Goal: Contribute content: Add original content to the website for others to see

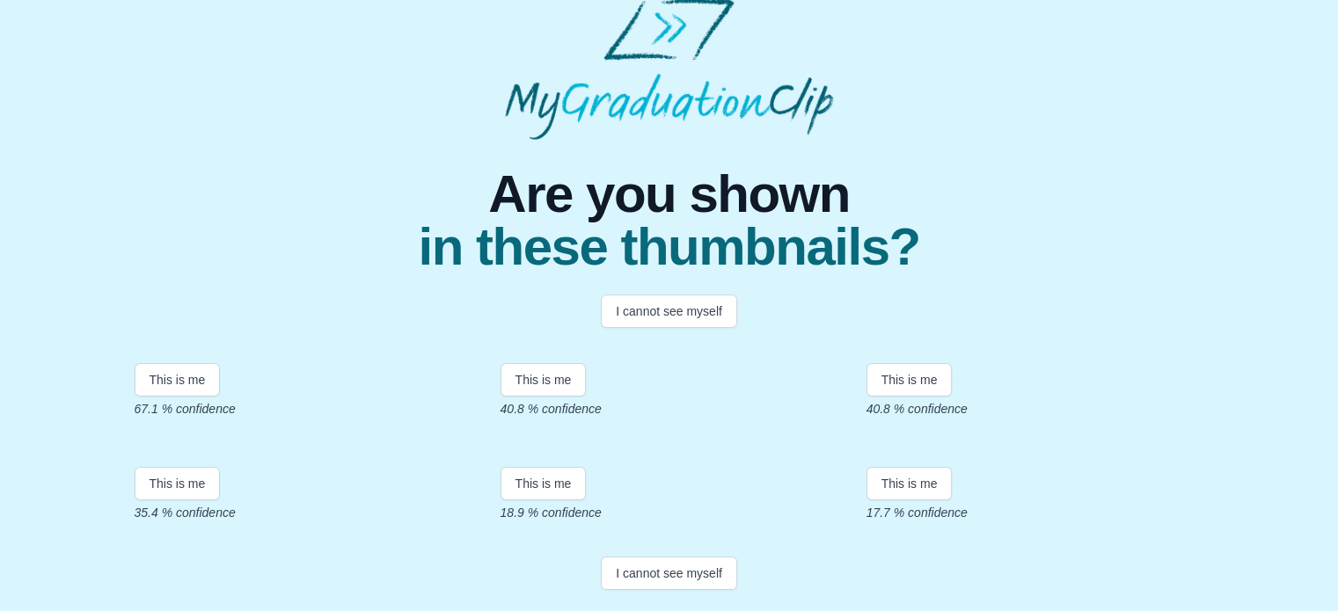
scroll to position [218, 0]
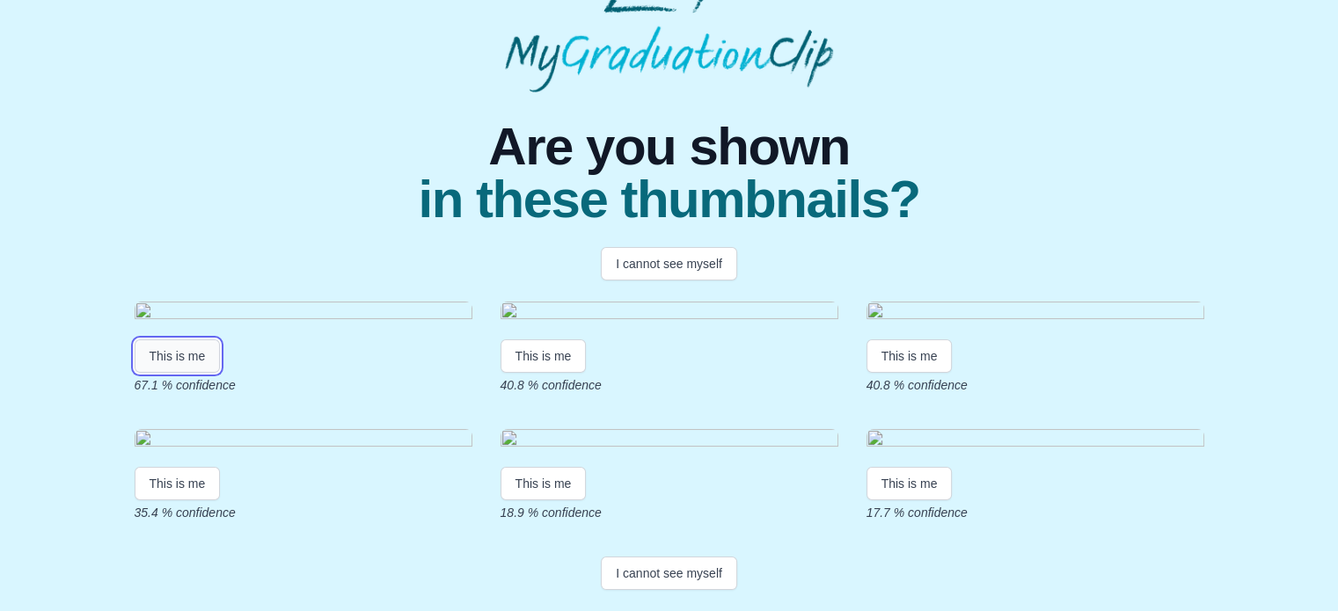
click at [179, 362] on button "This is me" at bounding box center [178, 356] width 86 height 33
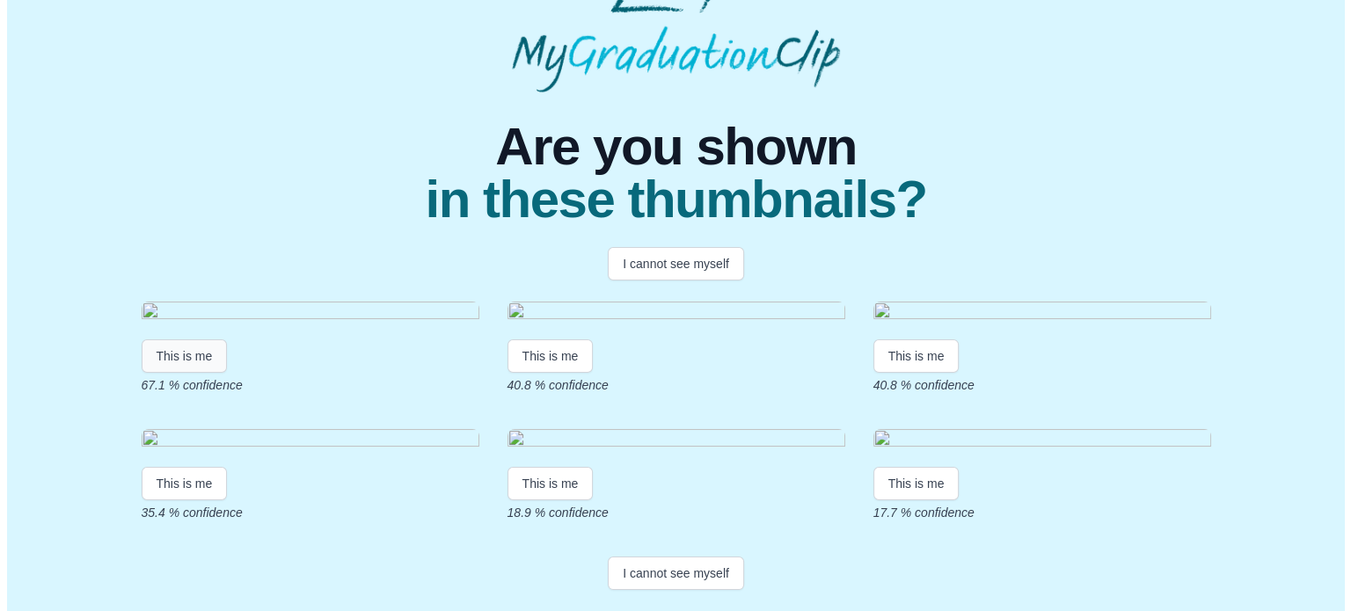
scroll to position [0, 0]
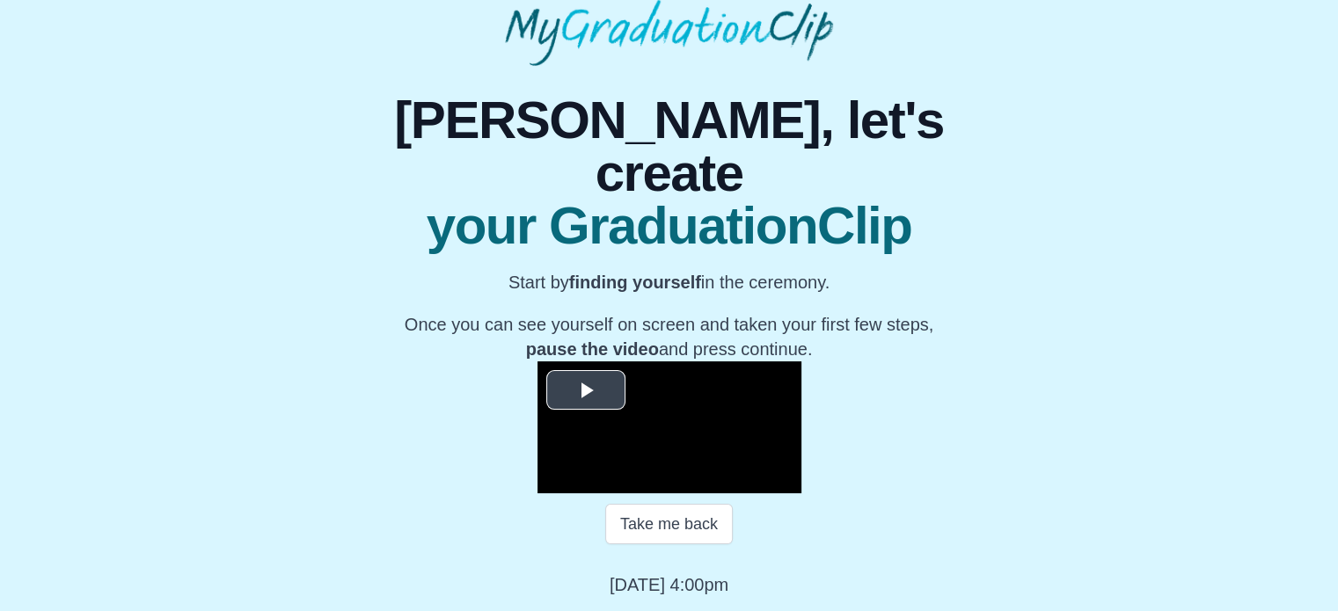
scroll to position [281, 0]
click at [586, 390] on span "Video Player" at bounding box center [586, 390] width 0 height 0
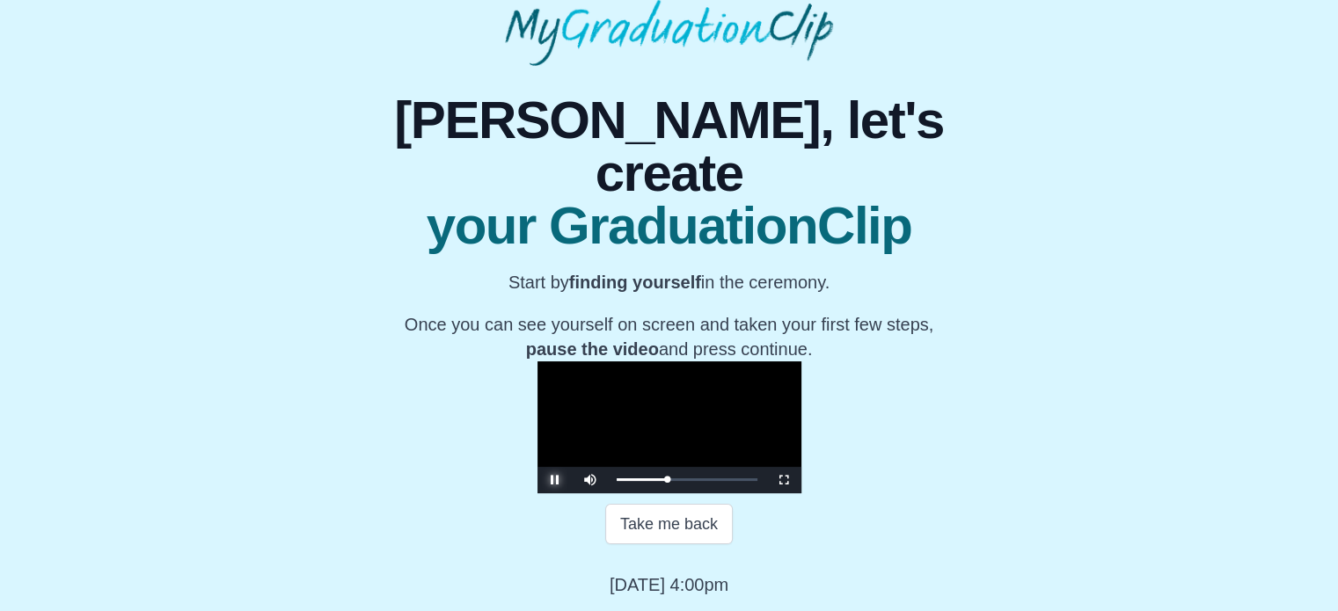
click at [555, 480] on span "Video Player" at bounding box center [555, 480] width 0 height 0
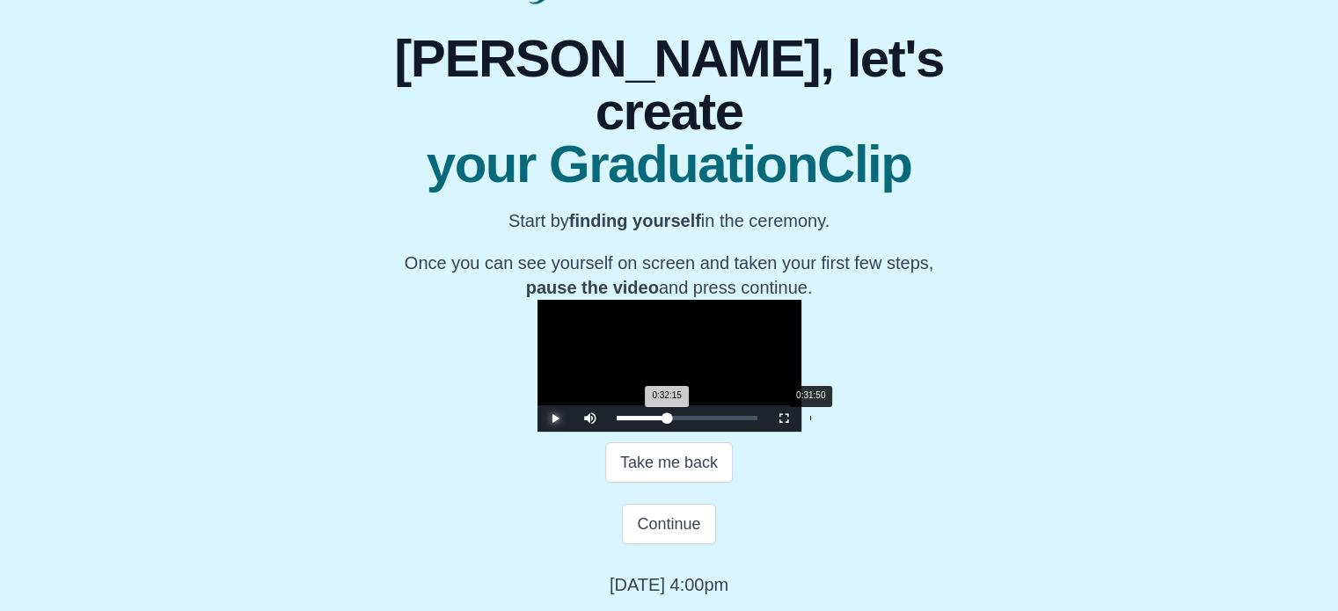
click at [617, 420] on div "0:32:15 Progress : 0%" at bounding box center [642, 418] width 51 height 4
click at [555, 419] on span "Video Player" at bounding box center [555, 419] width 0 height 0
click at [784, 419] on span "Video Player" at bounding box center [784, 419] width 0 height 0
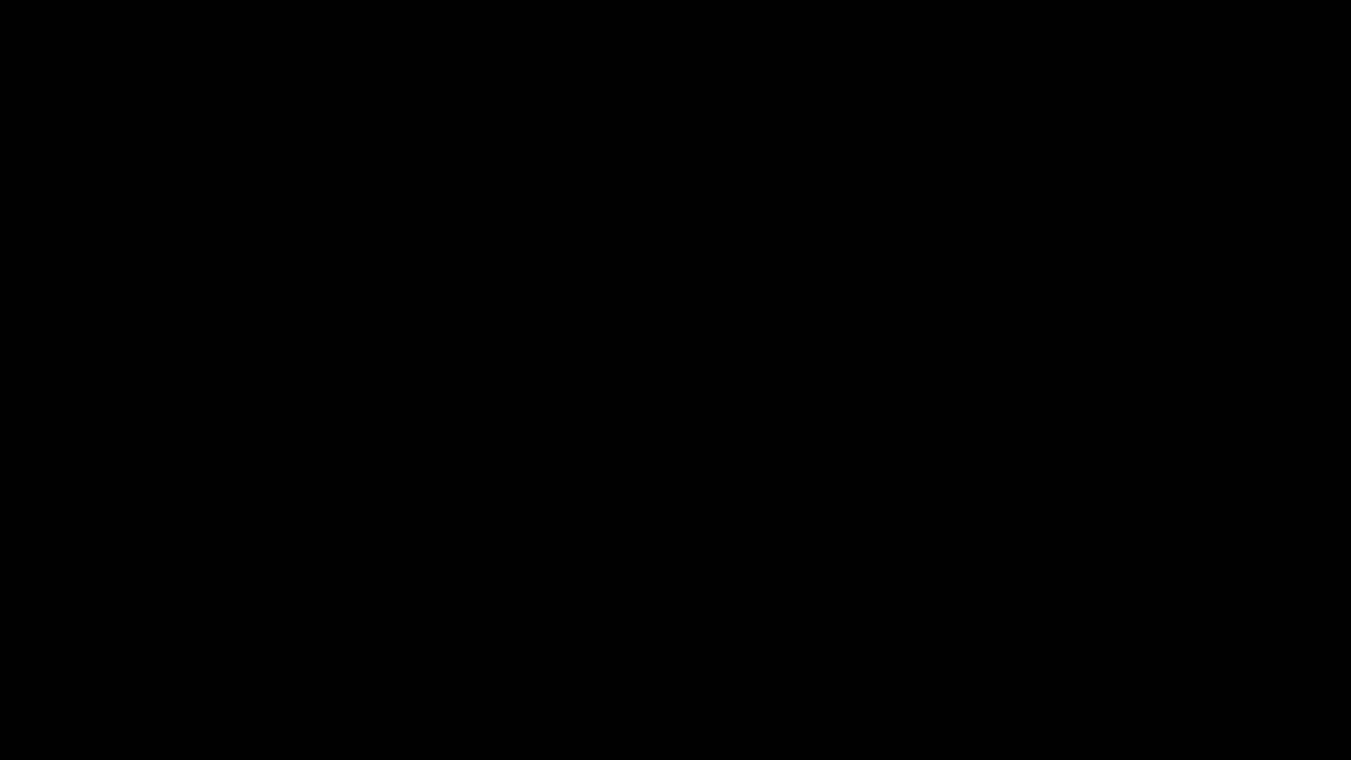
click at [18, 610] on span "Video Player" at bounding box center [18, 747] width 0 height 0
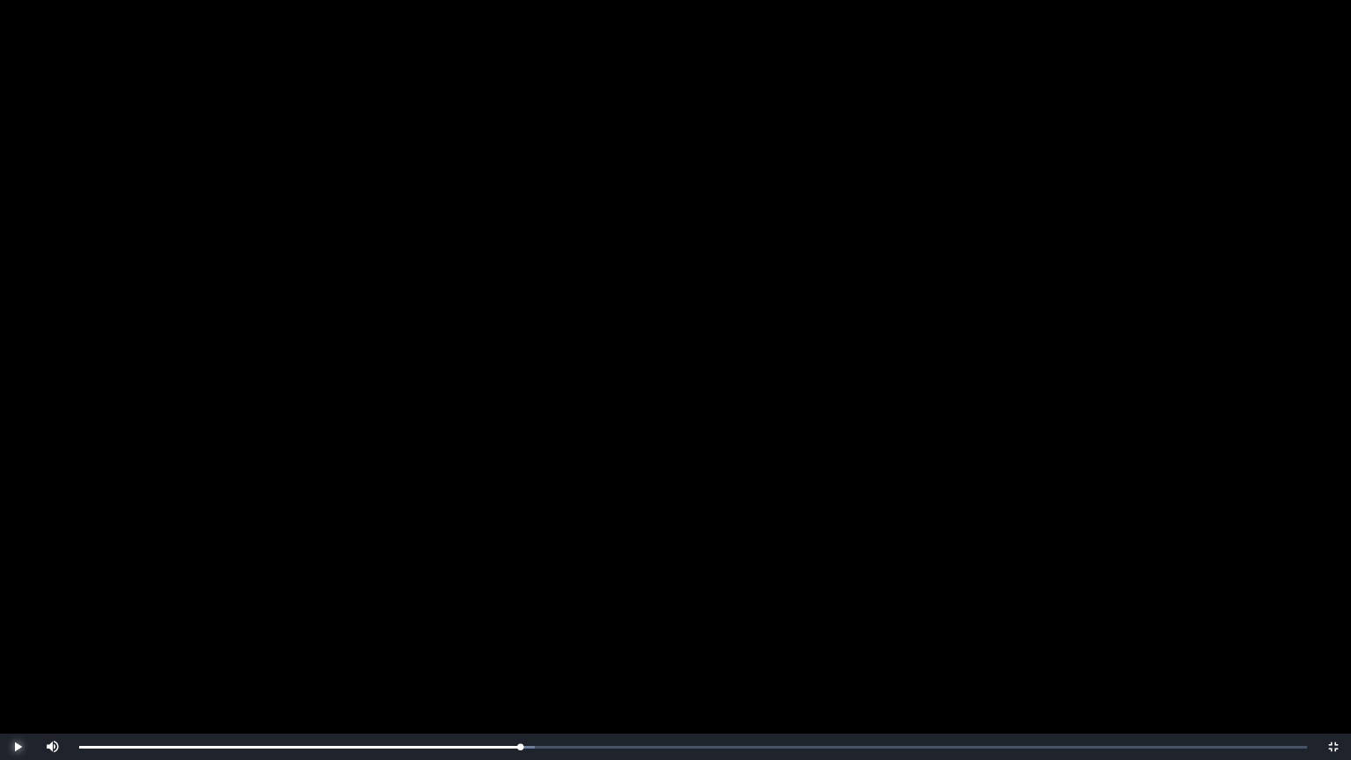
click at [18, 610] on span "Video Player" at bounding box center [18, 747] width 0 height 0
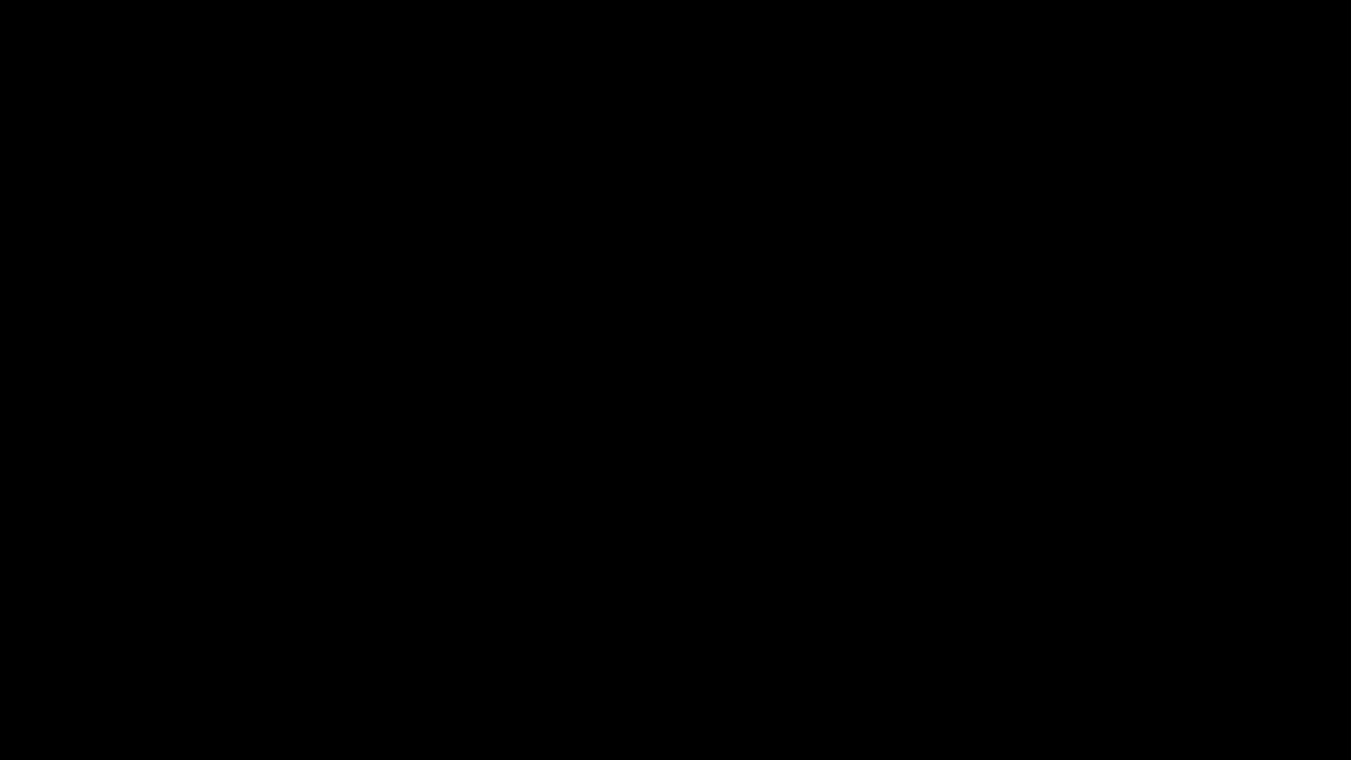
click at [18, 610] on span "Video Player" at bounding box center [18, 747] width 0 height 0
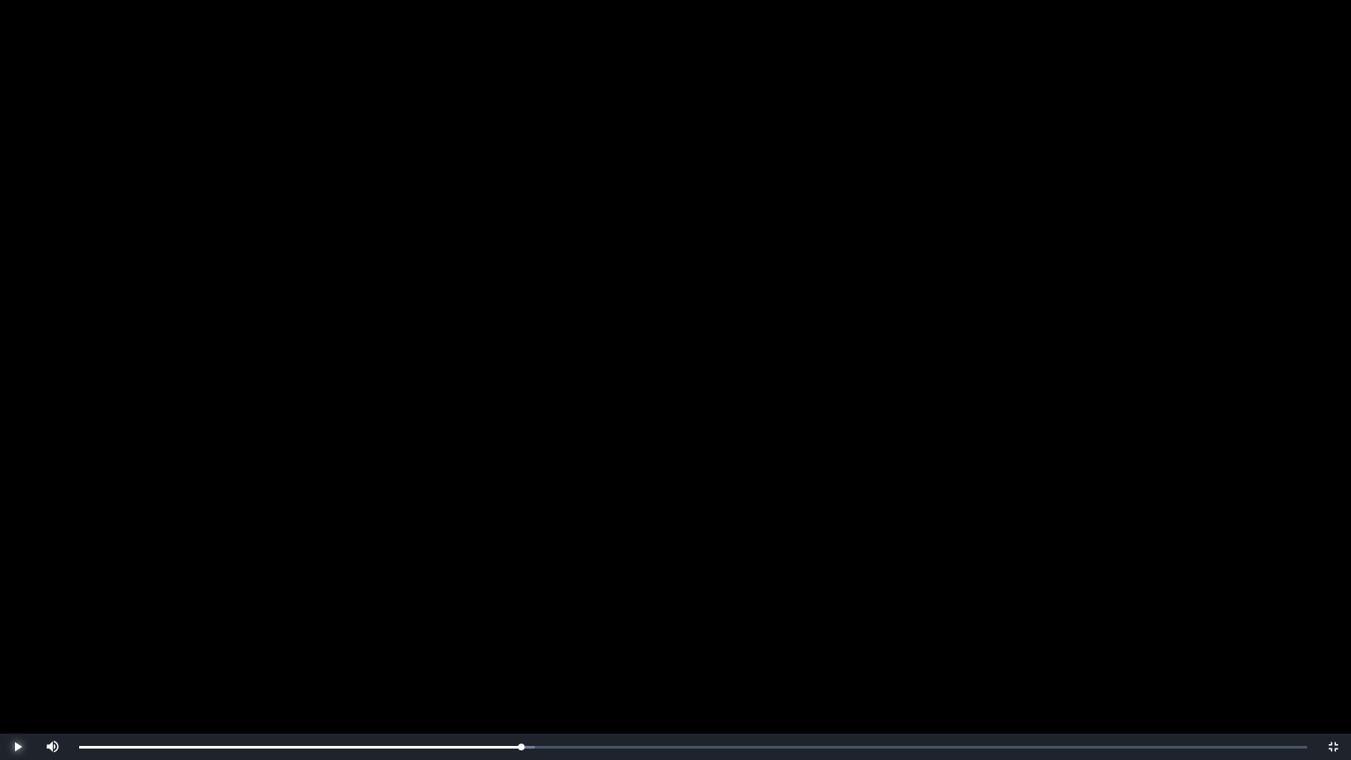
click at [18, 610] on span "Video Player" at bounding box center [18, 747] width 0 height 0
click at [519, 610] on div "0:32:28 Progress : 0%" at bounding box center [301, 747] width 444 height 4
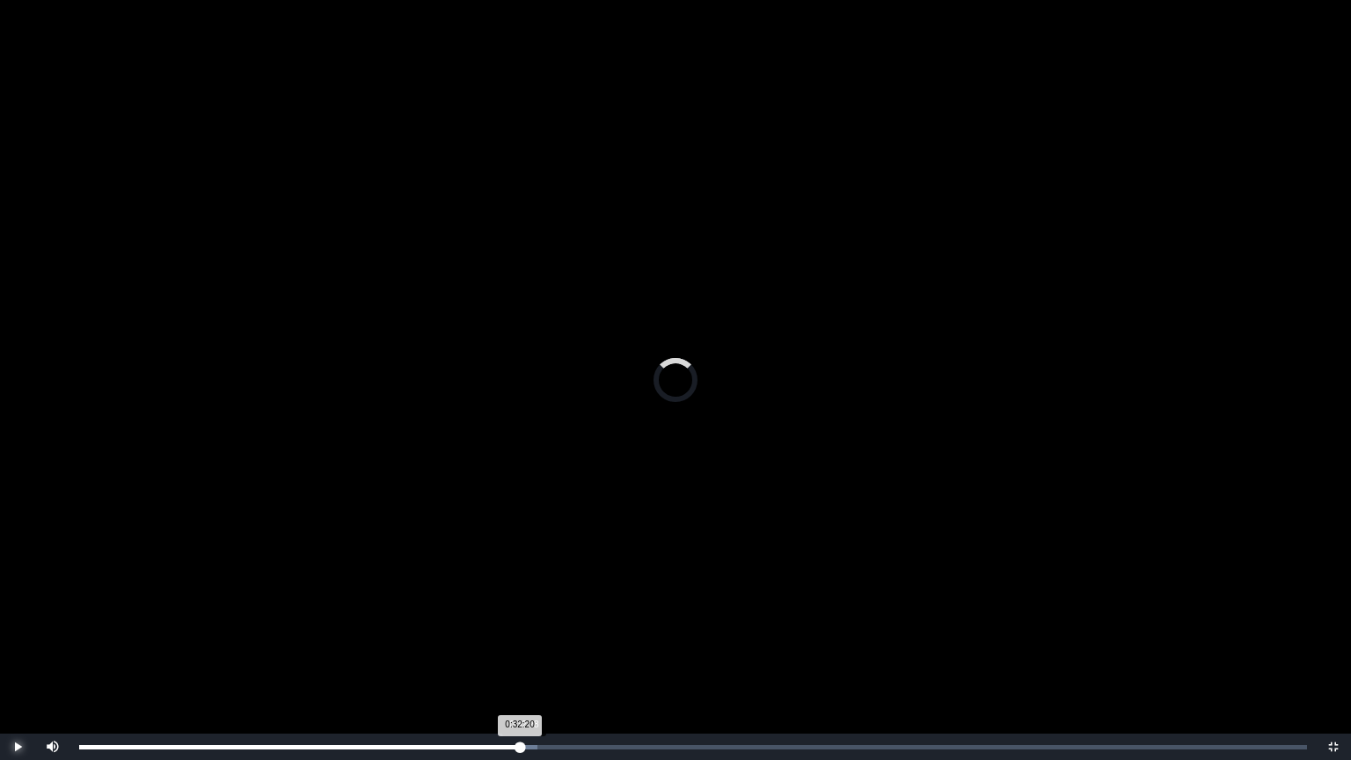
click at [520, 610] on div "0:32:20 Progress : 0%" at bounding box center [299, 747] width 441 height 4
click at [520, 610] on div "0:32:12 Progress : 0%" at bounding box center [299, 747] width 441 height 4
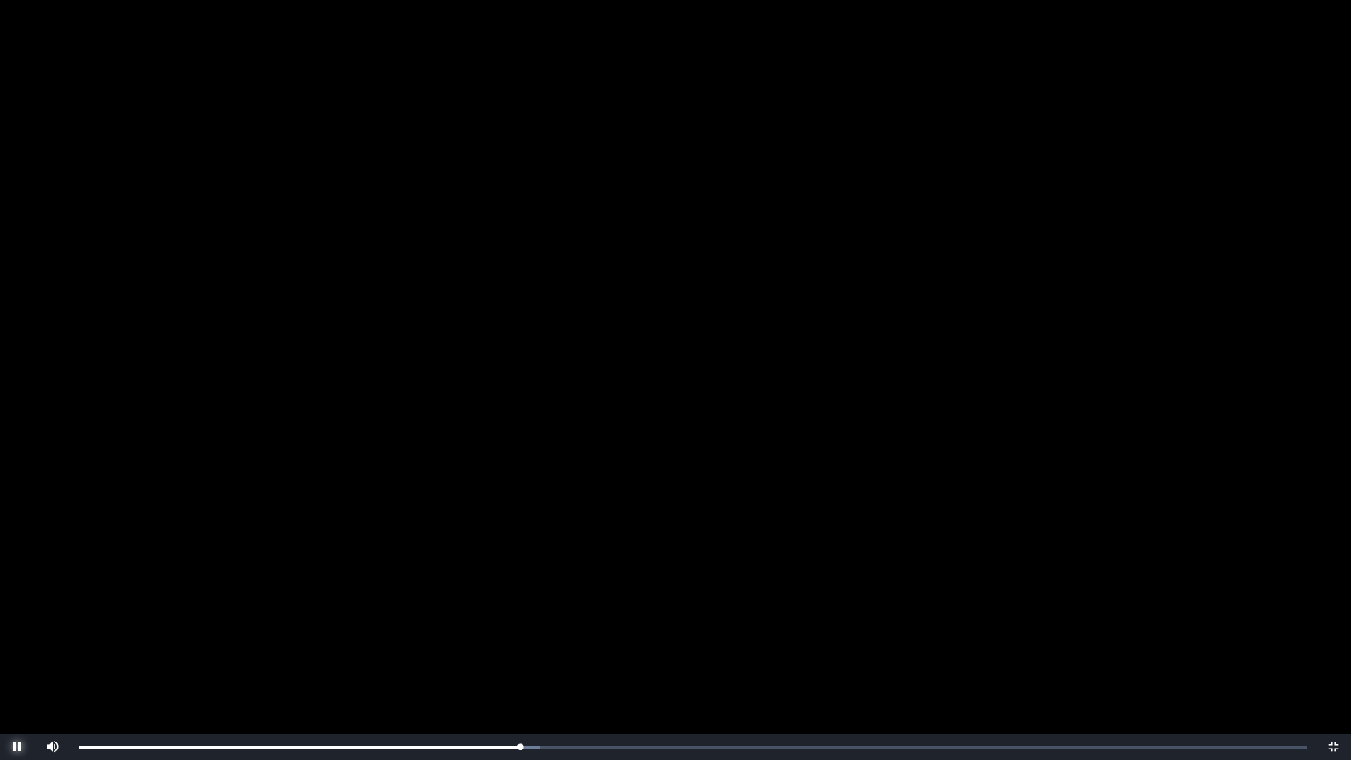
click at [18, 610] on span "Video Player" at bounding box center [18, 747] width 0 height 0
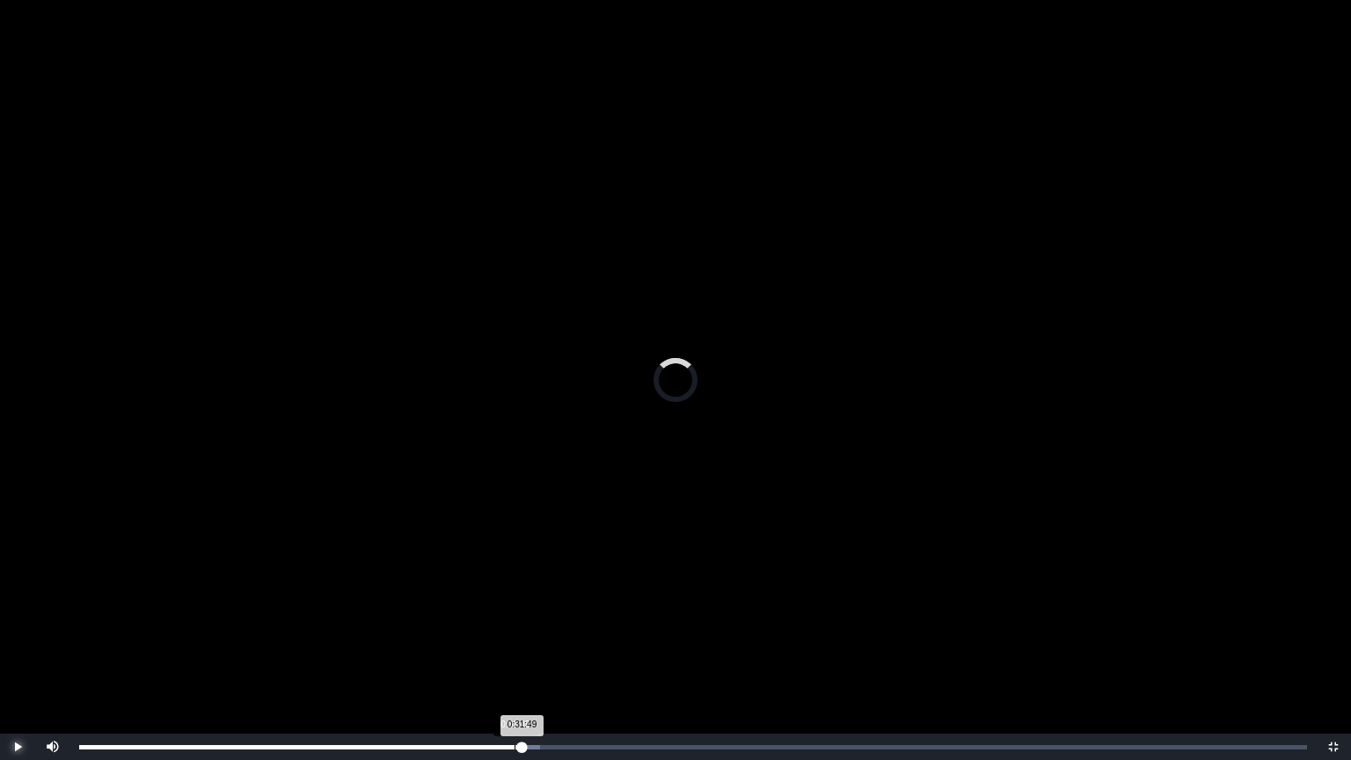
click at [515, 610] on div "0:31:49 Progress : 0%" at bounding box center [300, 747] width 443 height 4
click at [515, 610] on div "0:31:50 Progress : 0%" at bounding box center [296, 747] width 435 height 4
click at [518, 610] on div "0:32:20 Progress : 0%" at bounding box center [298, 747] width 439 height 4
click at [517, 610] on div "0:32:20 Progress : 0%" at bounding box center [300, 747] width 442 height 4
click at [517, 610] on div "0:32:01 Progress : 0%" at bounding box center [298, 747] width 438 height 4
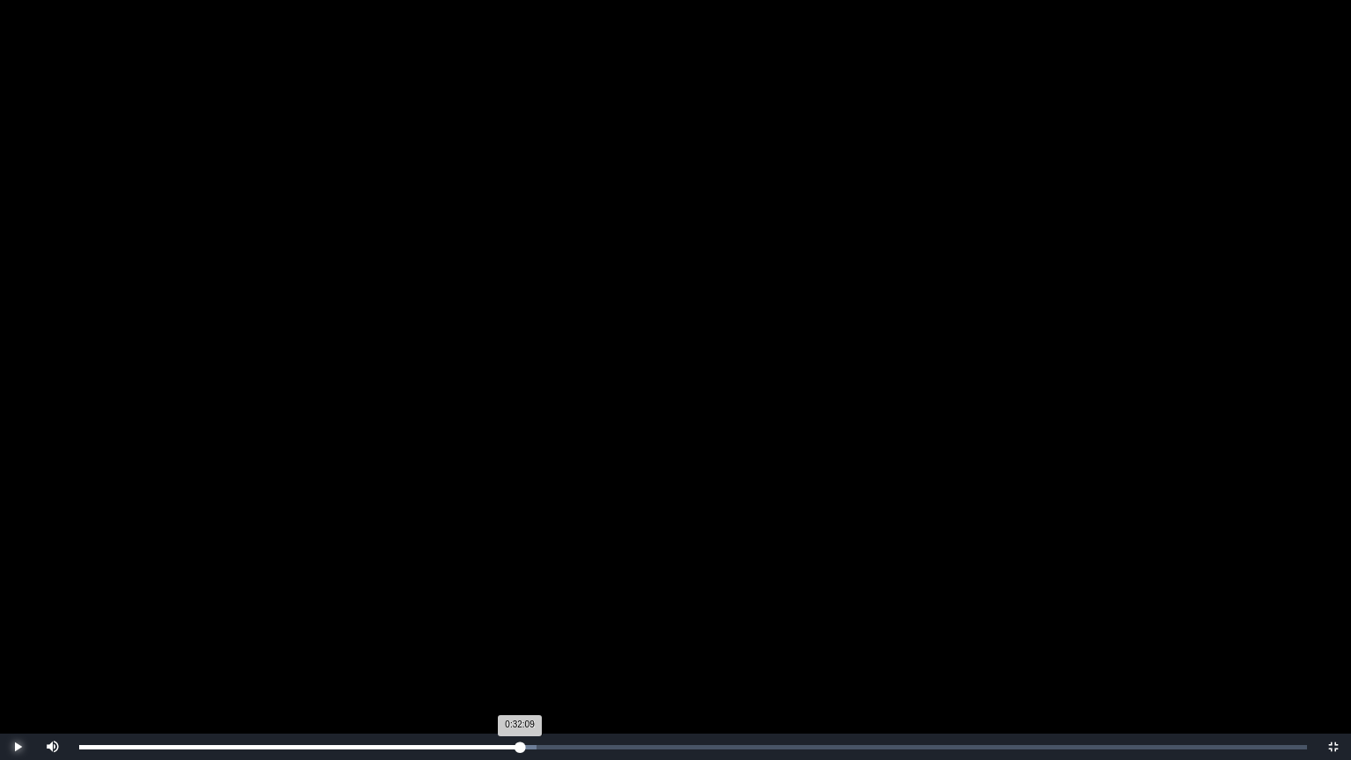
click at [520, 610] on div "0:32:09 Progress : 0%" at bounding box center [299, 747] width 441 height 4
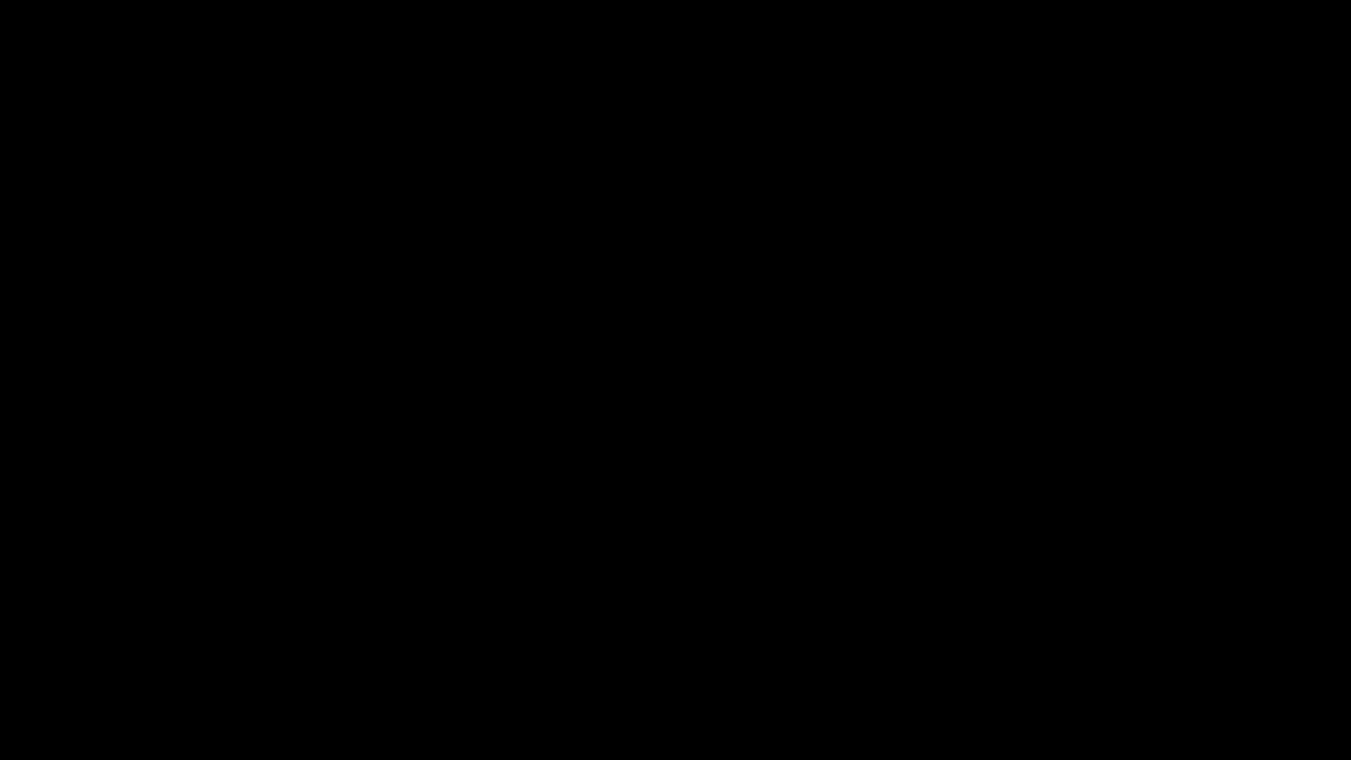
click at [18, 610] on span "Video Player" at bounding box center [18, 747] width 0 height 0
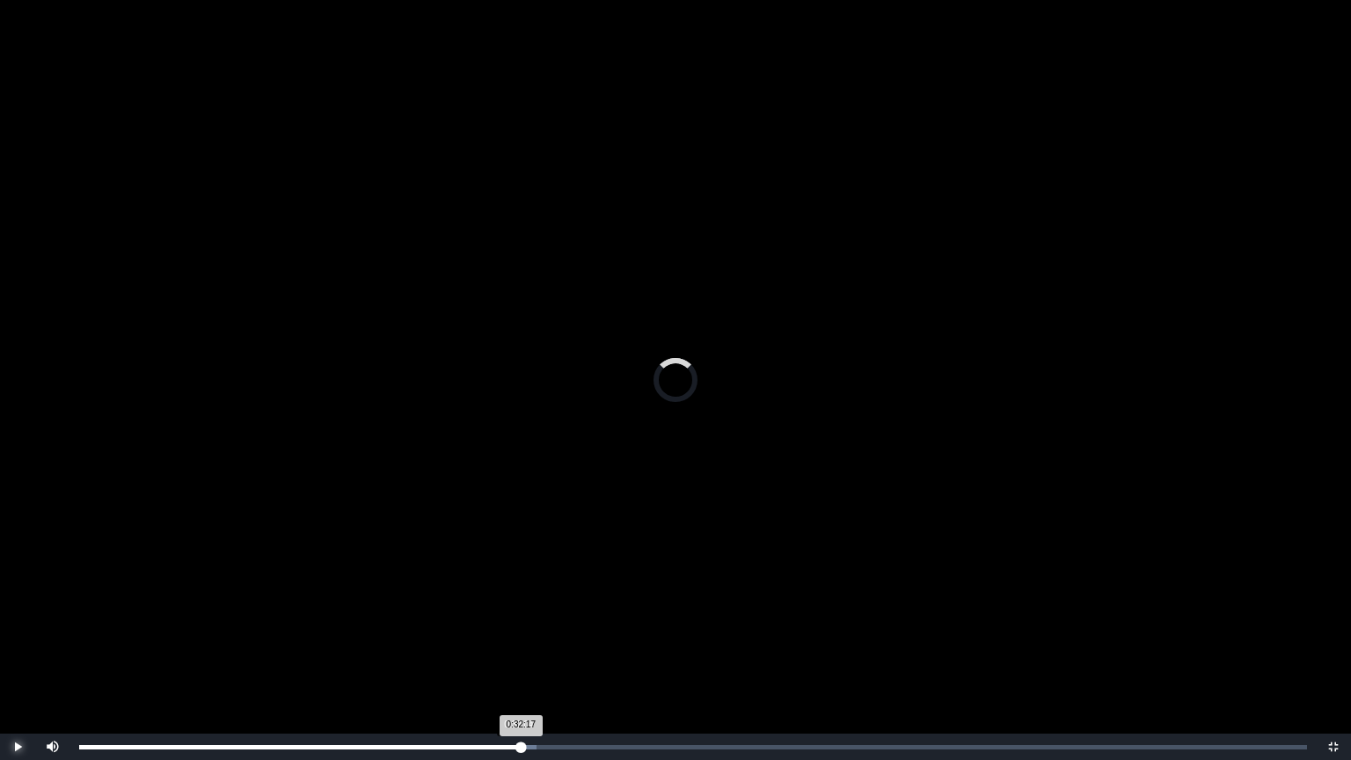
click at [518, 610] on div "0:32:17 Progress : 0%" at bounding box center [300, 747] width 442 height 4
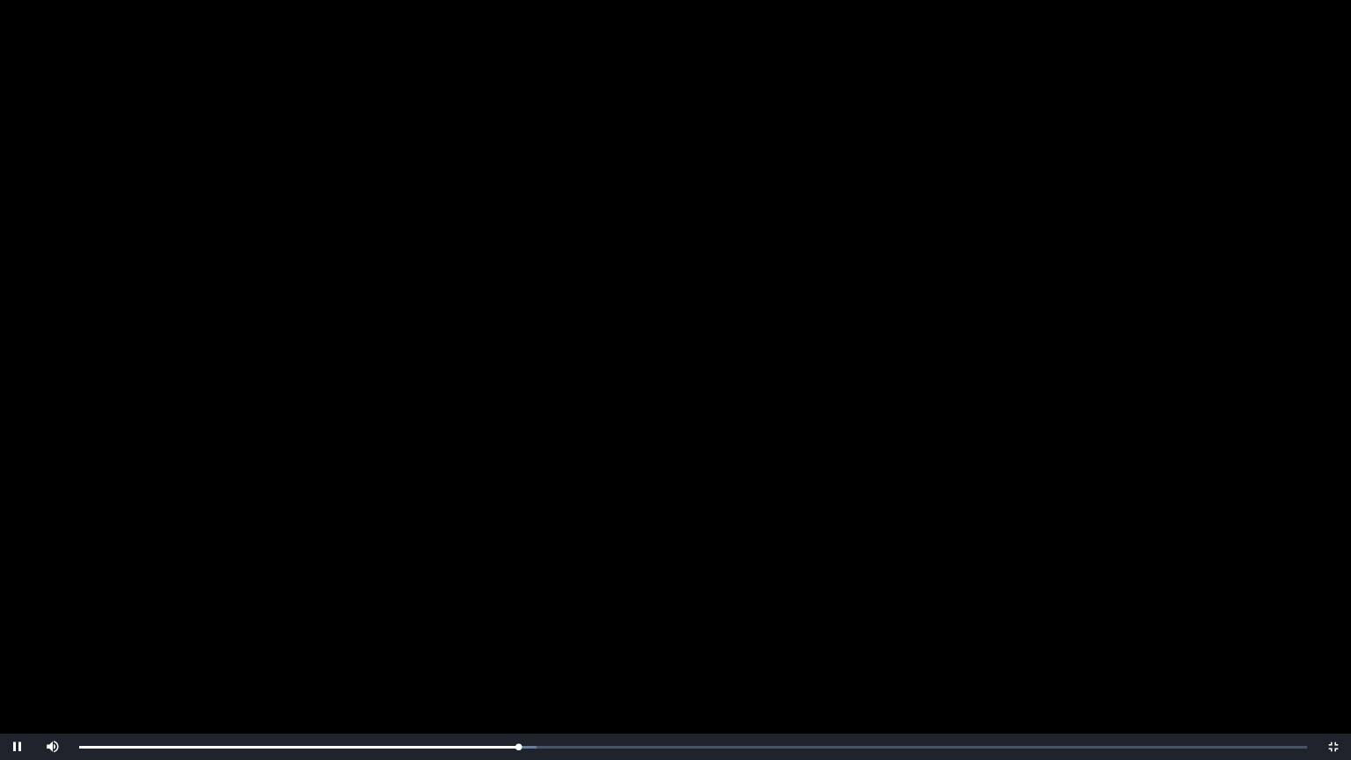
click at [684, 501] on video "Video Player" at bounding box center [675, 380] width 1351 height 760
click at [520, 610] on div "0:32:12 Progress : 0%" at bounding box center [299, 747] width 441 height 4
click at [957, 560] on video "Video Player" at bounding box center [675, 380] width 1351 height 760
click at [517, 610] on div "0:32:18 Progress : 0%" at bounding box center [300, 747] width 442 height 4
click at [505, 498] on video "Video Player" at bounding box center [675, 380] width 1351 height 760
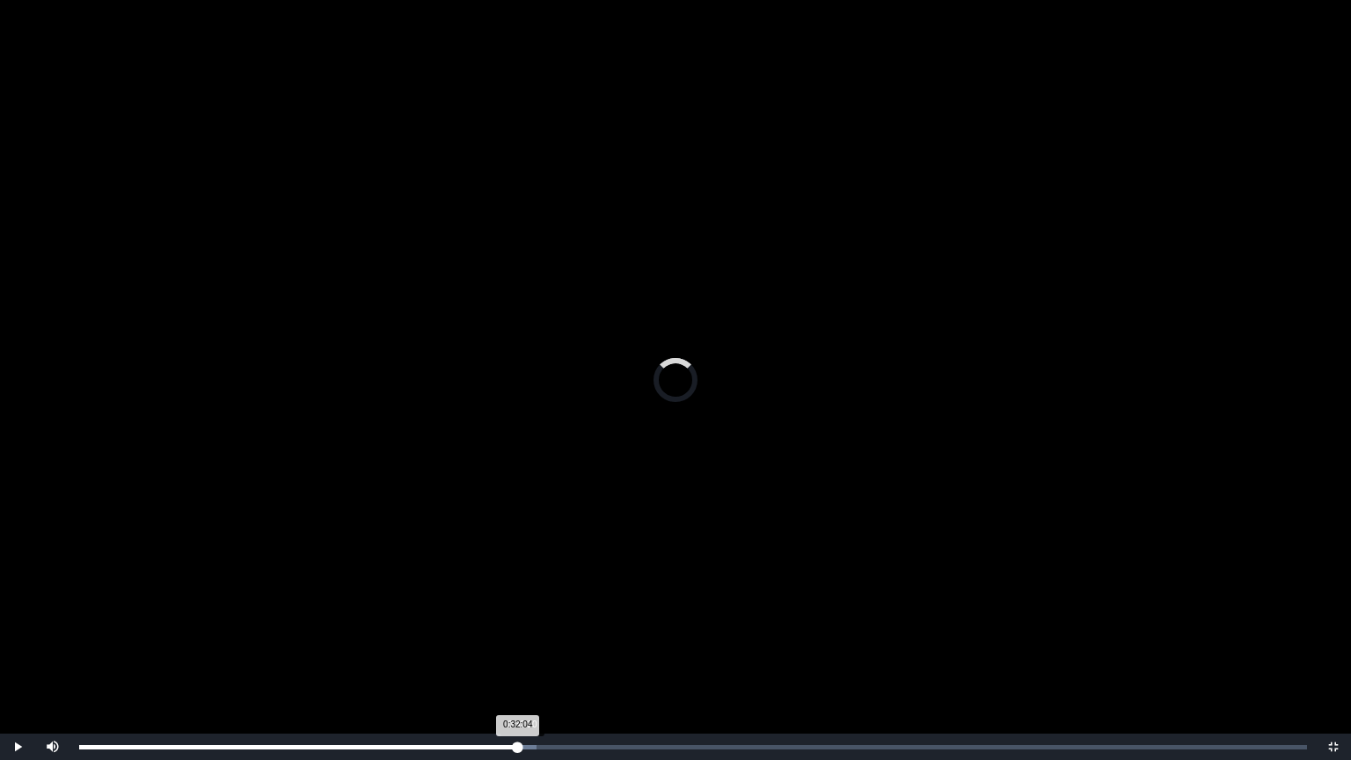
click at [518, 610] on div "0:32:04 Progress : 0%" at bounding box center [298, 747] width 439 height 4
click at [518, 610] on div "0:32:21 Progress : 0%" at bounding box center [300, 747] width 442 height 4
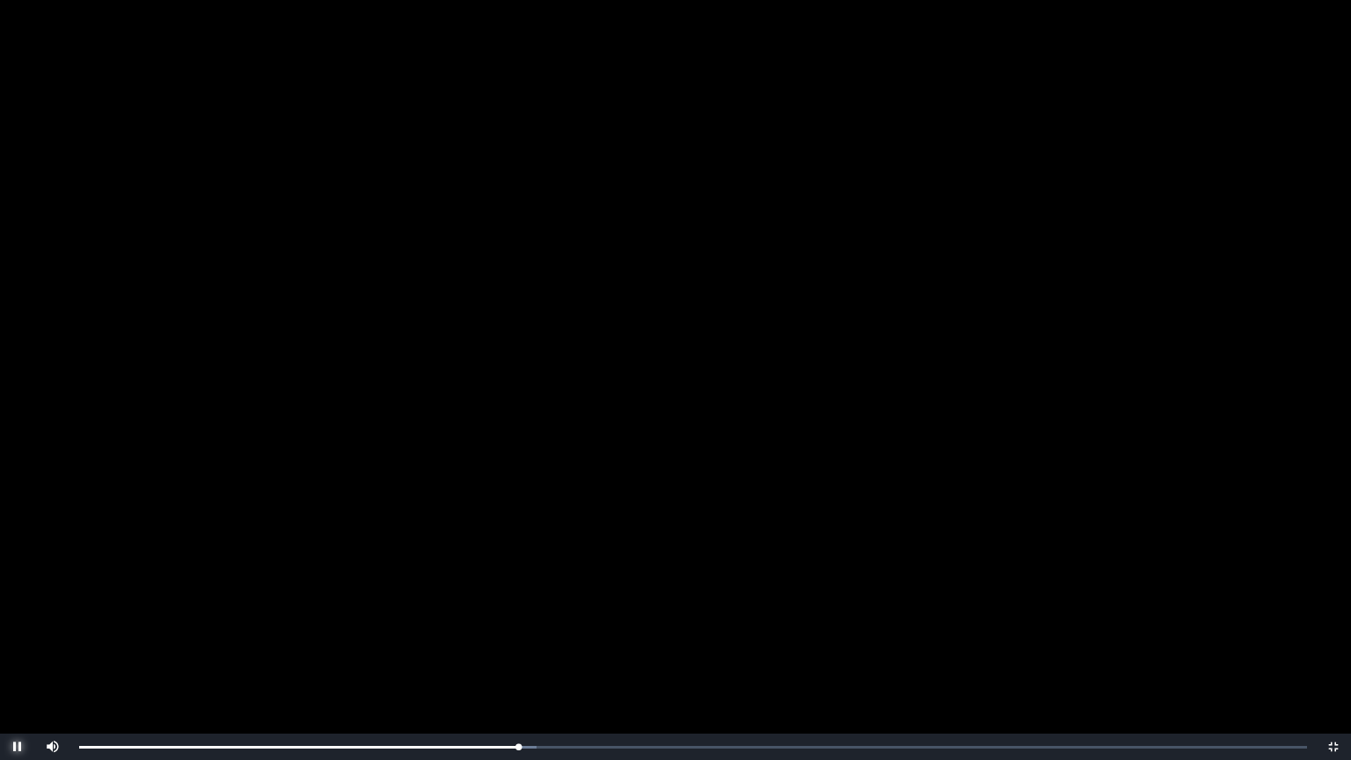
click at [18, 610] on span "Video Player" at bounding box center [18, 747] width 0 height 0
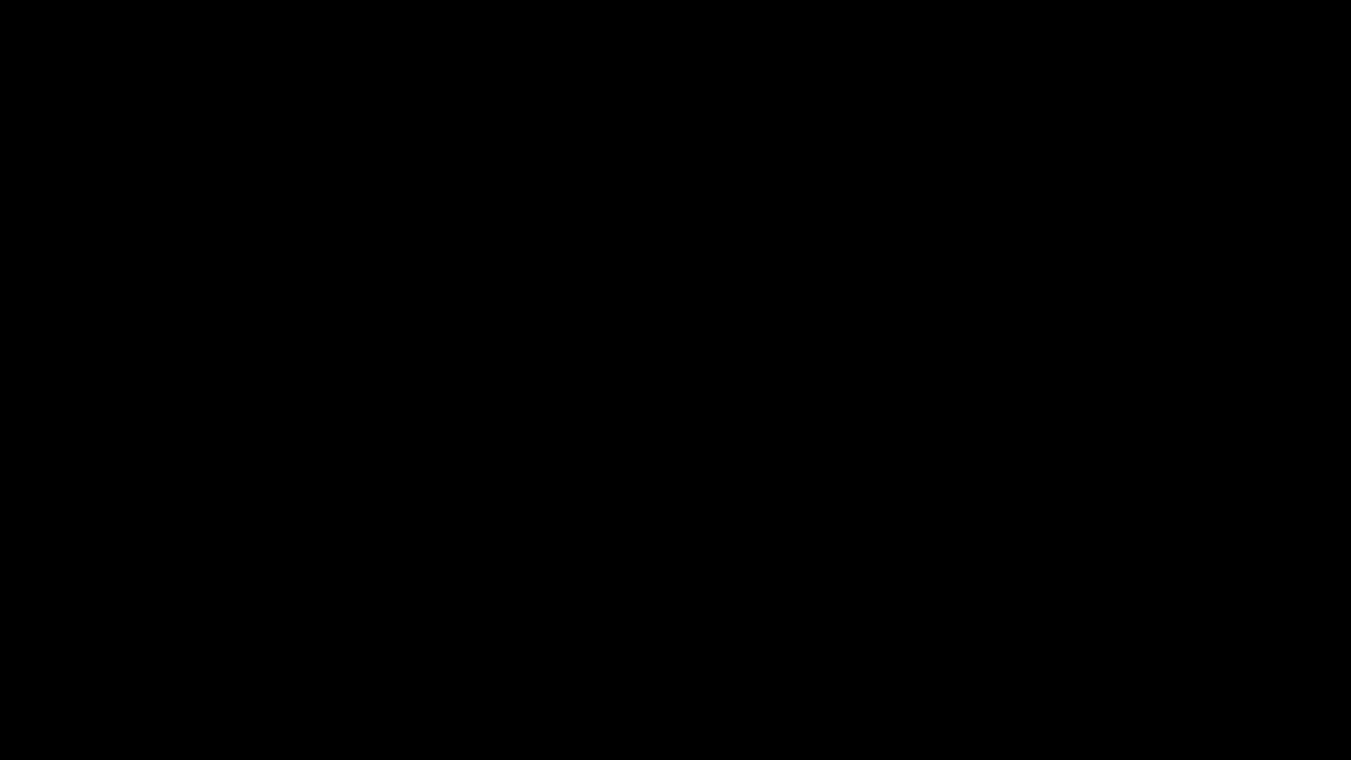
click at [18, 610] on span "Video Player" at bounding box center [18, 747] width 0 height 0
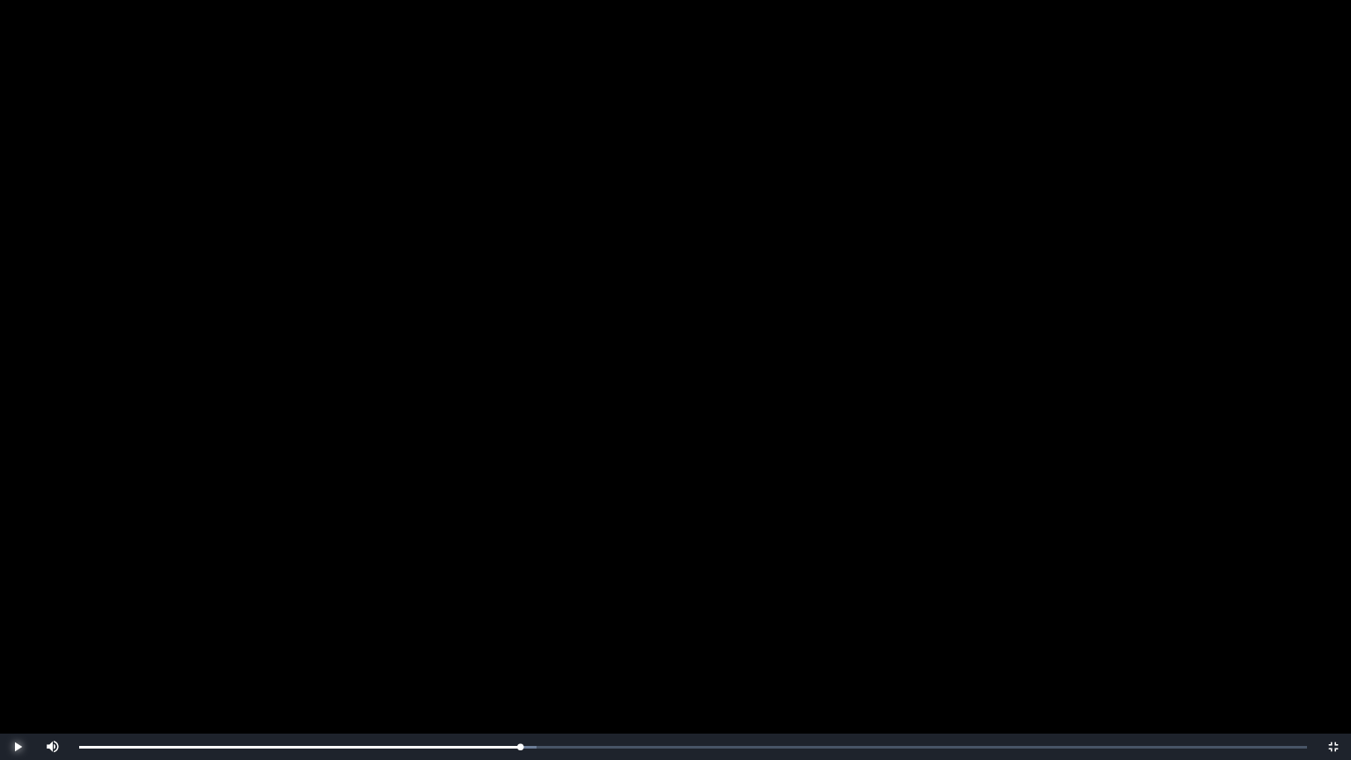
click at [18, 610] on span "Video Player" at bounding box center [18, 747] width 0 height 0
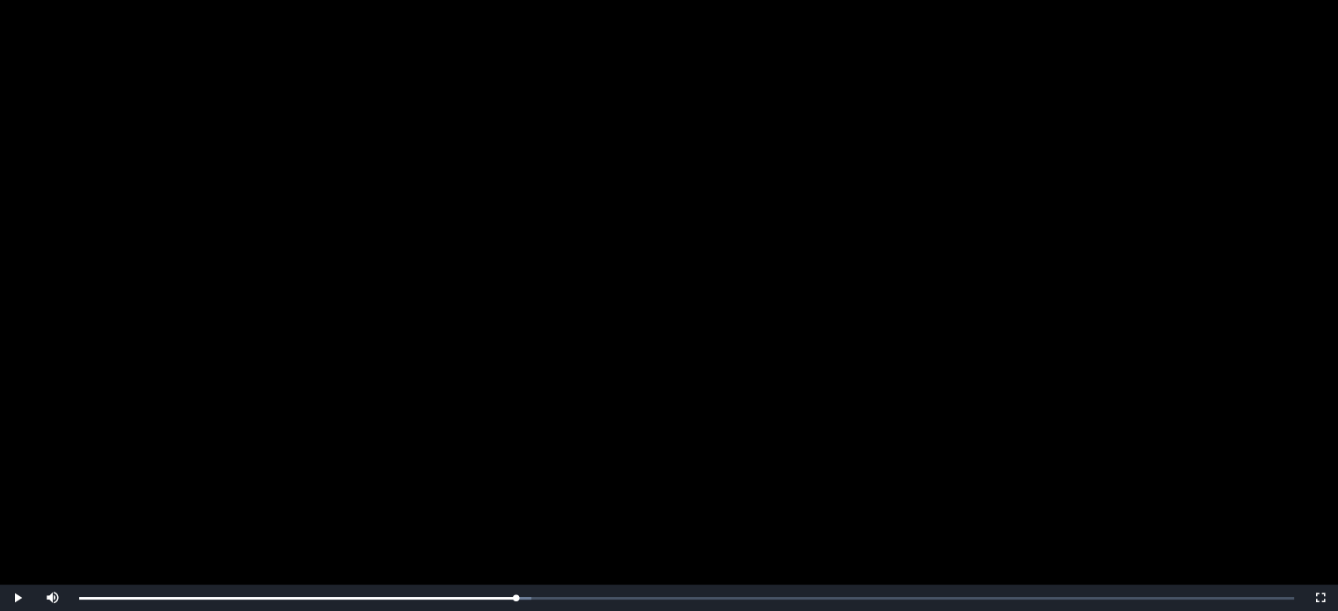
scroll to position [264, 0]
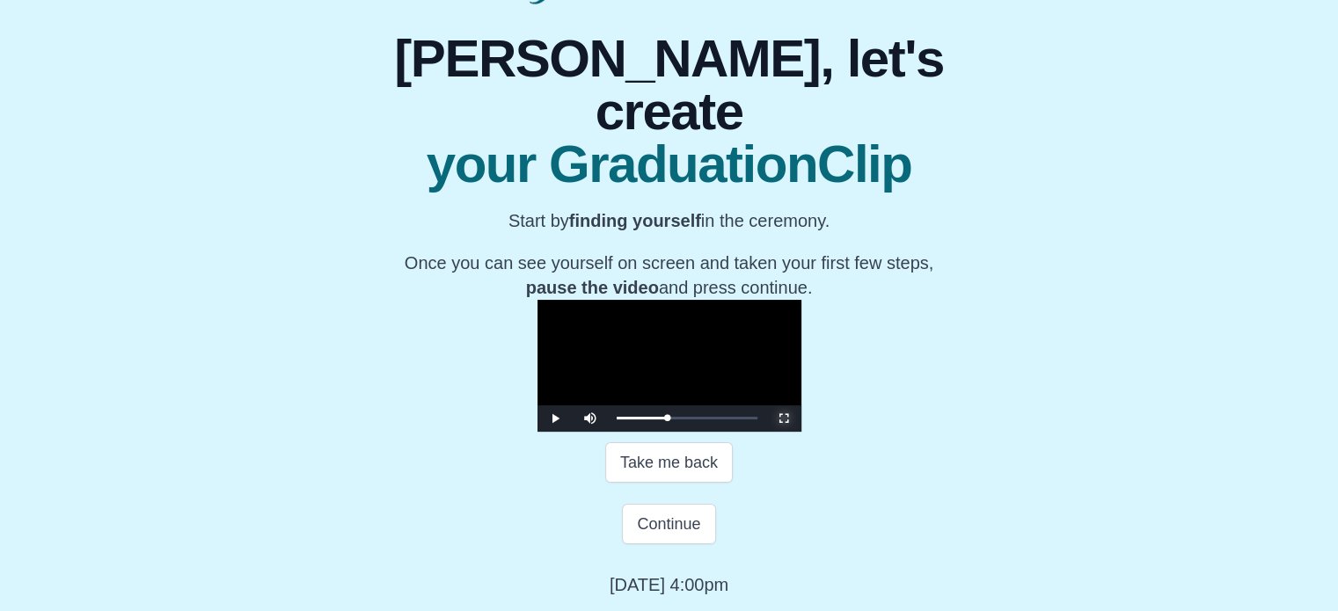
click at [784, 419] on span "Video Player" at bounding box center [784, 419] width 0 height 0
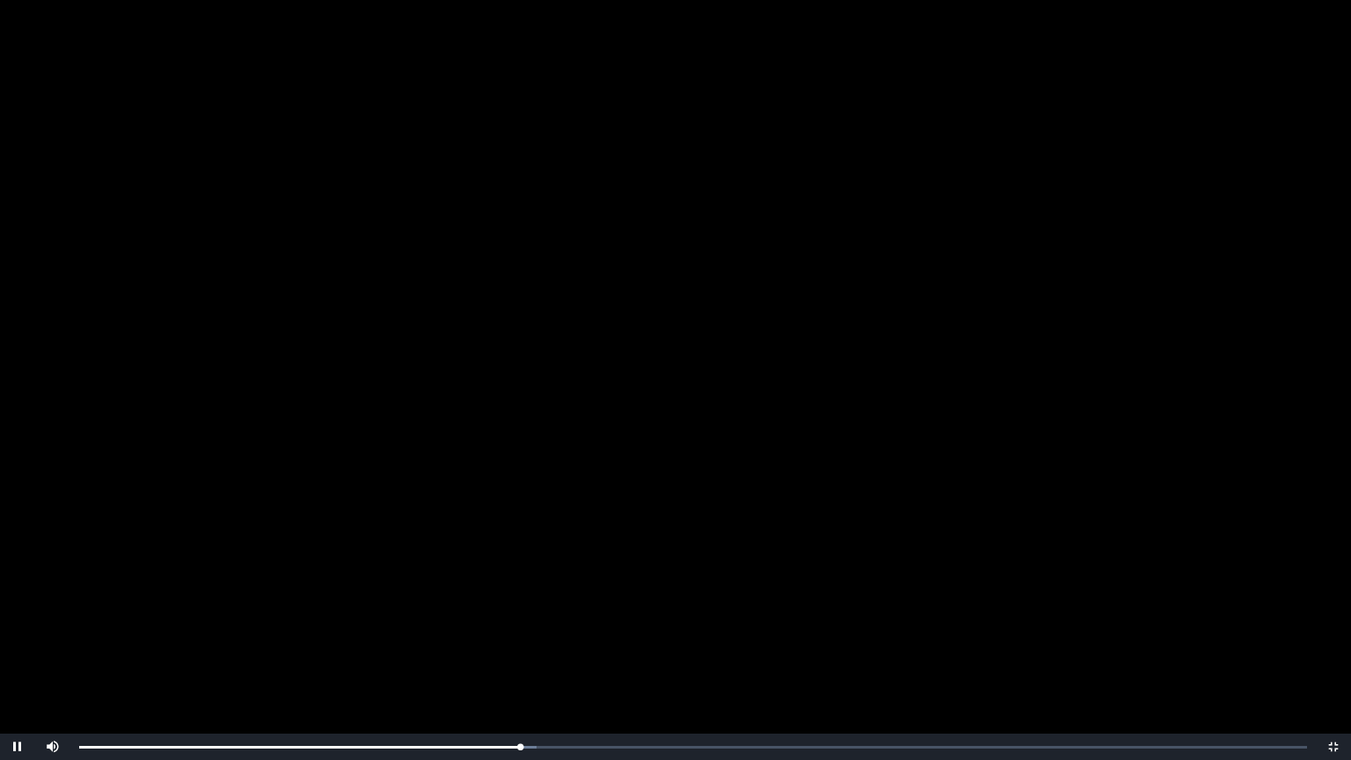
click at [686, 328] on video "Video Player" at bounding box center [675, 380] width 1351 height 760
click at [18, 610] on span "Video Player" at bounding box center [18, 747] width 0 height 0
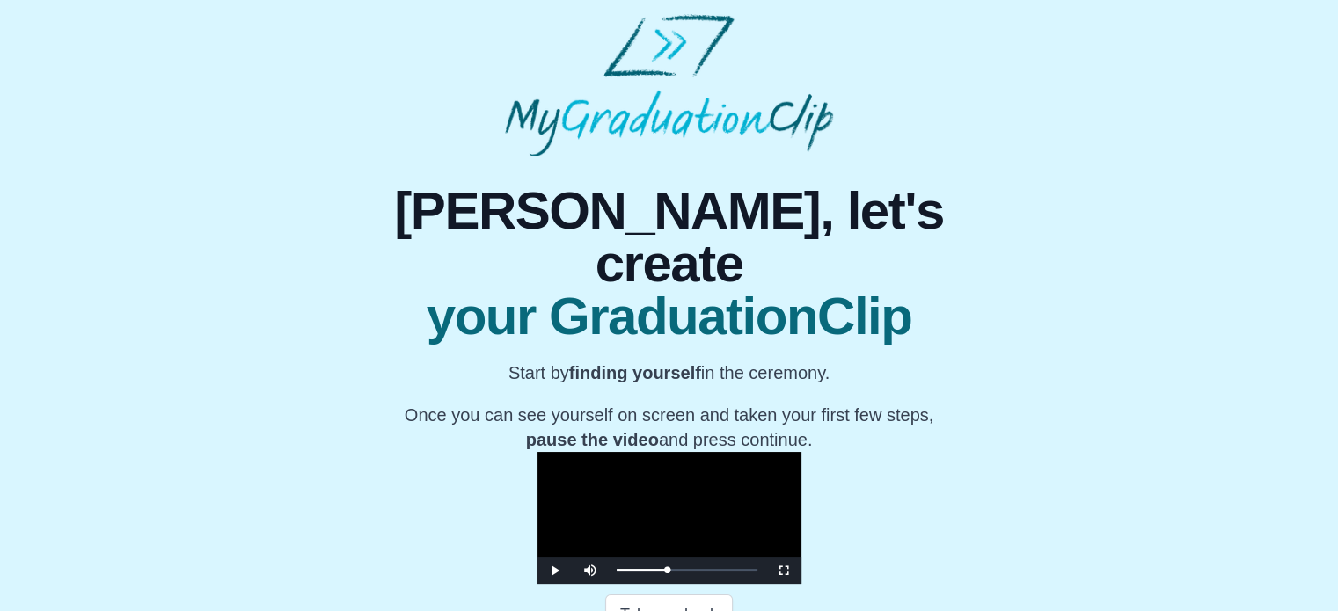
click at [1078, 356] on div "**********" at bounding box center [669, 453] width 1310 height 593
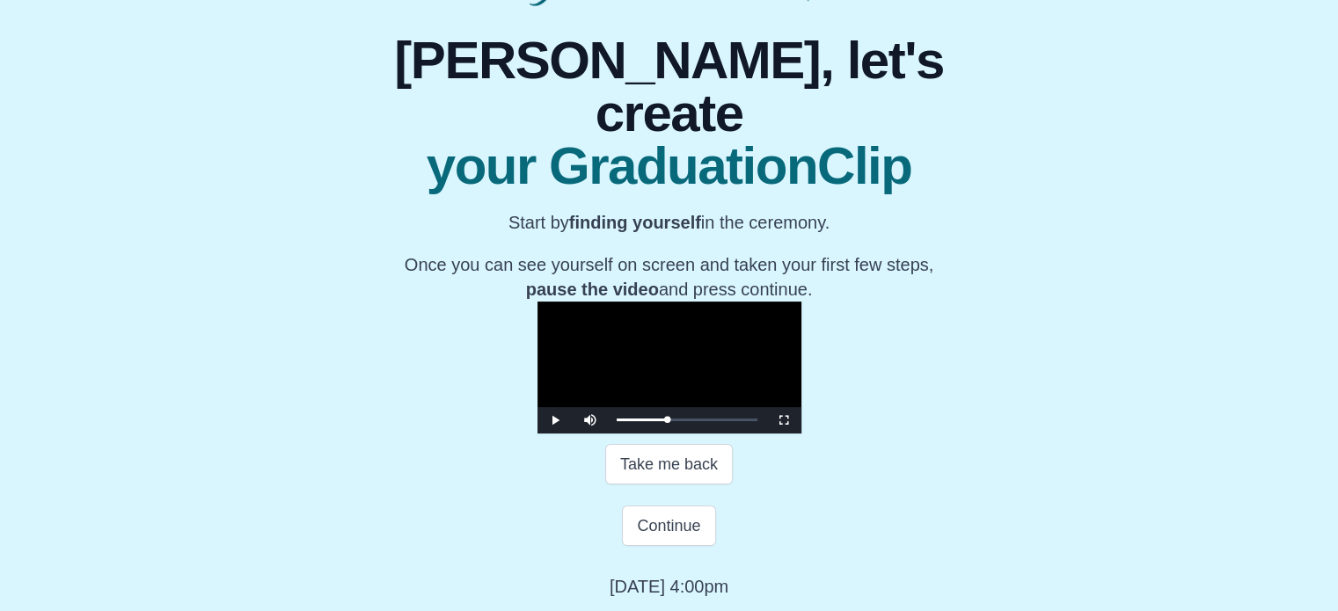
scroll to position [343, 0]
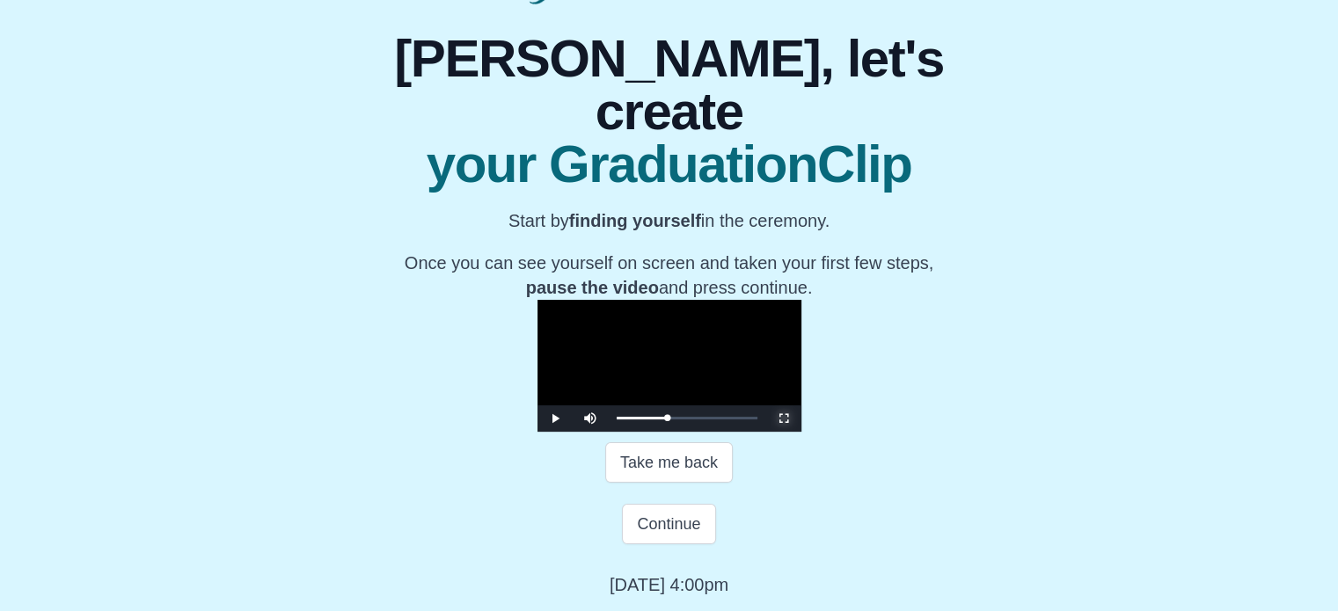
click at [784, 419] on span "Video Player" at bounding box center [784, 419] width 0 height 0
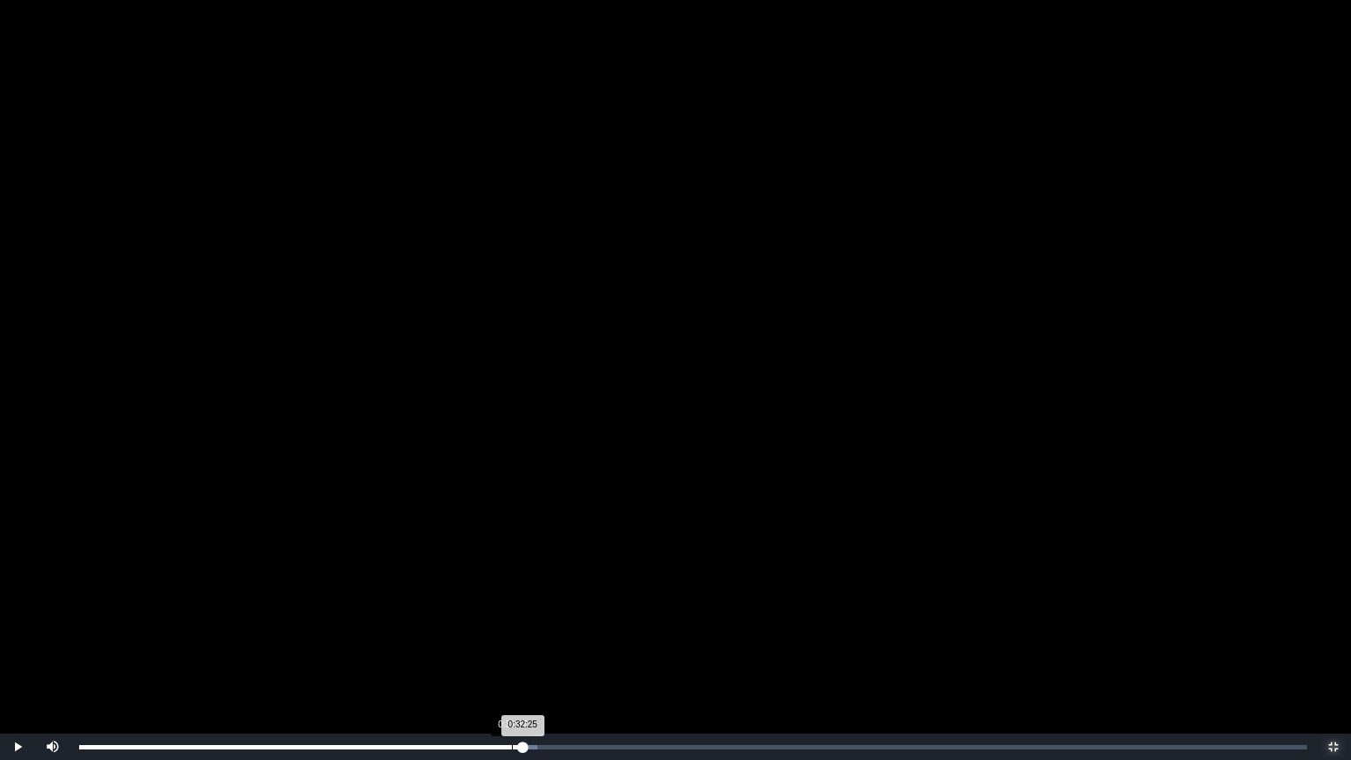
click at [512, 610] on div "Loaded : 0% 0:31:37 0:32:25 Progress : 0%" at bounding box center [693, 747] width 1246 height 26
click at [629, 549] on video "Video Player" at bounding box center [675, 380] width 1351 height 760
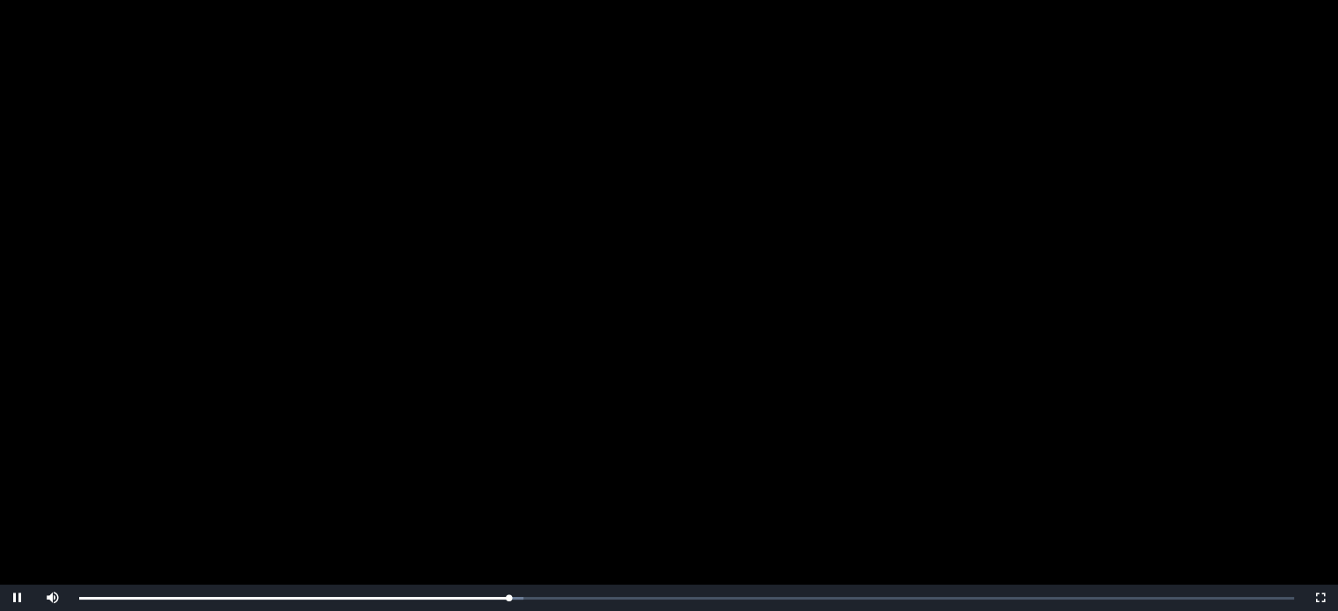
scroll to position [264, 0]
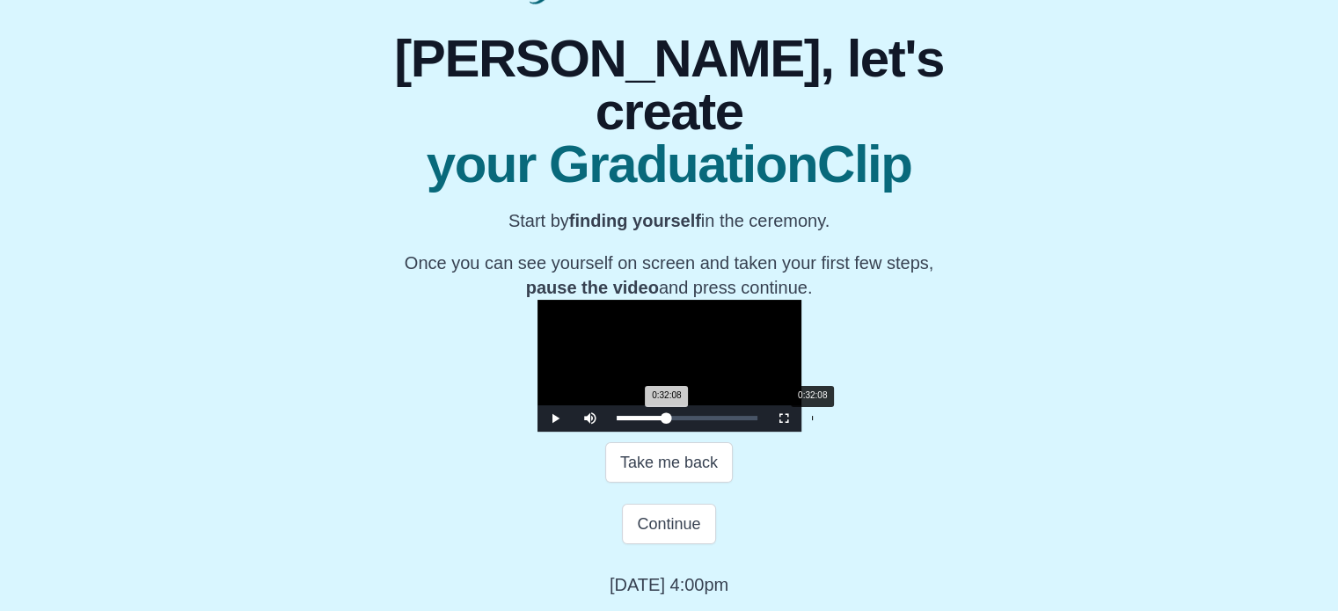
click at [617, 420] on div "0:32:08 Progress : 0%" at bounding box center [642, 418] width 50 height 4
drag, startPoint x: 985, startPoint y: 499, endPoint x: 985, endPoint y: 605, distance: 106.4
click at [784, 419] on span "Video Player" at bounding box center [784, 419] width 0 height 0
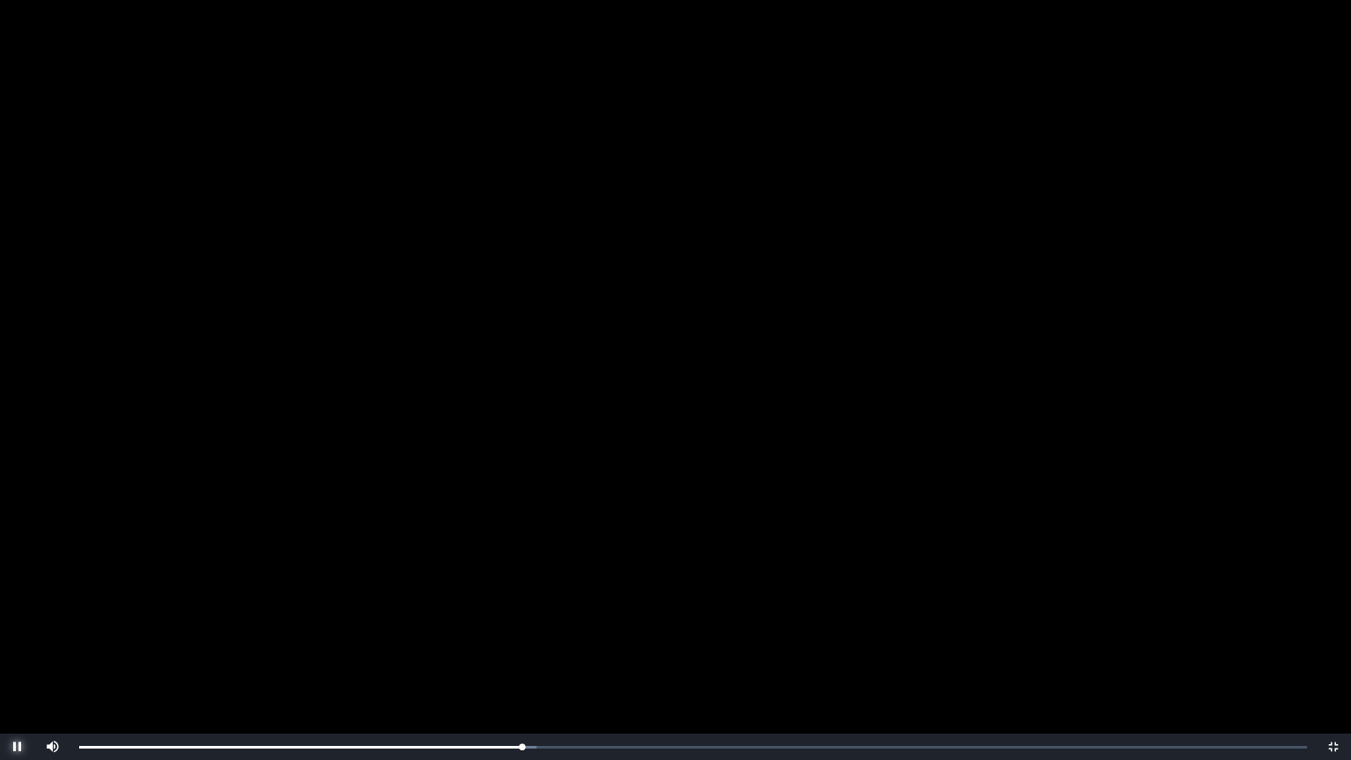
click at [18, 610] on span "Video Player" at bounding box center [18, 747] width 0 height 0
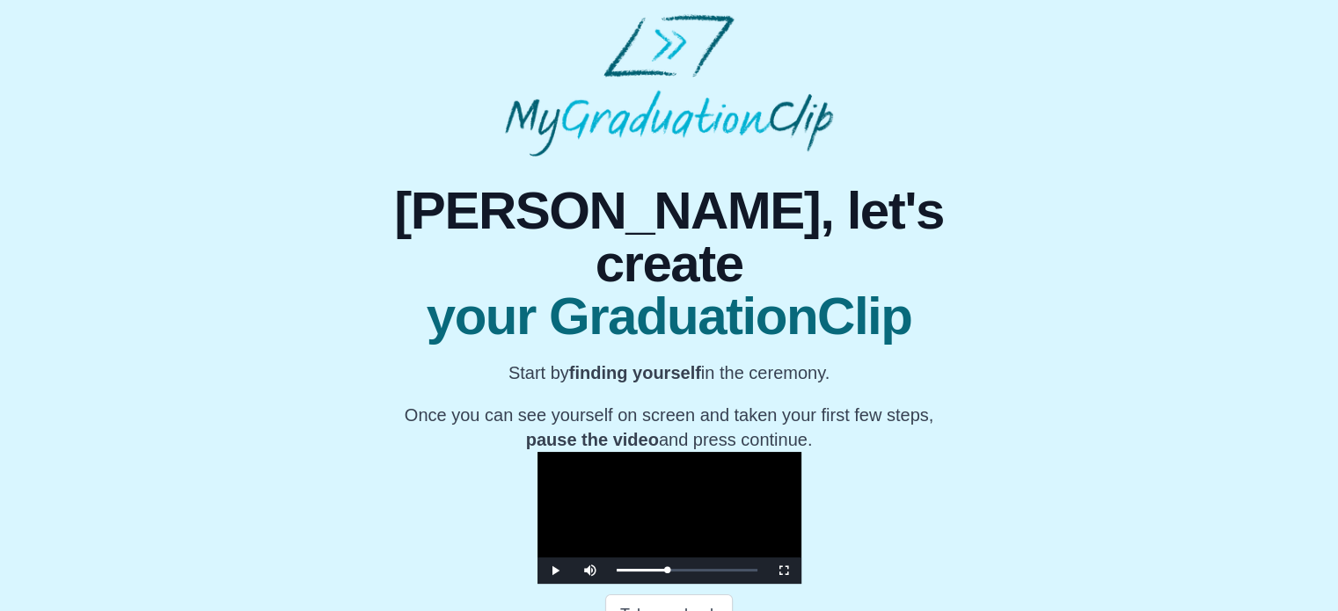
click at [1148, 152] on div "**********" at bounding box center [669, 381] width 1310 height 735
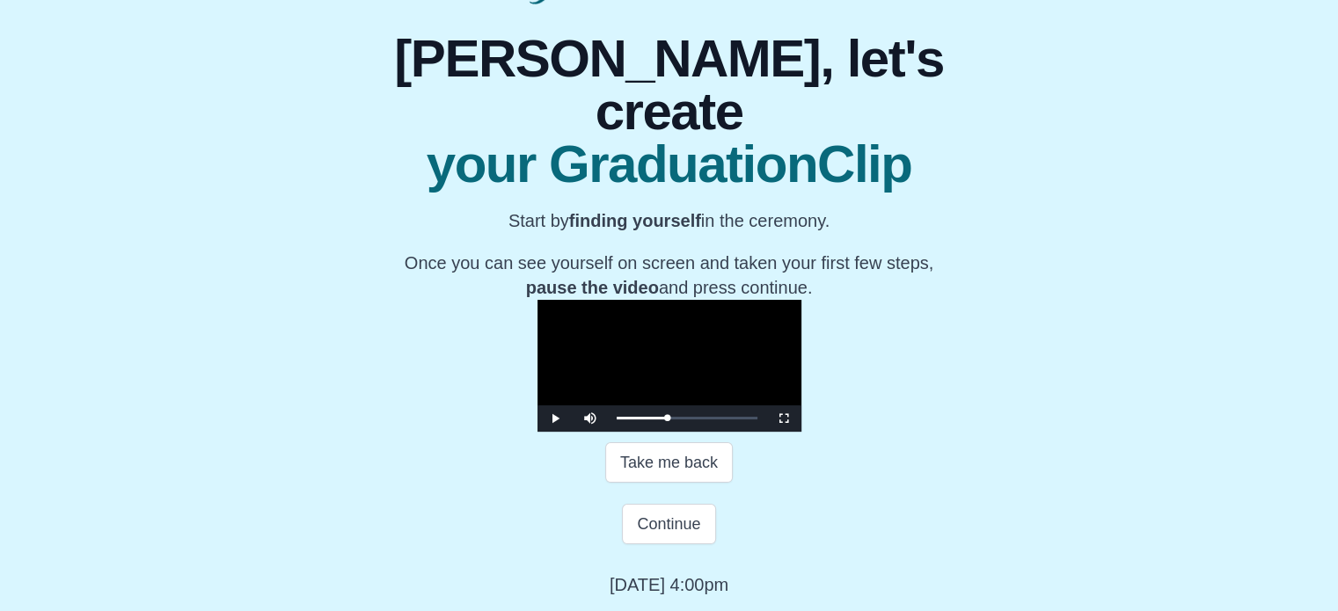
scroll to position [343, 0]
click at [784, 419] on span "Video Player" at bounding box center [784, 419] width 0 height 0
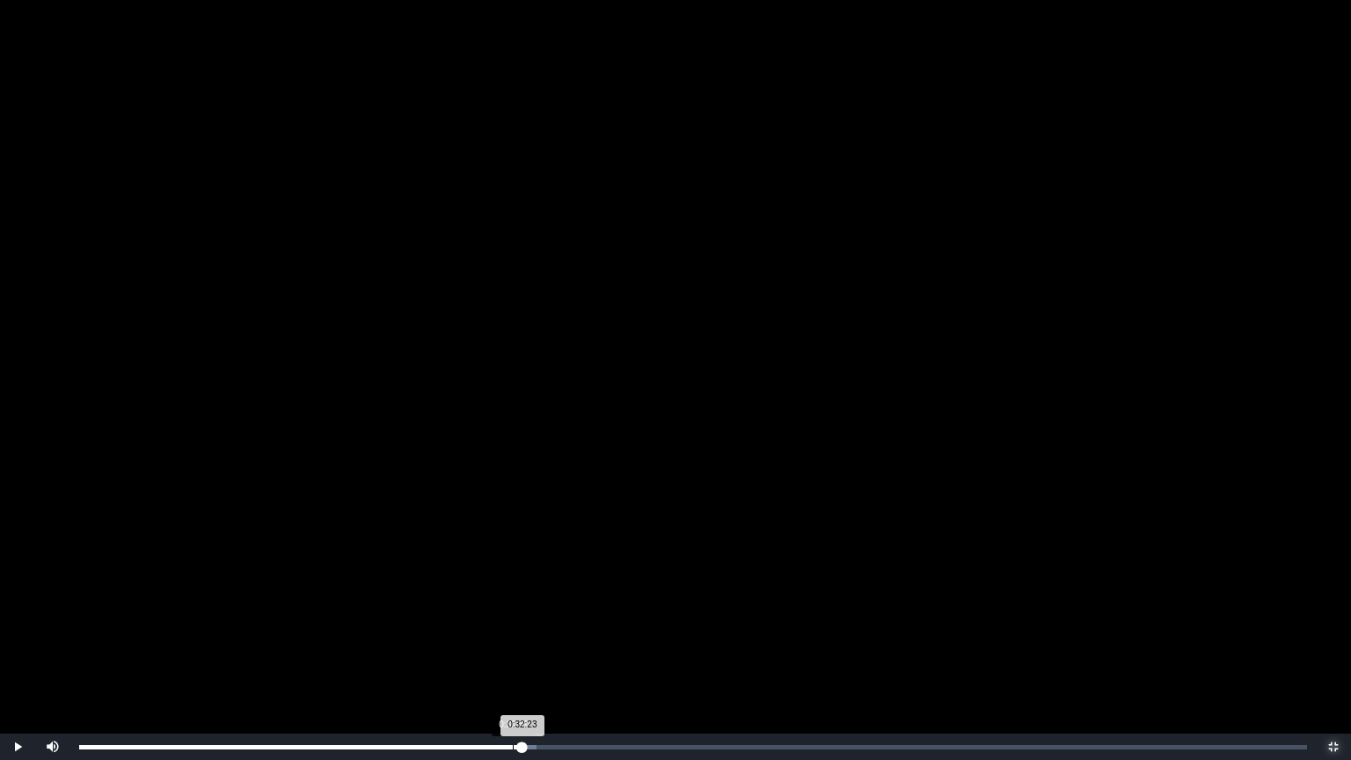
click at [514, 610] on div "Loaded : 0% 0:31:41 0:32:23 Progress : 0%" at bounding box center [693, 747] width 1246 height 26
click at [521, 610] on div "0:32:16" at bounding box center [521, 747] width 1 height 4
click at [515, 610] on div "0:32:16 Progress : 0%" at bounding box center [300, 747] width 442 height 4
click at [90, 420] on video "Video Player" at bounding box center [675, 380] width 1351 height 760
click at [516, 610] on div "0:31:57 Progress : 0%" at bounding box center [297, 747] width 437 height 4
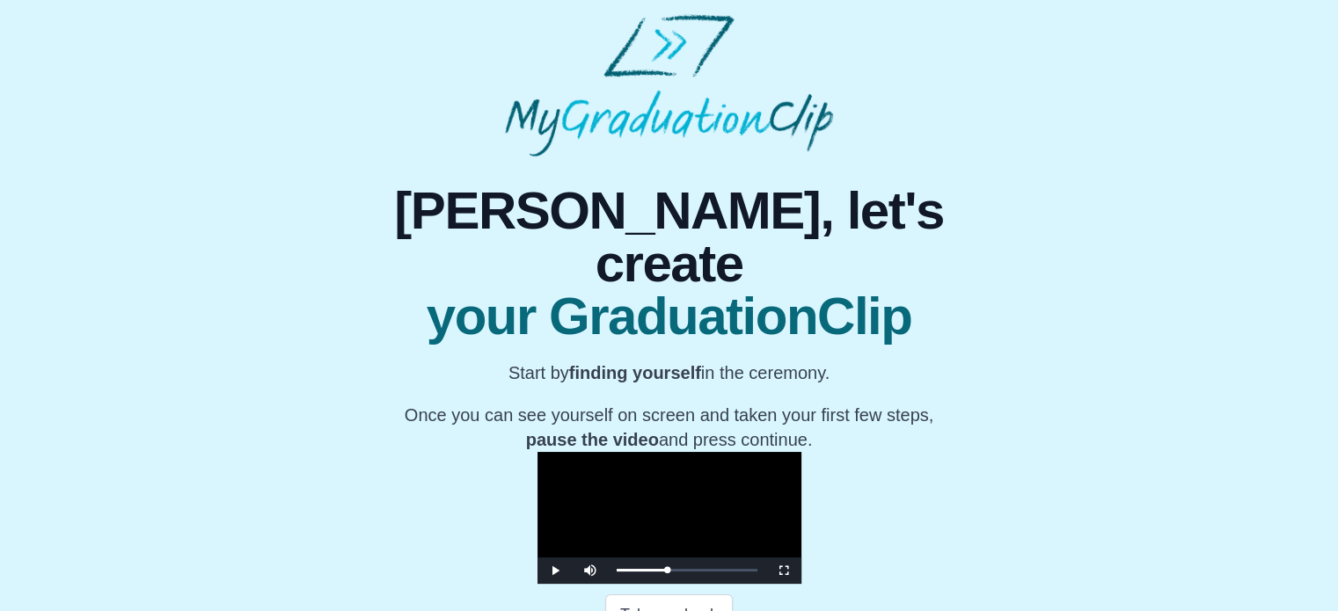
click at [690, 528] on video "Video Player" at bounding box center [669, 518] width 264 height 132
click at [1112, 427] on div "**********" at bounding box center [669, 453] width 1310 height 593
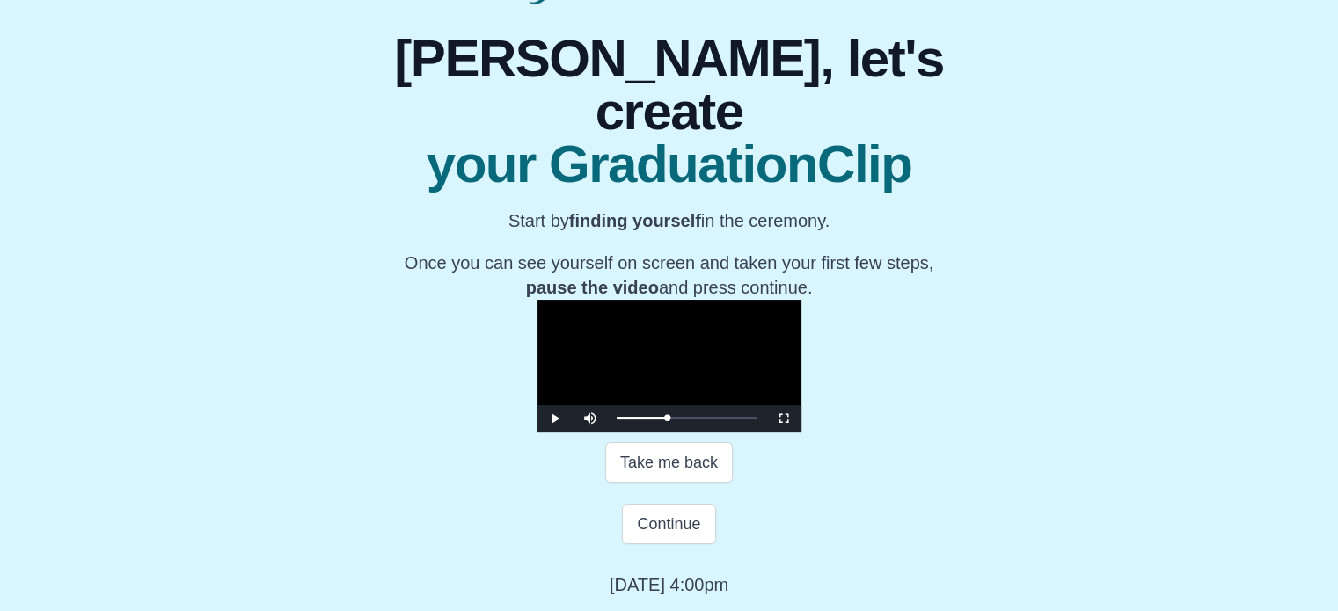
scroll to position [343, 0]
drag, startPoint x: 990, startPoint y: 418, endPoint x: 990, endPoint y: 524, distance: 106.4
click at [784, 419] on span "Video Player" at bounding box center [784, 419] width 0 height 0
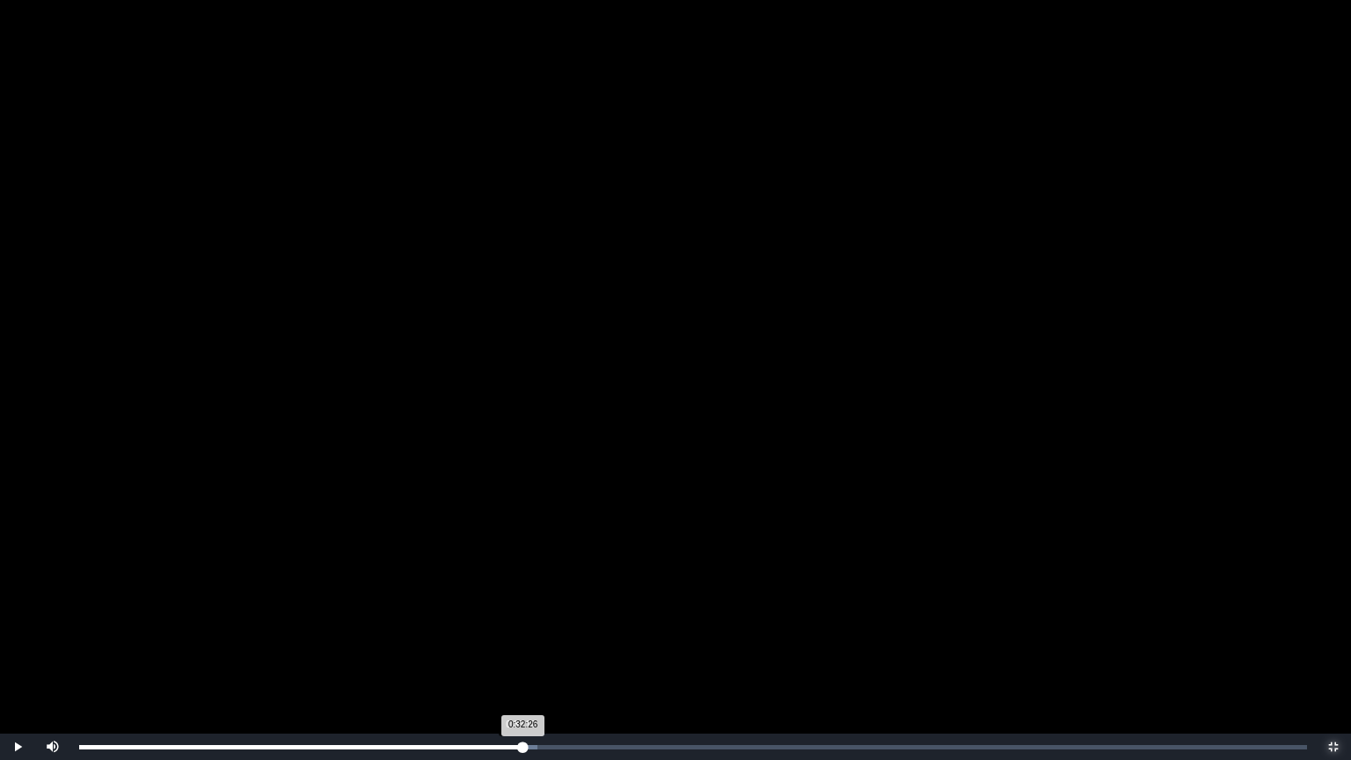
click at [520, 610] on div "0:32:26 Progress : 0%" at bounding box center [301, 747] width 444 height 4
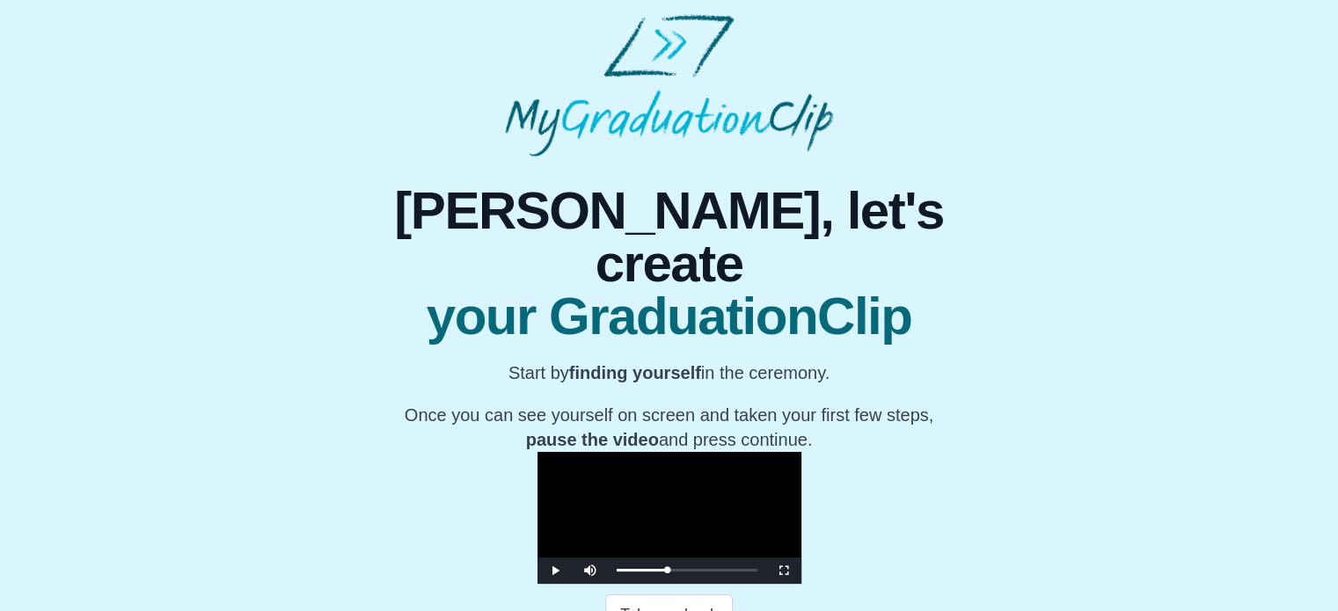
click at [1092, 457] on div "**********" at bounding box center [669, 453] width 1310 height 593
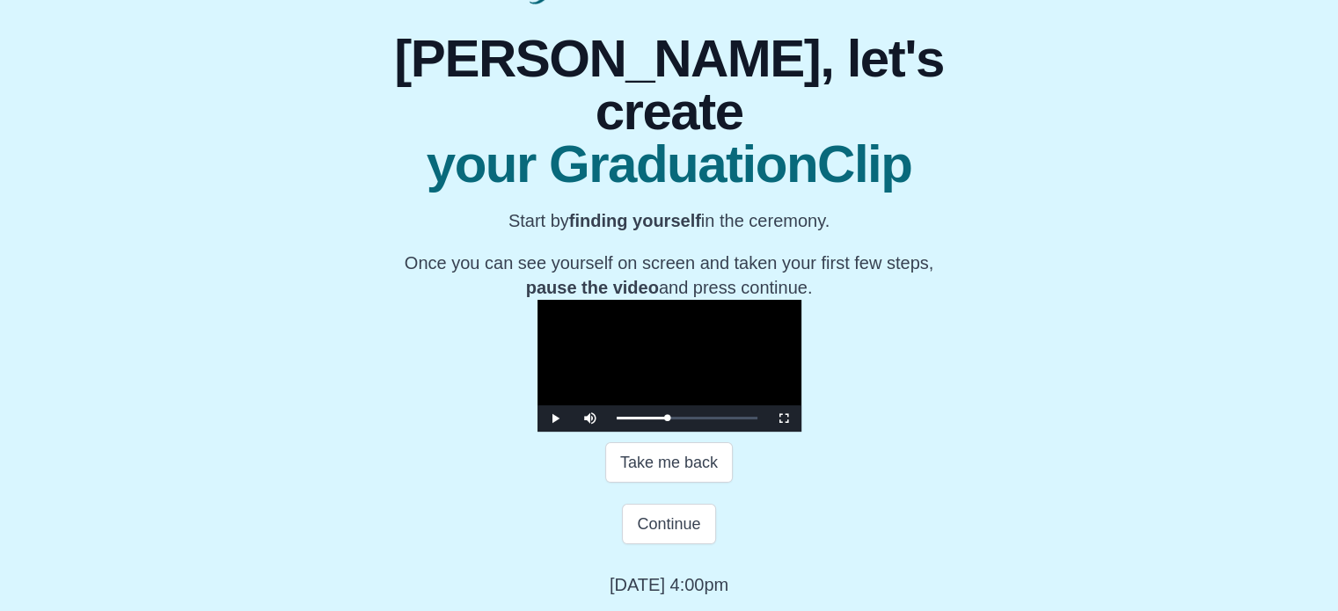
scroll to position [264, 0]
click at [784, 419] on span "Video Player" at bounding box center [784, 419] width 0 height 0
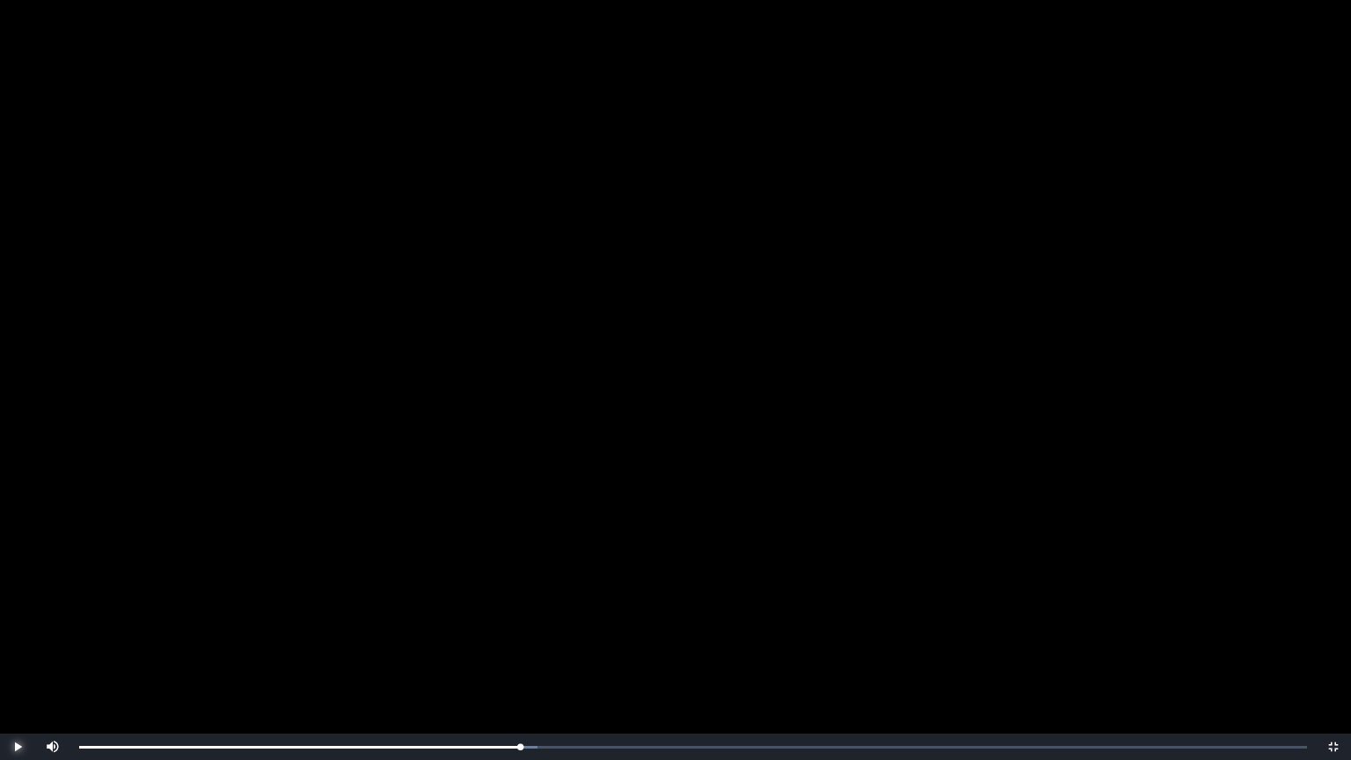
click at [18, 610] on span "Video Player" at bounding box center [18, 747] width 0 height 0
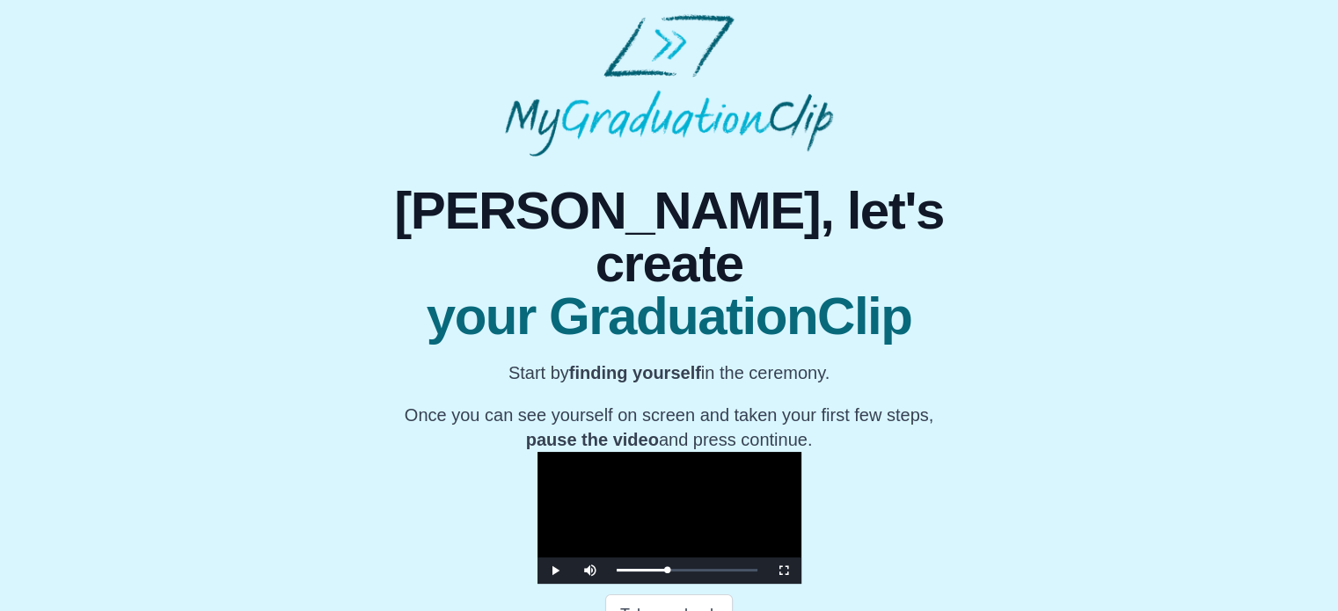
click at [1146, 289] on div "**********" at bounding box center [669, 453] width 1310 height 593
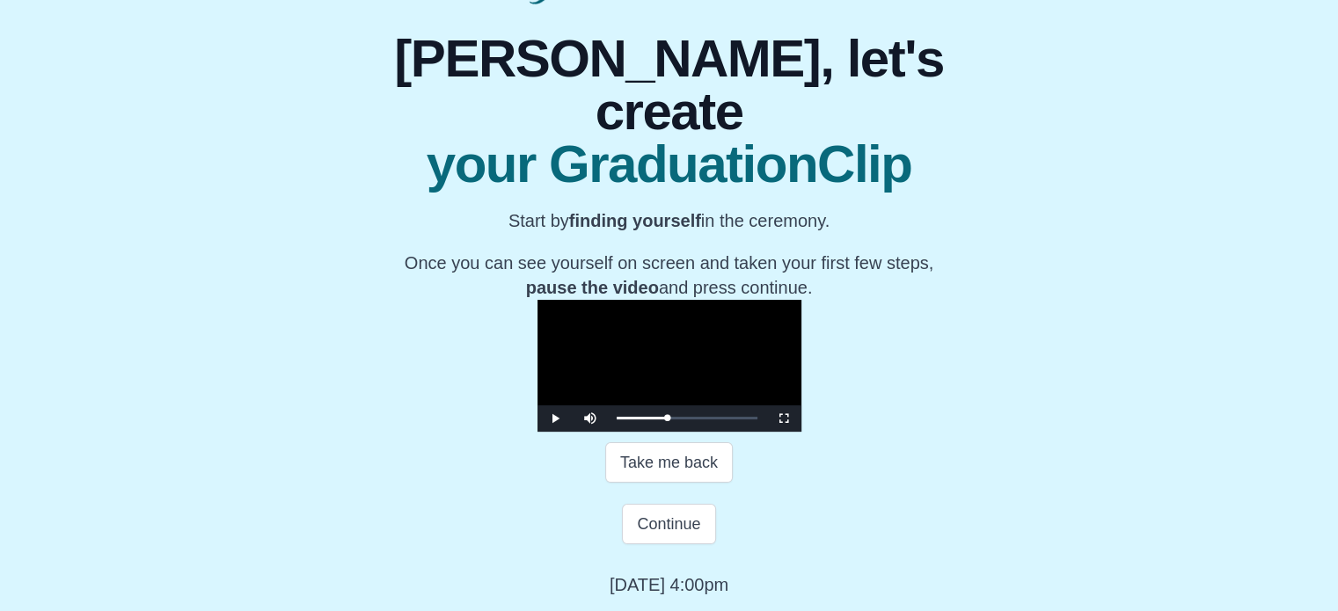
scroll to position [264, 0]
click at [784, 419] on span "Video Player" at bounding box center [784, 419] width 0 height 0
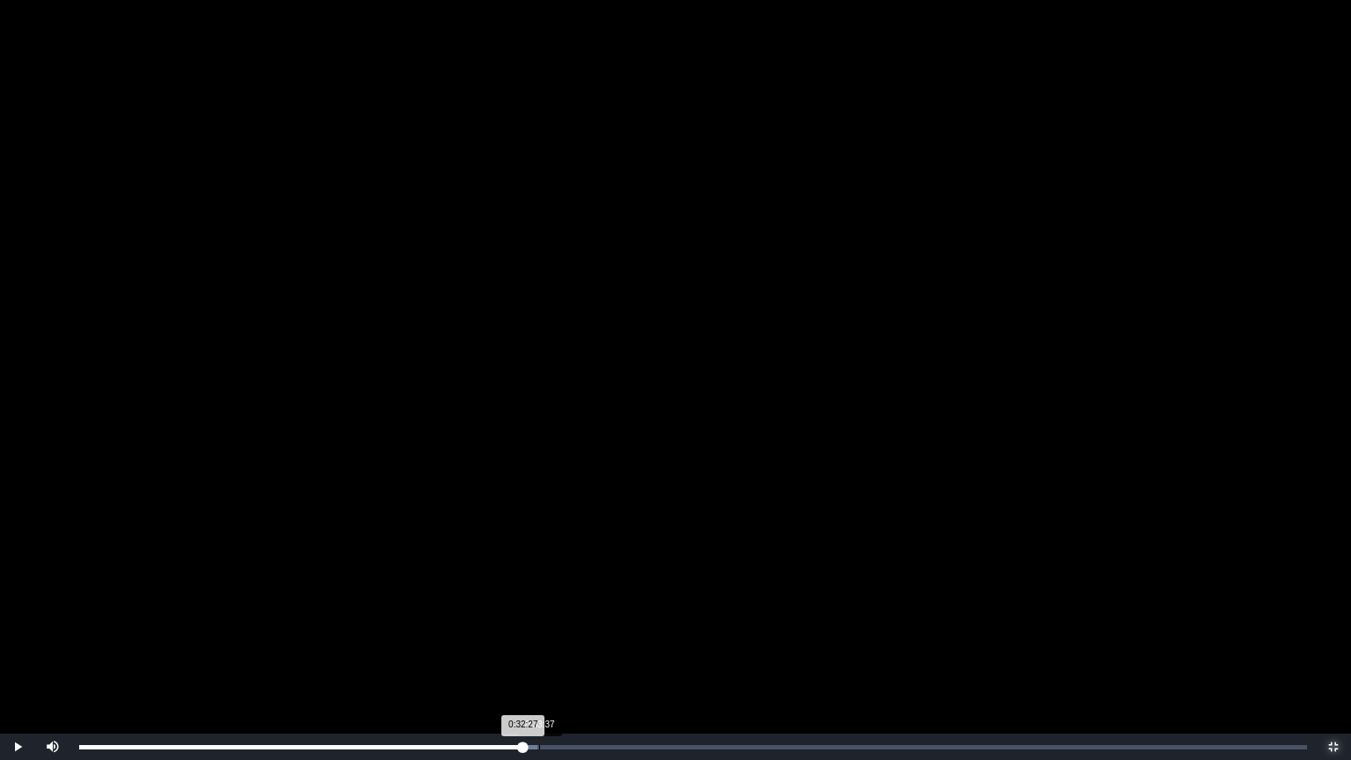
click at [539, 610] on div "0:33:37" at bounding box center [539, 747] width 1 height 4
click at [590, 544] on video "Video Player" at bounding box center [675, 380] width 1351 height 760
click at [539, 610] on div "0:33:38 Progress : 0%" at bounding box center [309, 747] width 460 height 4
click at [544, 610] on div "0:34:01 Progress : 0%" at bounding box center [311, 747] width 465 height 4
click at [558, 610] on div "Loaded : 0% 0:34:54 0:34:24 Progress : 0%" at bounding box center [693, 747] width 1228 height 4
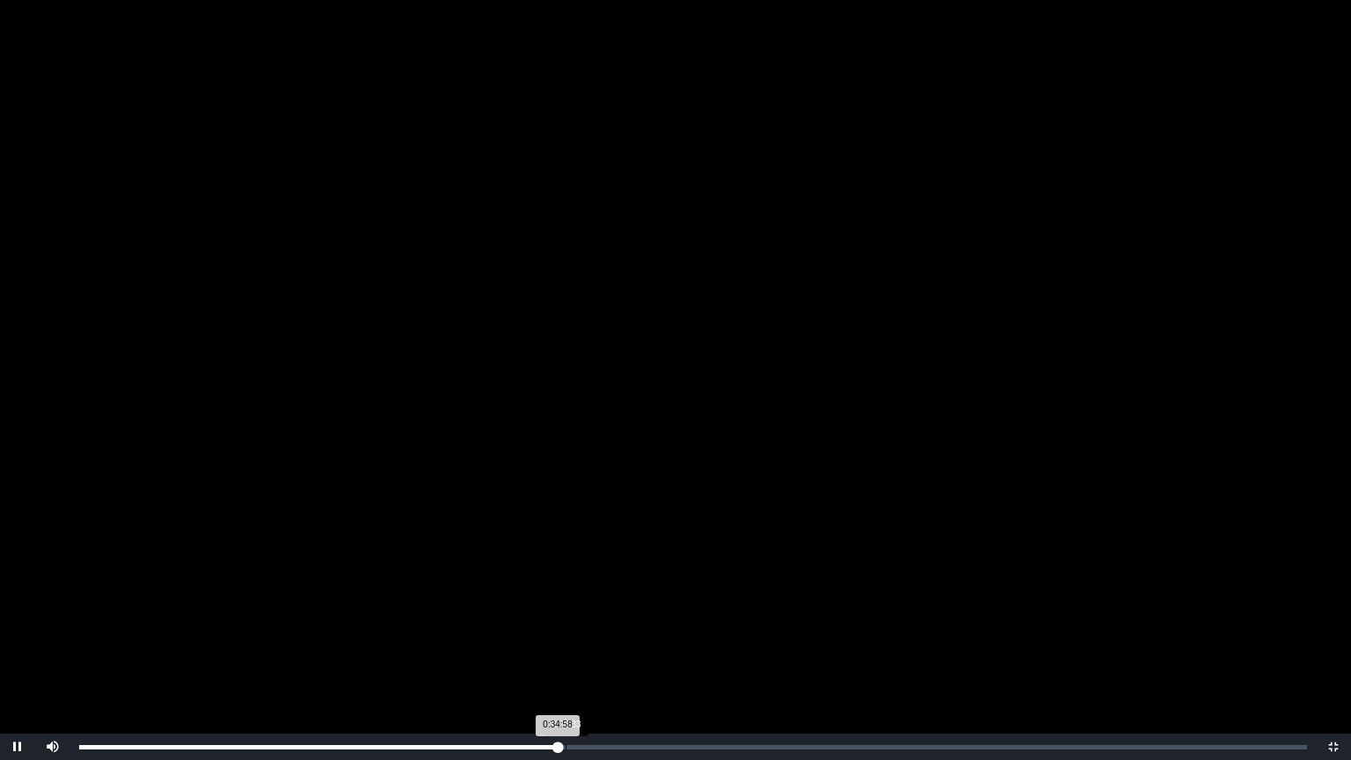
click at [566, 610] on div "0:35:33" at bounding box center [566, 747] width 1 height 4
click at [575, 610] on div "Loaded : 0% 0:36:11 0:36:15 Progress : 0%" at bounding box center [693, 747] width 1228 height 4
click at [583, 610] on div "0:36:50" at bounding box center [583, 747] width 1 height 4
click at [556, 610] on div "0:34:50" at bounding box center [556, 747] width 1 height 4
click at [545, 610] on div "Loaded : 0% 0:34:04 0:34:51 Progress : 0%" at bounding box center [693, 747] width 1246 height 26
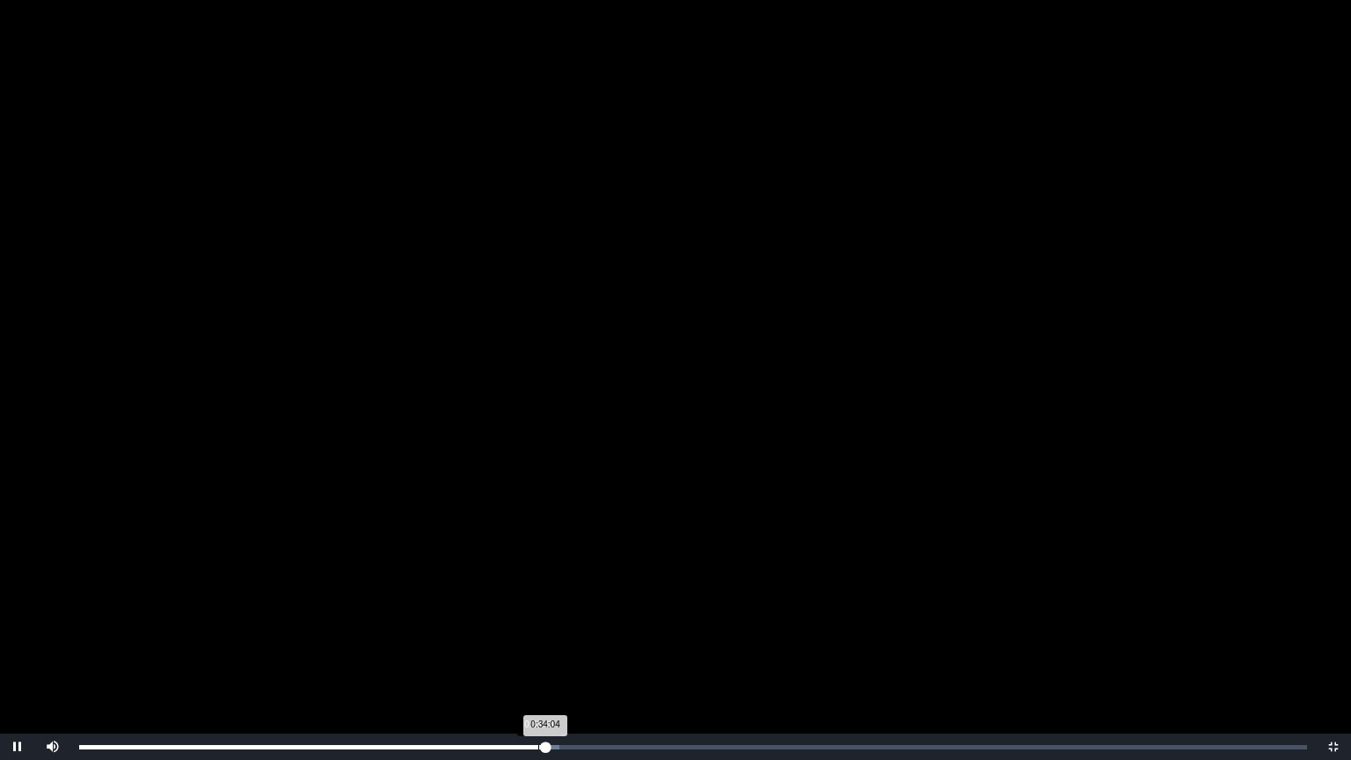
click at [538, 610] on div "0:34:04 Progress : 0%" at bounding box center [312, 747] width 466 height 4
click at [531, 610] on div "0:33:33 Progress : 0%" at bounding box center [308, 747] width 459 height 4
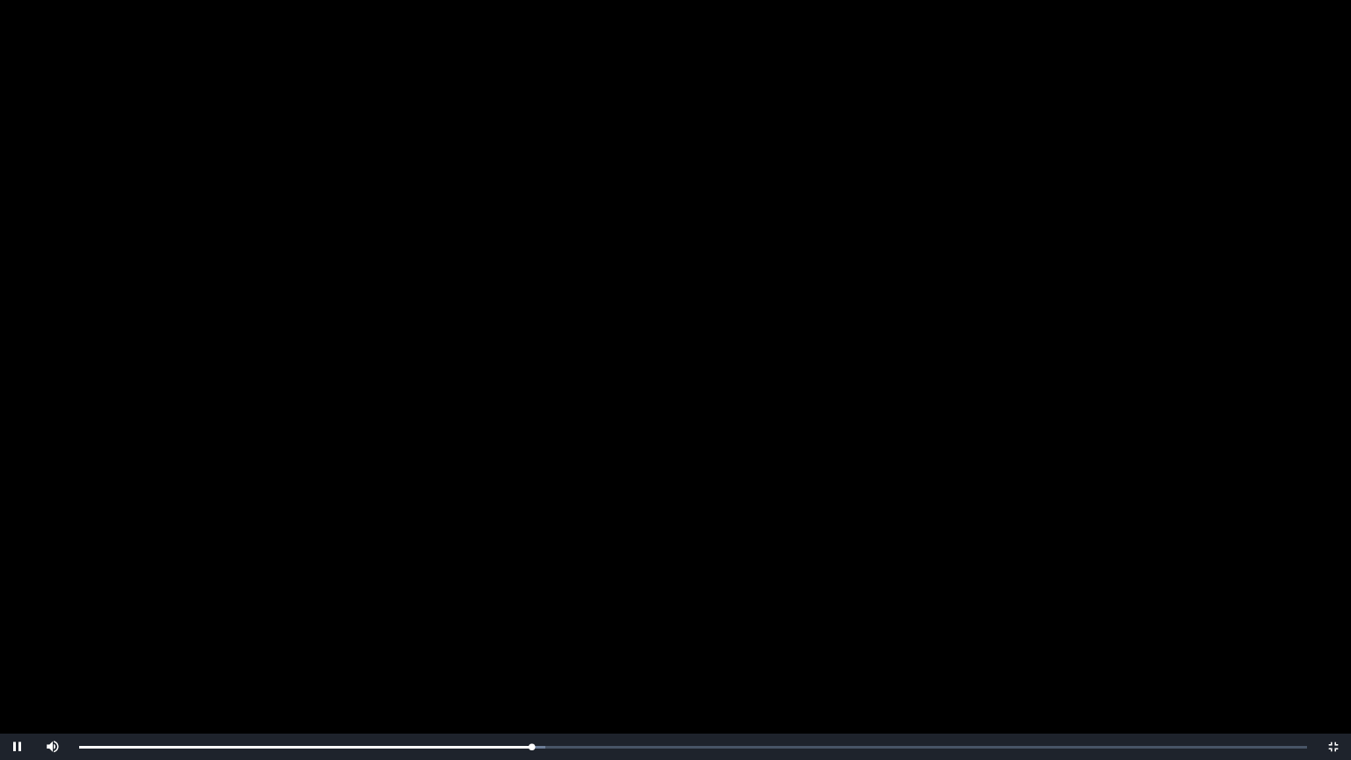
click at [386, 502] on video "Video Player" at bounding box center [675, 380] width 1351 height 760
click at [779, 494] on video "Video Player" at bounding box center [675, 380] width 1351 height 760
click at [528, 610] on div "0:33:13 Progress : 0%" at bounding box center [306, 747] width 455 height 4
click at [528, 610] on div "0:32:48 Progress : 0%" at bounding box center [303, 747] width 449 height 4
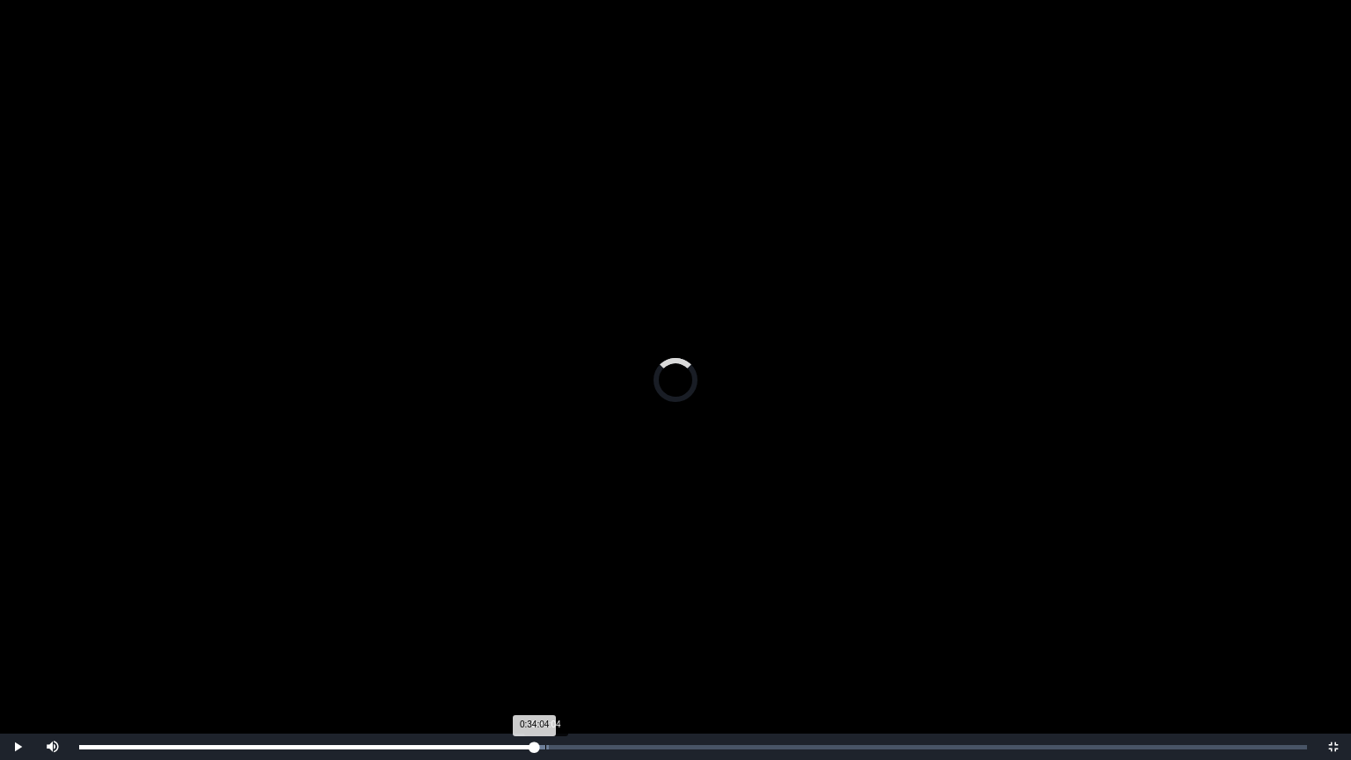
click at [545, 610] on div "0:34:04" at bounding box center [545, 747] width 1 height 4
click at [545, 610] on div "0:34:04 Progress : 0%" at bounding box center [312, 747] width 466 height 4
click at [547, 610] on div "0:34:32 Progress : 0%" at bounding box center [315, 747] width 472 height 4
click at [547, 610] on div "0:34:13 Progress : 0%" at bounding box center [313, 747] width 468 height 4
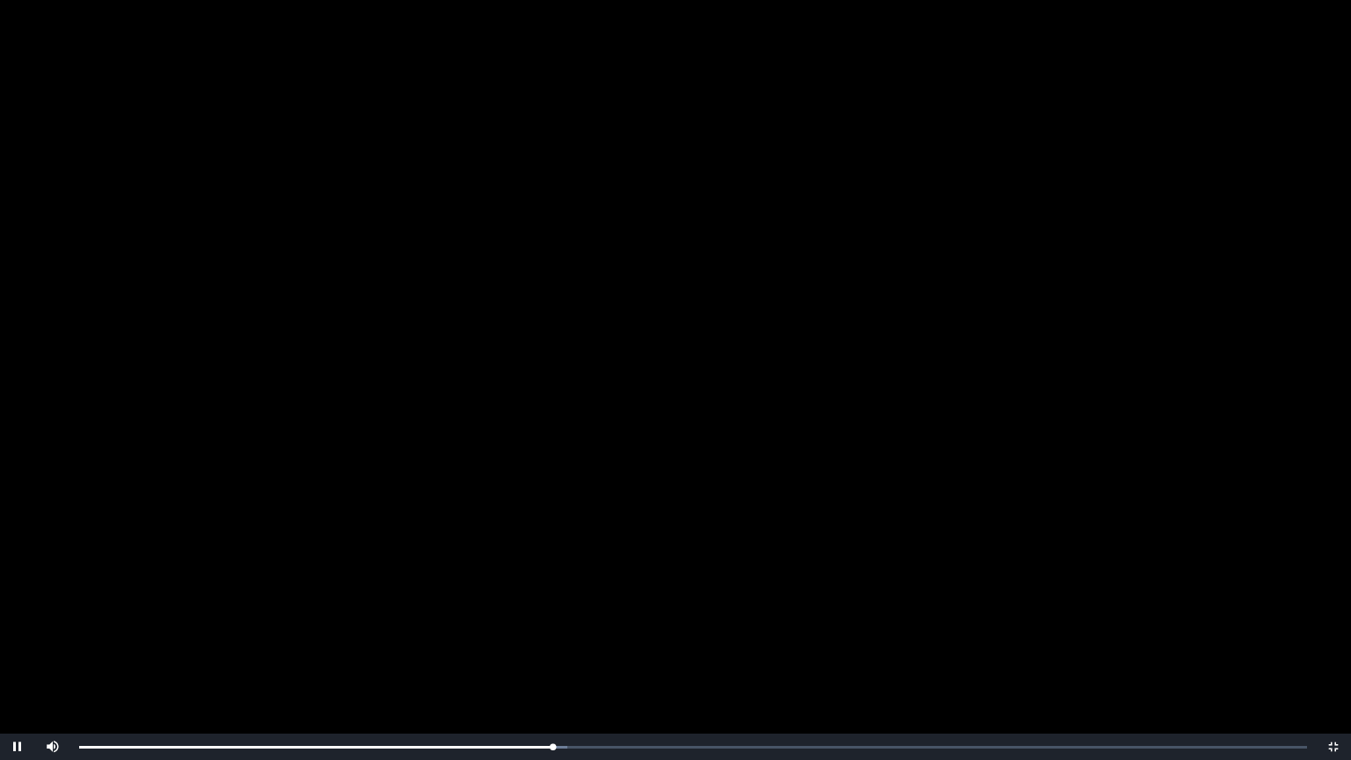
click at [369, 452] on video "Video Player" at bounding box center [675, 380] width 1351 height 760
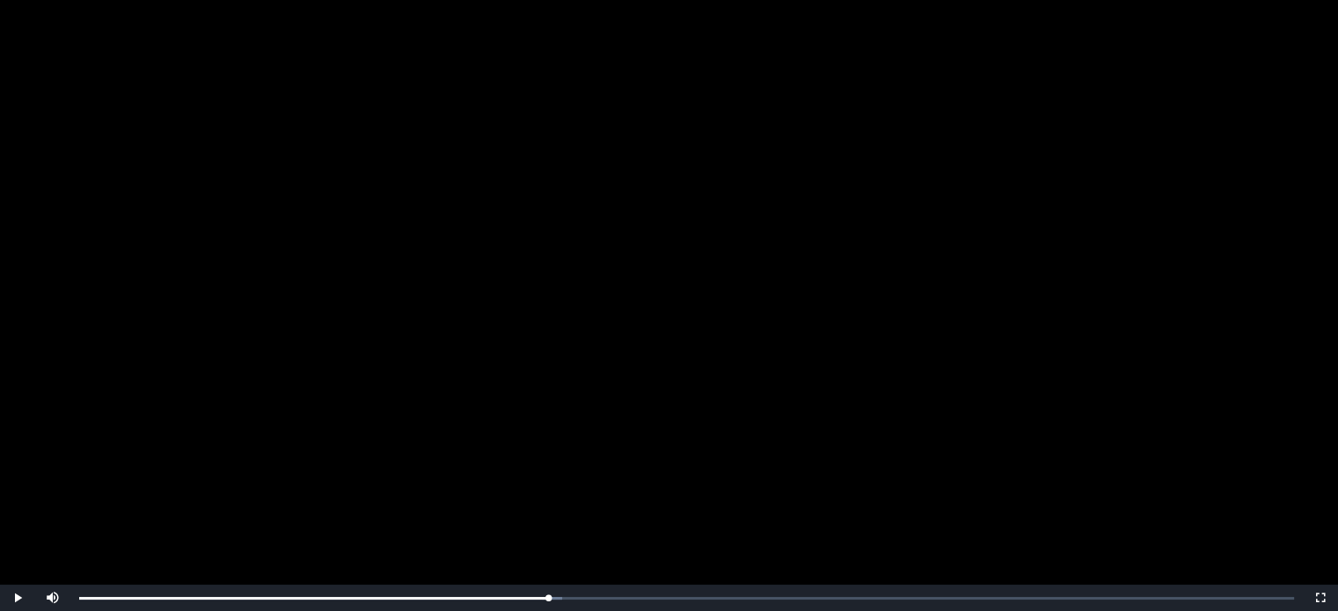
scroll to position [176, 0]
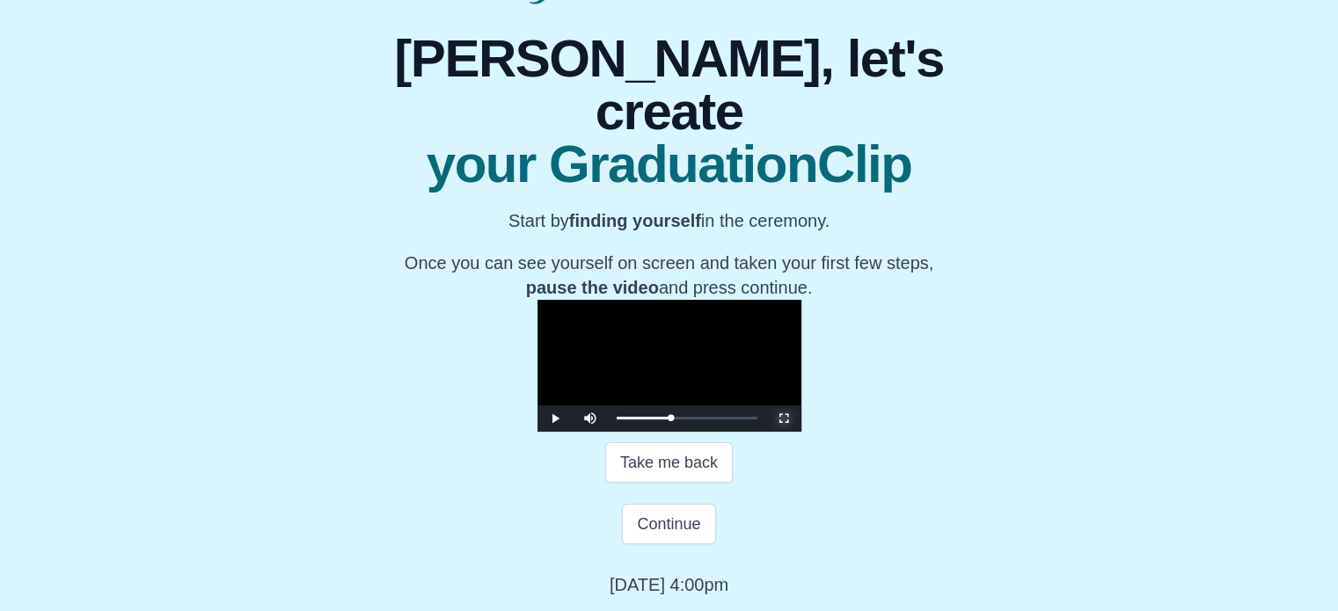
click at [784, 419] on span "Video Player" at bounding box center [784, 419] width 0 height 0
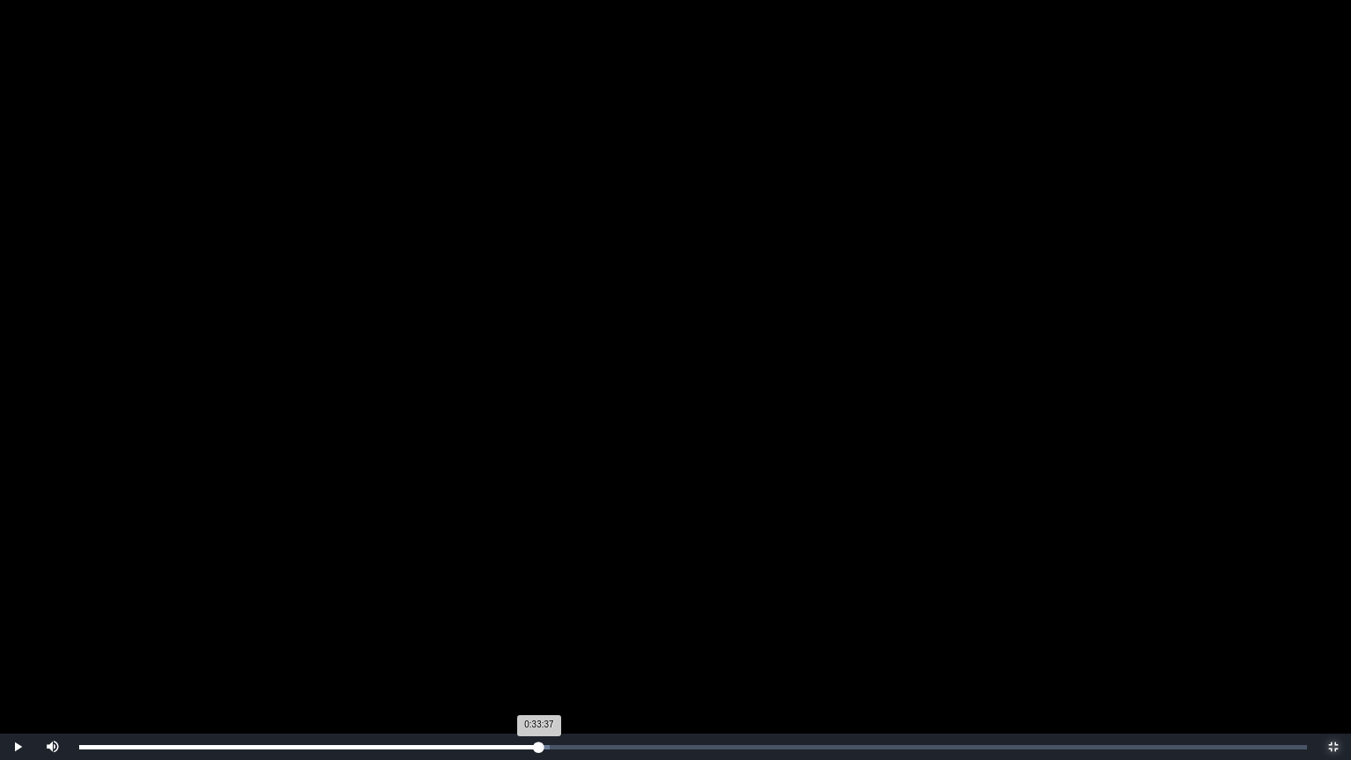
click at [539, 610] on div "Loaded : 0% 0:33:37 0:33:37 Progress : 0%" at bounding box center [693, 747] width 1228 height 4
click at [539, 610] on div "0:33:37 Progress : 0%" at bounding box center [309, 747] width 460 height 4
click at [533, 610] on div "Loaded : 0% 0:33:10 0:33:56 Progress : 0%" at bounding box center [693, 747] width 1246 height 26
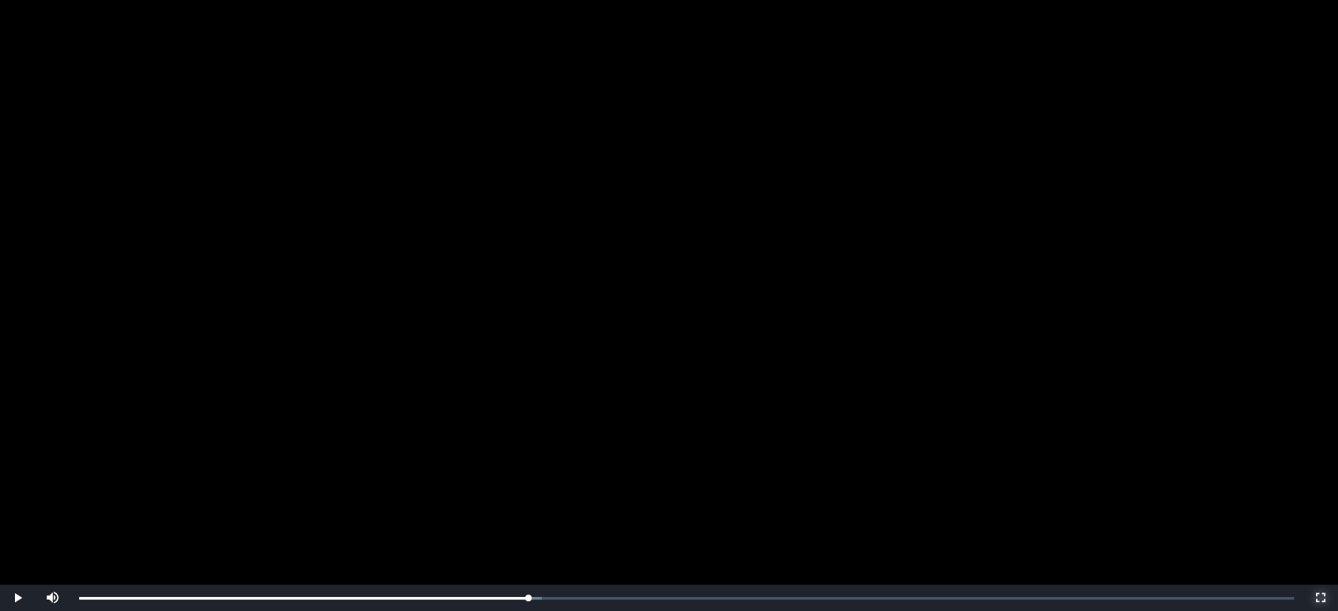
scroll to position [343, 0]
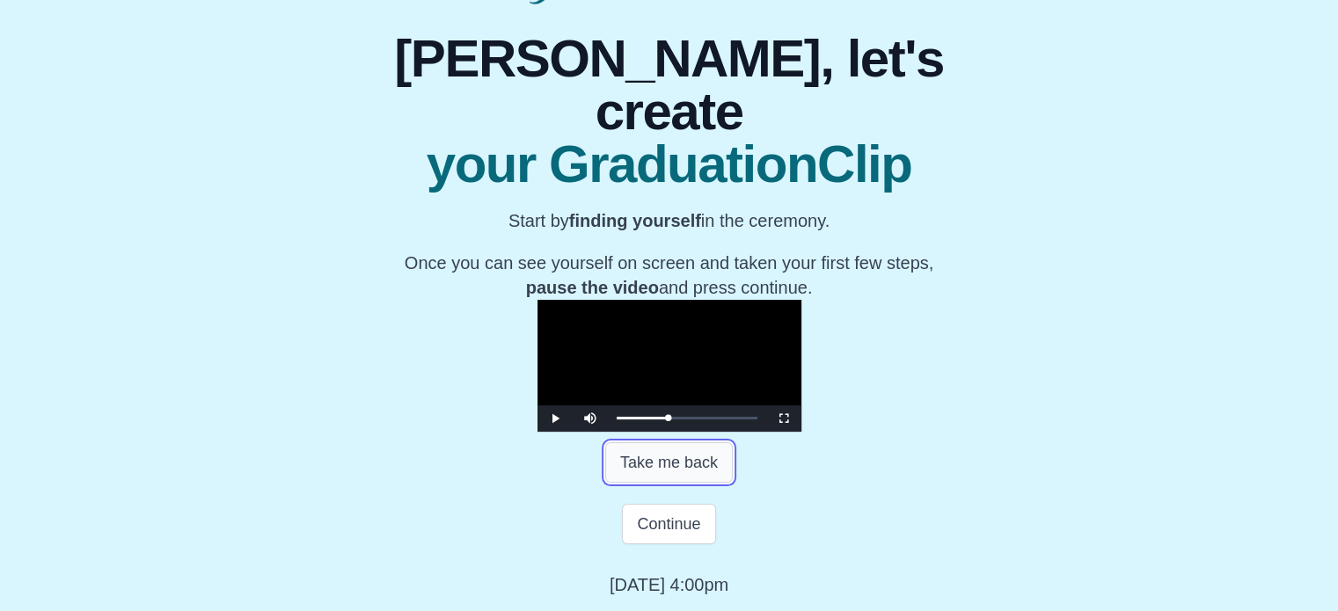
click at [638, 474] on button "Take me back" at bounding box center [669, 462] width 128 height 40
click at [784, 419] on span "Video Player" at bounding box center [784, 419] width 0 height 0
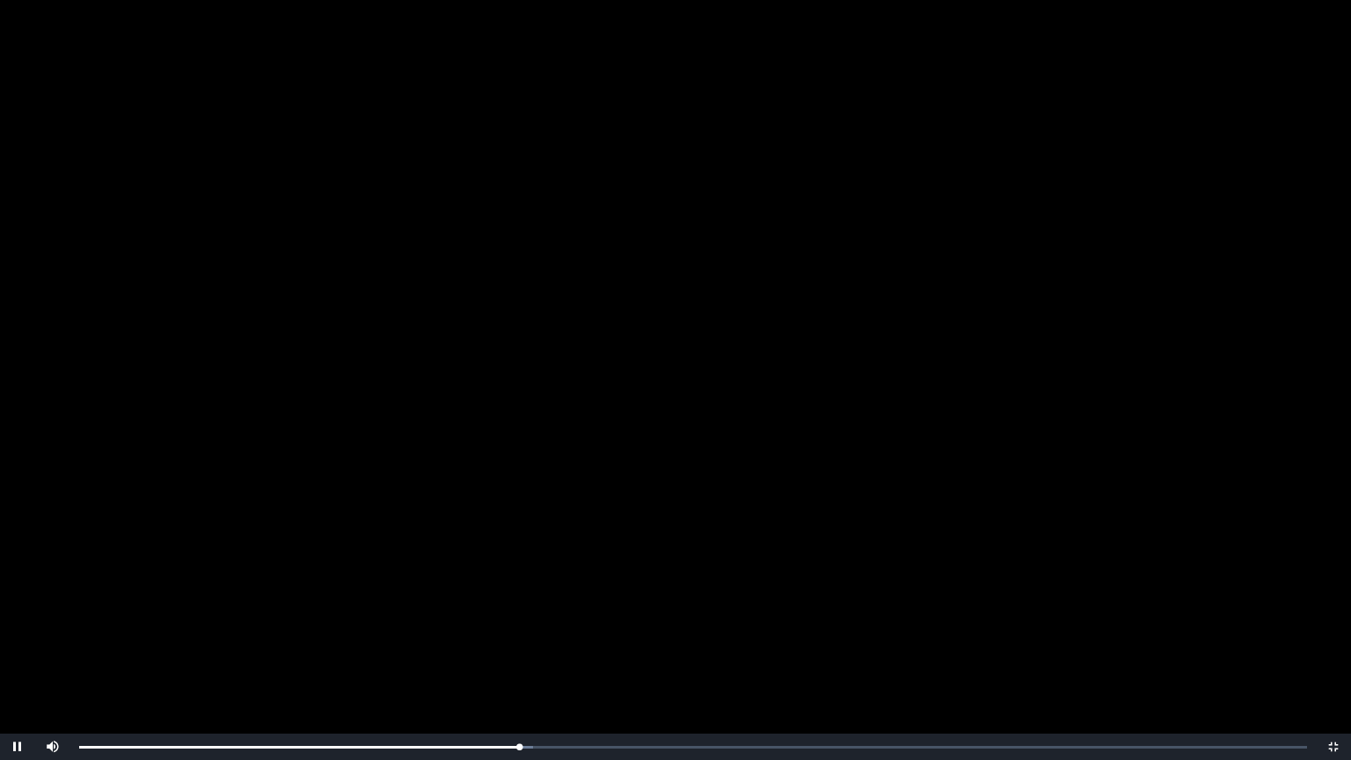
click at [0, 398] on video "Video Player" at bounding box center [675, 380] width 1351 height 760
click at [531, 610] on div "Loaded : 0% 0:33:02 0:33:02 Progress : 0%" at bounding box center [693, 747] width 1246 height 26
click at [554, 610] on div "Loaded : 0% 0:34:43 0:33:16 Progress : 0%" at bounding box center [693, 747] width 1246 height 26
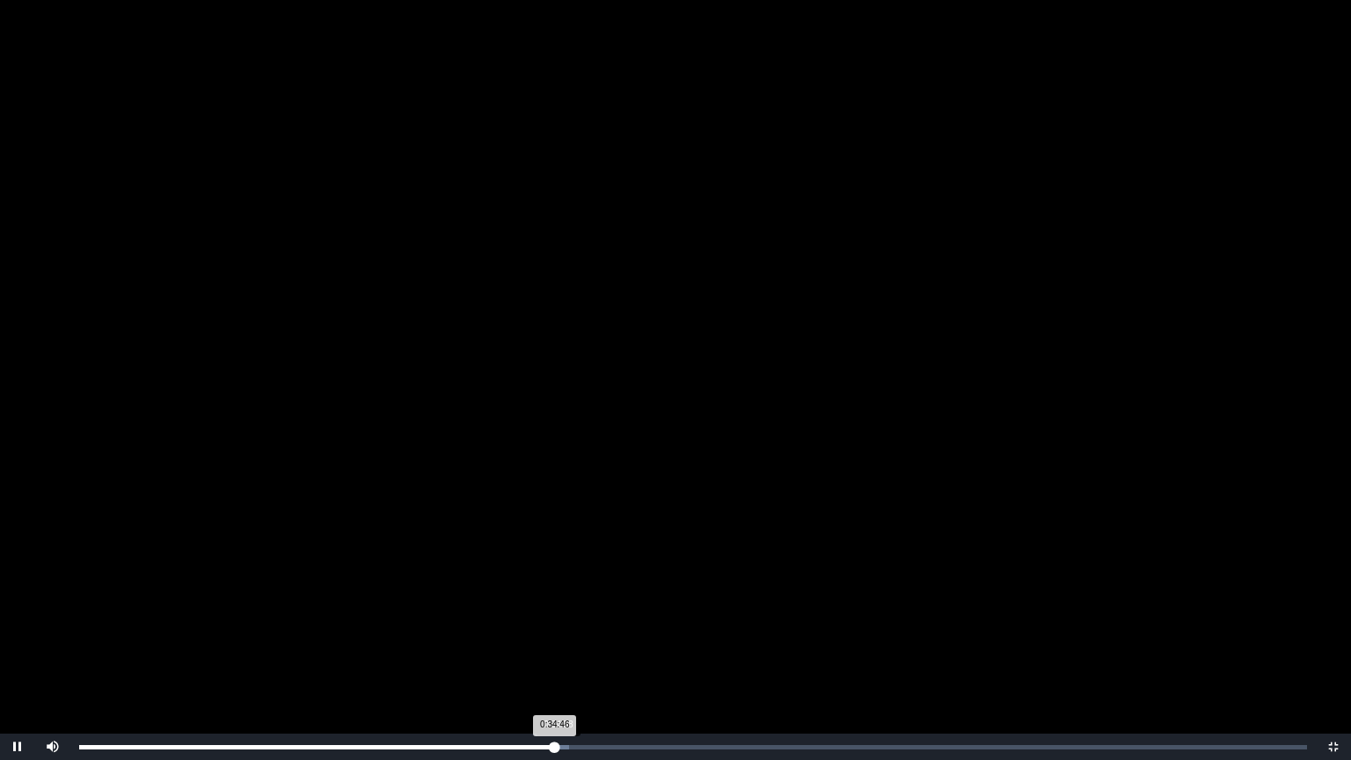
click at [555, 610] on div "0:34:46 Progress : 0%" at bounding box center [317, 747] width 476 height 4
click at [560, 610] on div "0:35:10 Progress : 0%" at bounding box center [319, 747] width 481 height 4
click at [555, 610] on div "0:34:46 Progress : 0%" at bounding box center [320, 747] width 482 height 4
click at [552, 610] on div "0:34:49 Progress : 0%" at bounding box center [317, 747] width 477 height 4
click at [551, 610] on div "0:34:36 Progress : 0%" at bounding box center [315, 747] width 473 height 4
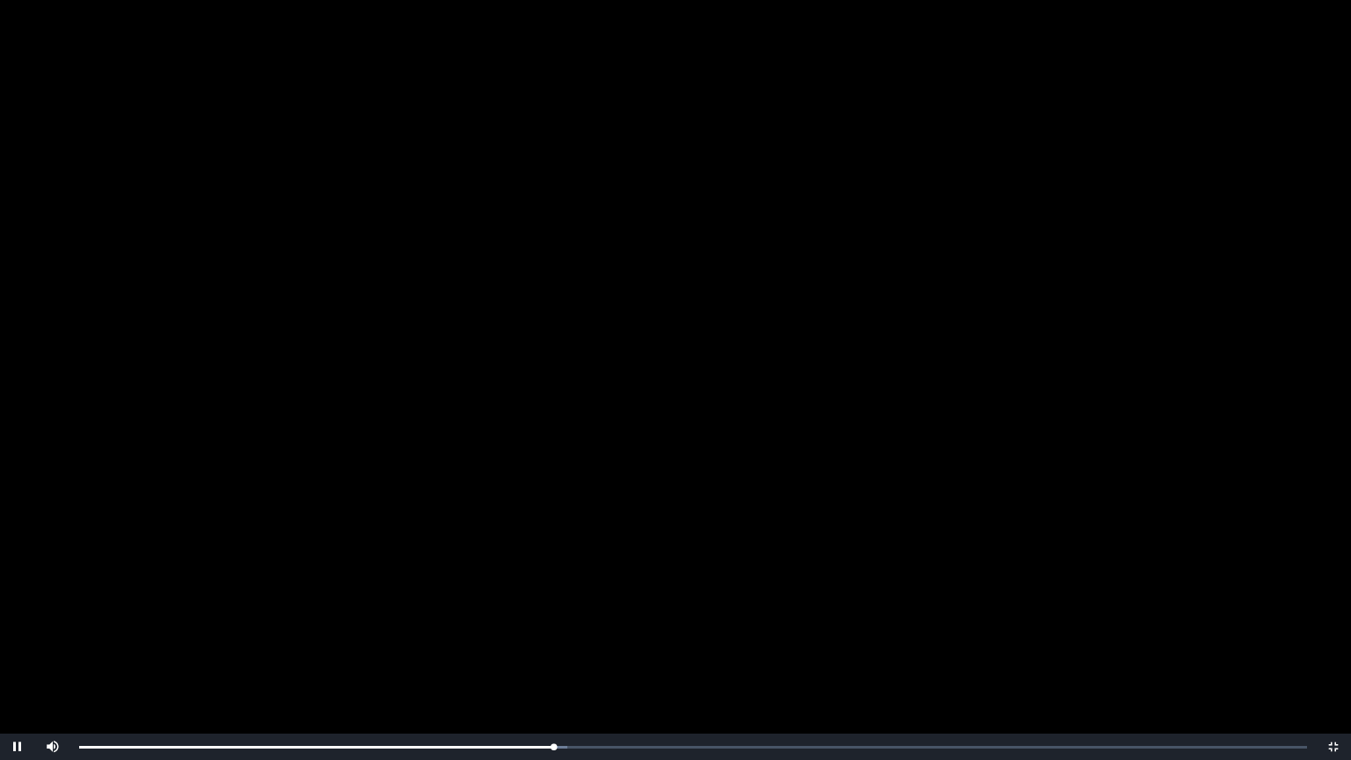
click at [63, 442] on video "Video Player" at bounding box center [675, 380] width 1351 height 760
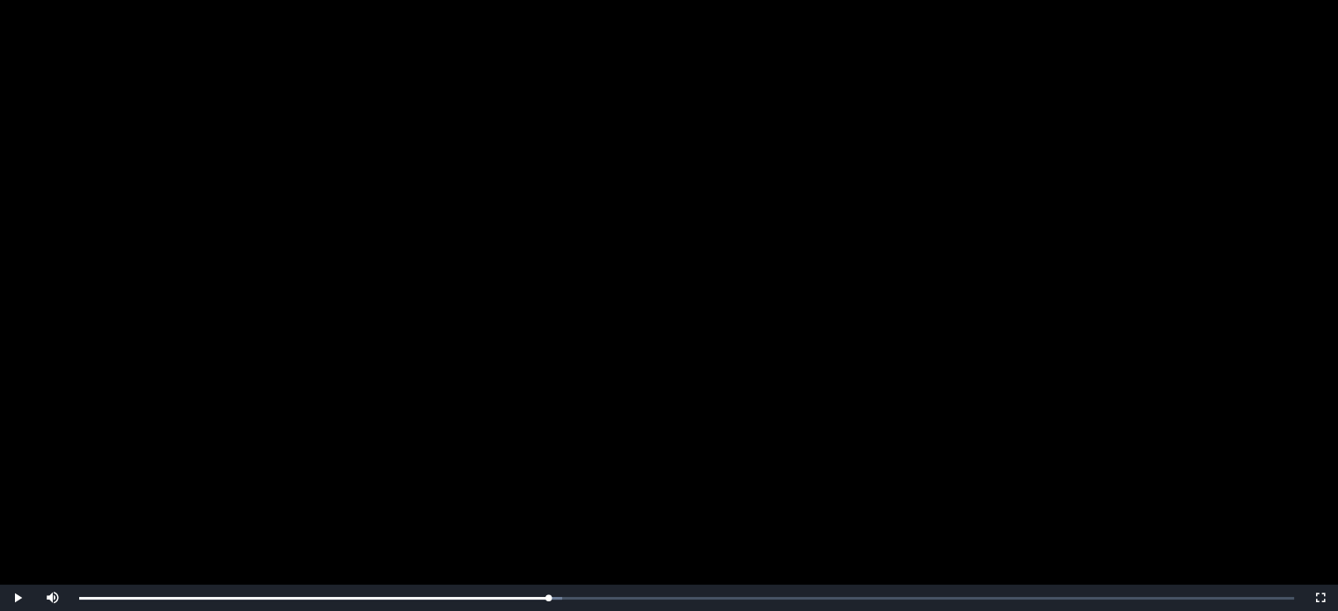
scroll to position [264, 0]
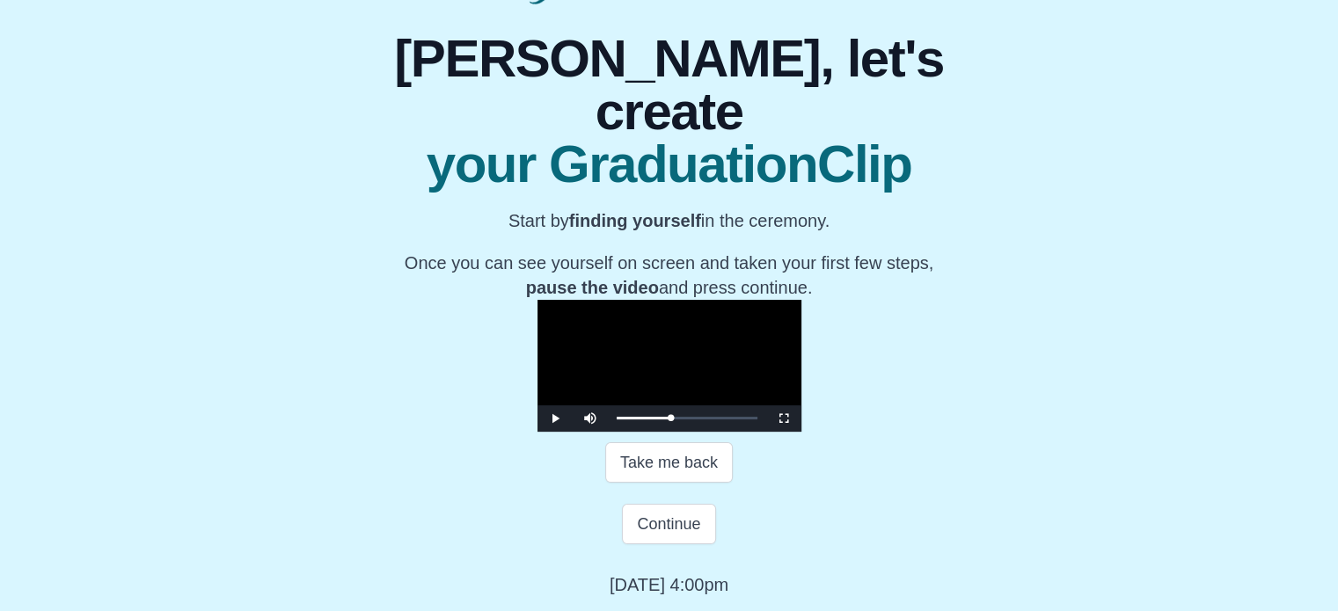
click at [1212, 218] on div "**********" at bounding box center [669, 300] width 1310 height 593
click at [695, 483] on button "Take me back" at bounding box center [669, 462] width 128 height 40
click at [801, 352] on video "Video Player" at bounding box center [669, 366] width 264 height 132
click at [801, 354] on video "Video Player" at bounding box center [669, 366] width 264 height 132
click at [617, 420] on div "0:32:08 Progress : 0%" at bounding box center [642, 418] width 51 height 4
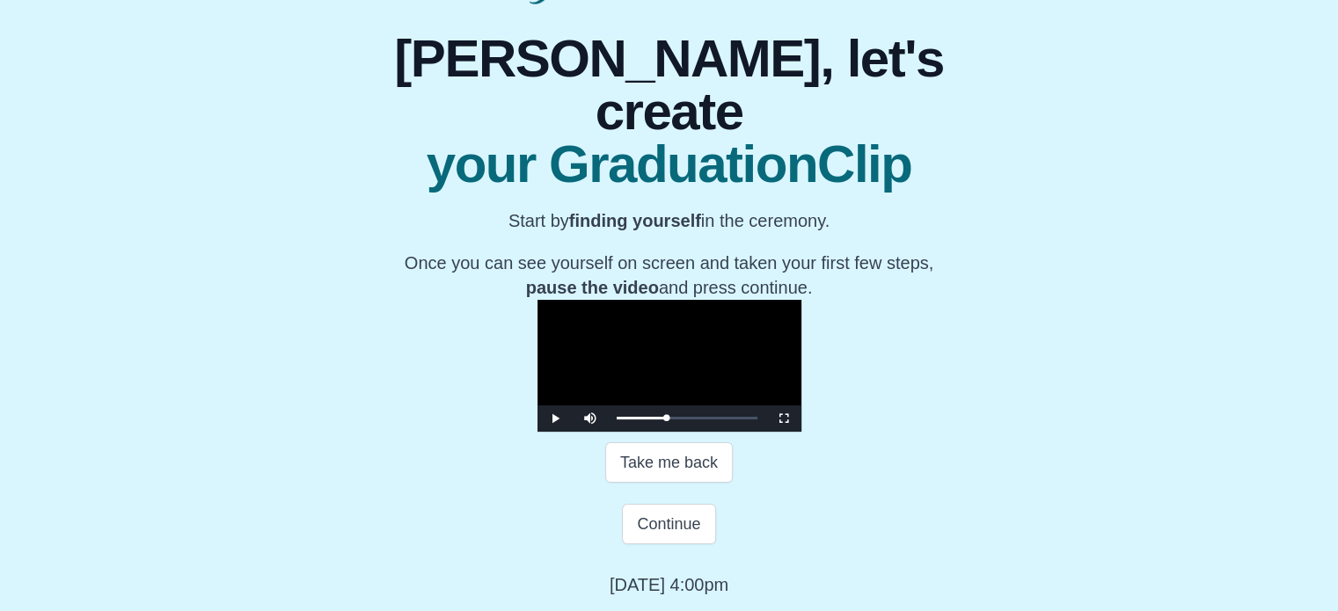
click at [687, 432] on video "Video Player" at bounding box center [669, 366] width 264 height 132
click at [644, 483] on button "Take me back" at bounding box center [669, 462] width 128 height 40
click at [555, 419] on span "Video Player" at bounding box center [555, 419] width 0 height 0
click at [617, 420] on div "0:32:15 Progress : 0%" at bounding box center [642, 418] width 51 height 4
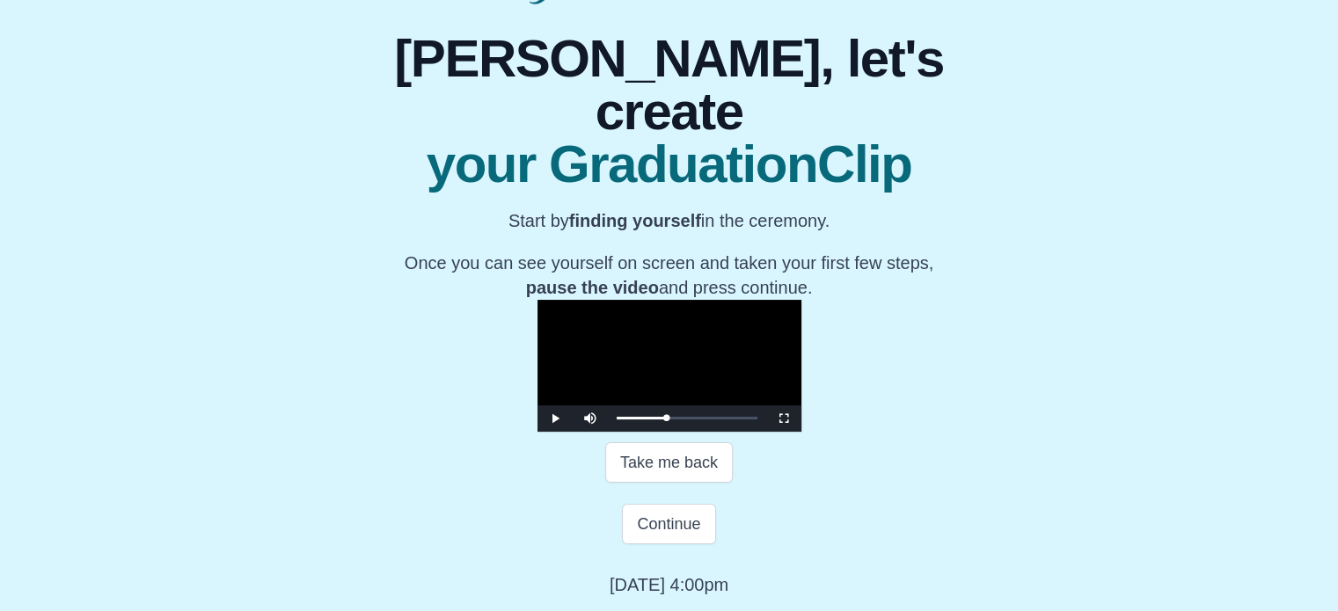
click at [537, 395] on video "Video Player" at bounding box center [669, 366] width 264 height 132
click at [648, 483] on button "Take me back" at bounding box center [669, 462] width 128 height 40
click at [555, 419] on span "Video Player" at bounding box center [555, 419] width 0 height 0
click at [617, 420] on div "0:32:15 Progress : 0%" at bounding box center [642, 418] width 51 height 4
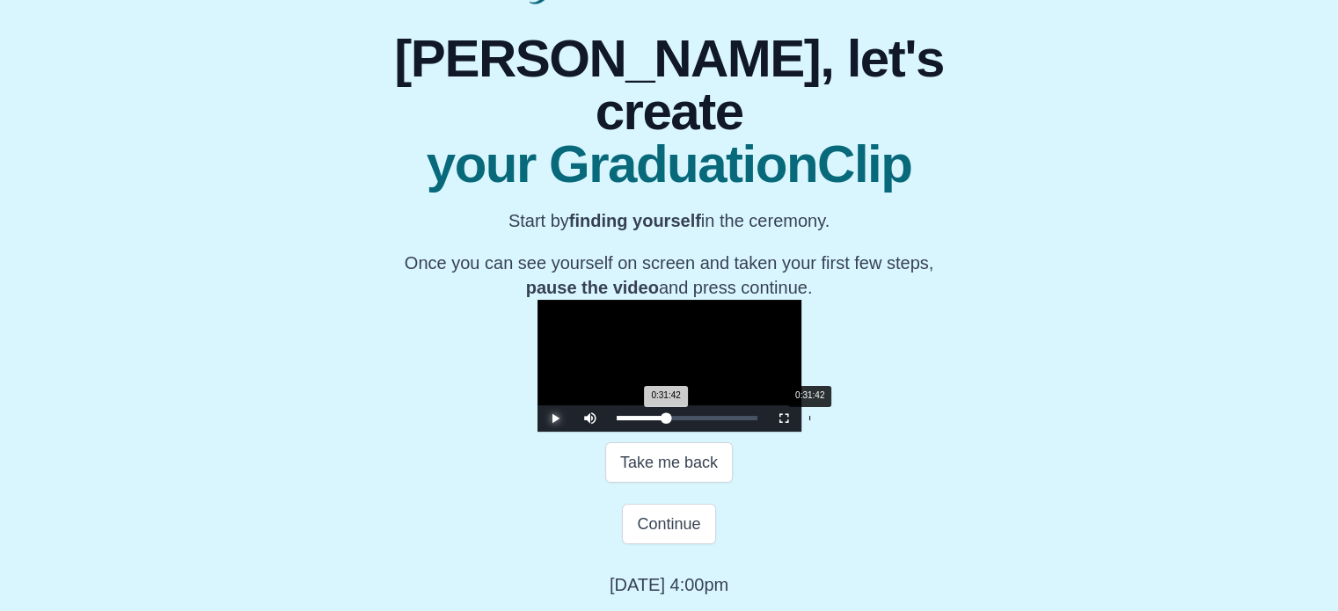
click at [617, 420] on div "0:31:42 Progress : 0%" at bounding box center [642, 418] width 50 height 4
click at [617, 420] on div "0:32:08 Progress : 0%" at bounding box center [642, 418] width 50 height 4
click at [555, 419] on span "Video Player" at bounding box center [555, 419] width 0 height 0
click at [647, 483] on button "Take me back" at bounding box center [669, 462] width 128 height 40
click at [555, 419] on span "Video Player" at bounding box center [555, 419] width 0 height 0
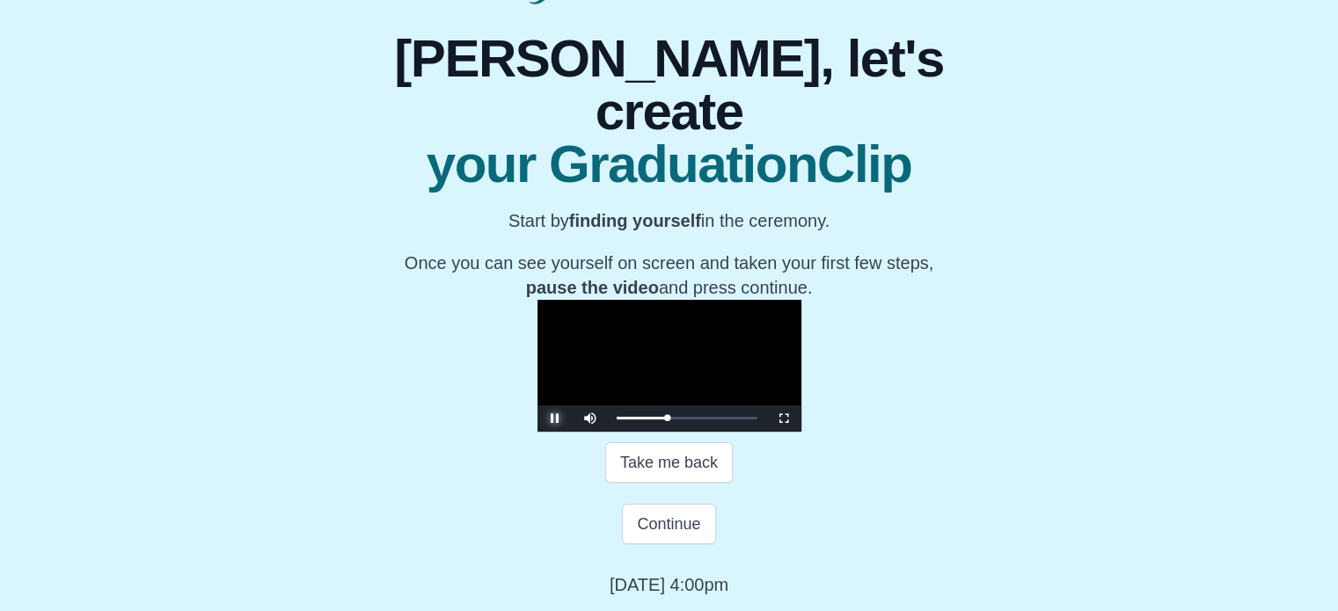
click at [555, 419] on span "Video Player" at bounding box center [555, 419] width 0 height 0
click at [698, 544] on button "Continue" at bounding box center [668, 524] width 93 height 40
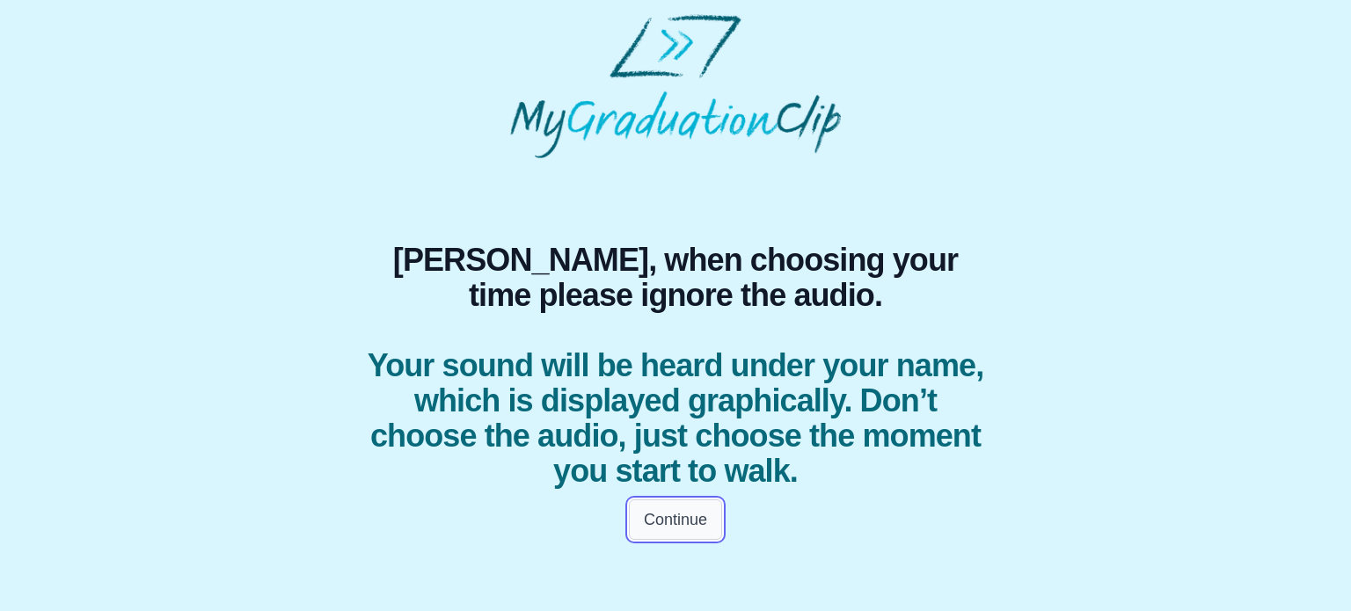
click at [691, 513] on button "Continue" at bounding box center [675, 520] width 93 height 40
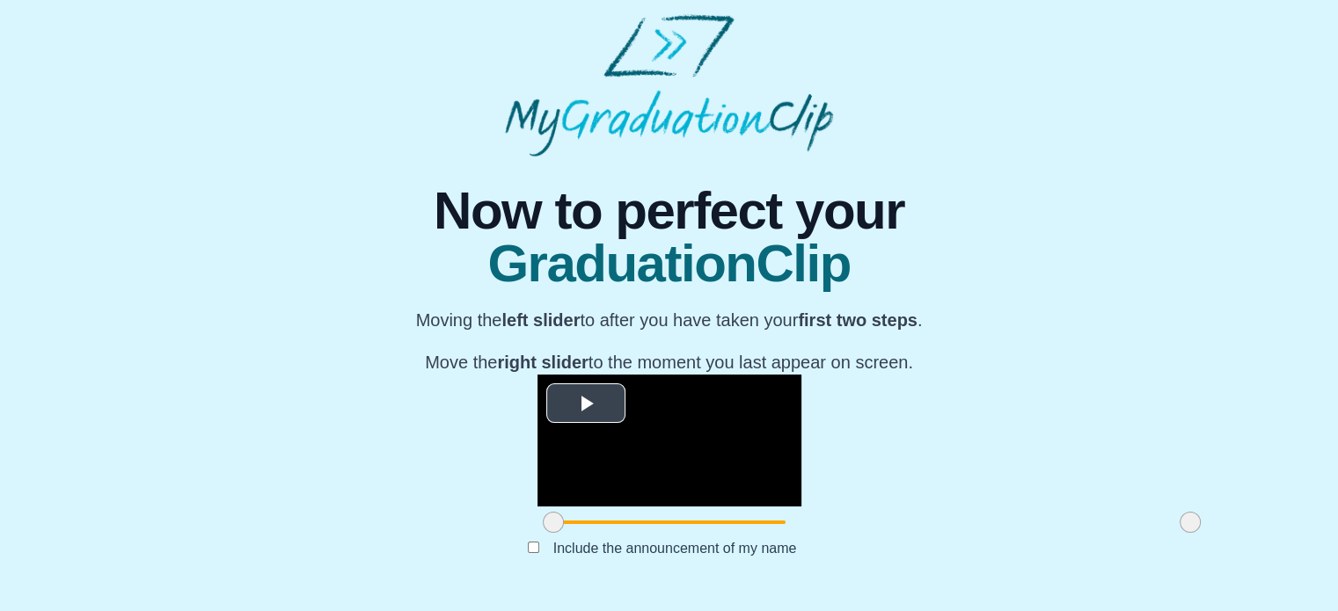
scroll to position [239, 0]
click at [546, 530] on span at bounding box center [556, 522] width 21 height 21
drag, startPoint x: 354, startPoint y: 530, endPoint x: 364, endPoint y: 532, distance: 10.0
click at [554, 532] on span at bounding box center [564, 522] width 21 height 21
drag, startPoint x: 363, startPoint y: 530, endPoint x: 377, endPoint y: 530, distance: 14.1
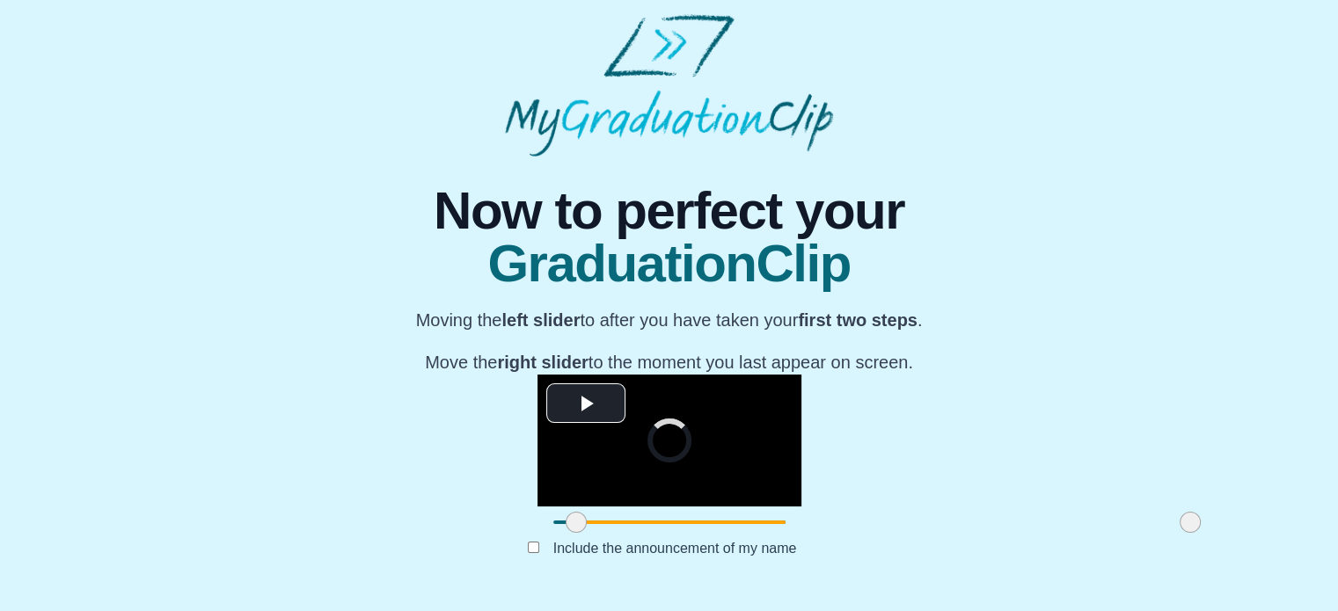
click at [566, 530] on span at bounding box center [576, 522] width 21 height 21
drag, startPoint x: 377, startPoint y: 530, endPoint x: 391, endPoint y: 529, distance: 13.2
click at [577, 529] on span at bounding box center [587, 522] width 21 height 21
drag, startPoint x: 391, startPoint y: 529, endPoint x: 419, endPoint y: 530, distance: 28.2
click at [611, 530] on span at bounding box center [621, 522] width 21 height 21
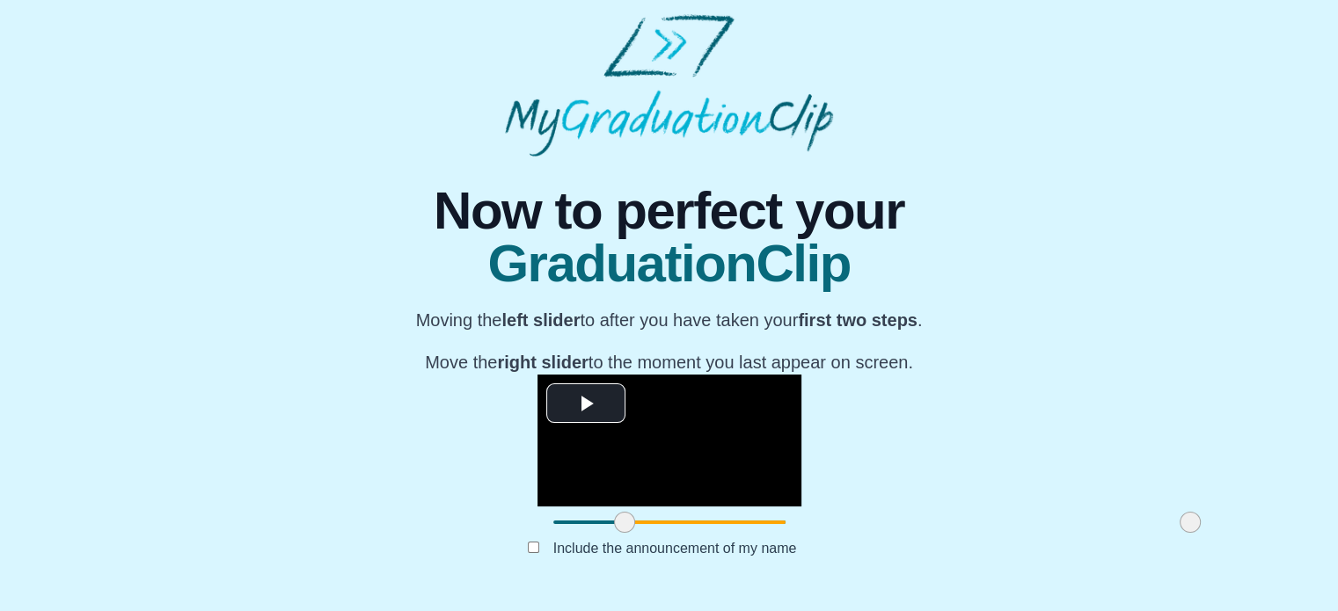
drag, startPoint x: 418, startPoint y: 530, endPoint x: 438, endPoint y: 530, distance: 20.2
click at [614, 530] on span at bounding box center [624, 522] width 21 height 21
drag, startPoint x: 439, startPoint y: 529, endPoint x: 453, endPoint y: 529, distance: 14.1
click at [639, 529] on span at bounding box center [649, 522] width 21 height 21
drag, startPoint x: 451, startPoint y: 530, endPoint x: 524, endPoint y: 525, distance: 73.1
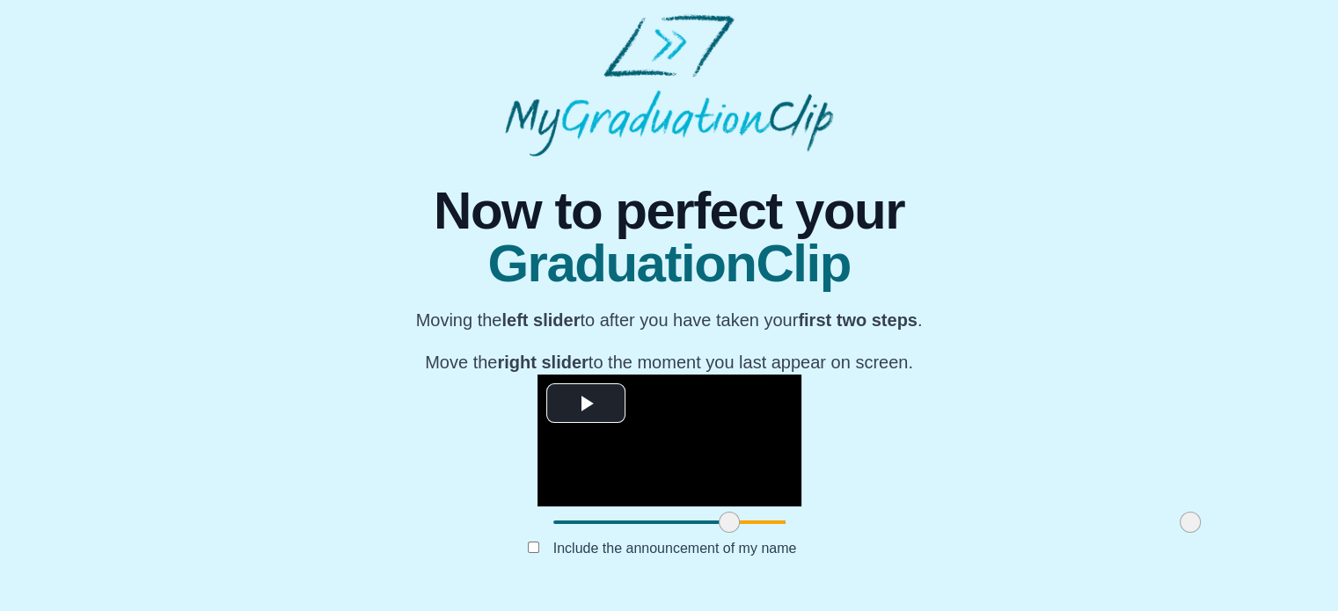
click at [719, 525] on span at bounding box center [729, 522] width 21 height 21
drag, startPoint x: 523, startPoint y: 525, endPoint x: 560, endPoint y: 523, distance: 37.0
click at [756, 523] on span at bounding box center [766, 522] width 21 height 21
drag, startPoint x: 563, startPoint y: 527, endPoint x: 594, endPoint y: 517, distance: 32.3
click at [786, 517] on span at bounding box center [796, 522] width 21 height 21
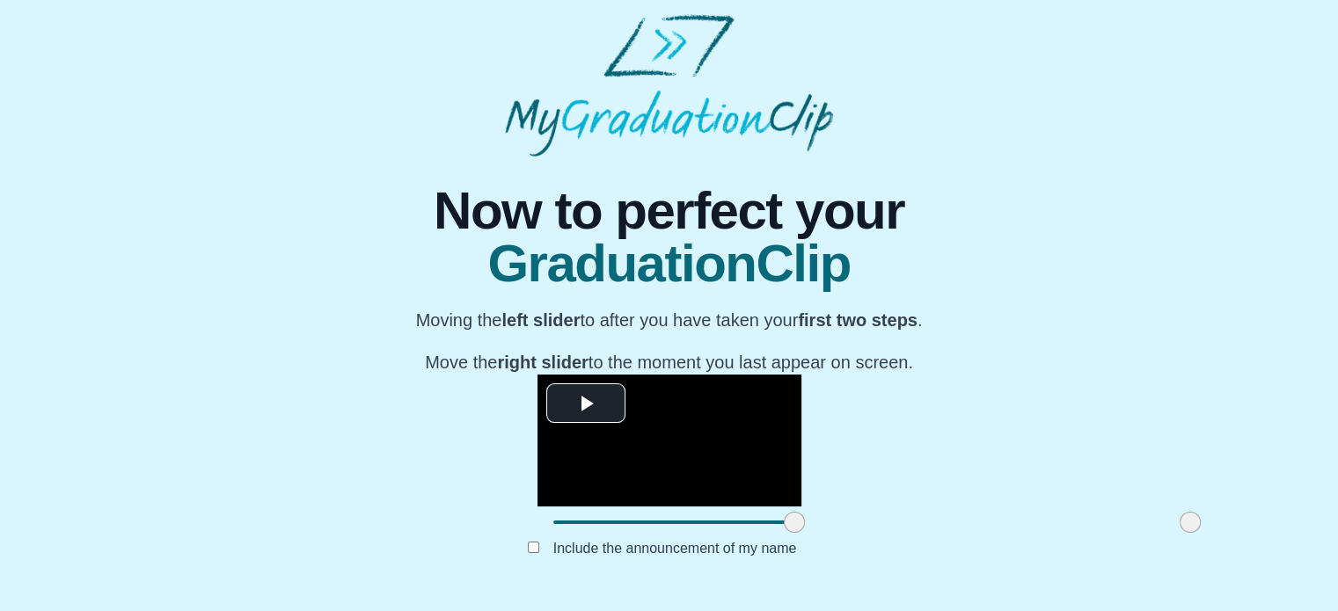
click at [784, 527] on span at bounding box center [794, 522] width 21 height 21
drag, startPoint x: 589, startPoint y: 528, endPoint x: 577, endPoint y: 528, distance: 12.3
click at [771, 528] on span at bounding box center [781, 522] width 21 height 21
click at [768, 527] on span at bounding box center [778, 522] width 21 height 21
drag, startPoint x: 570, startPoint y: 527, endPoint x: 559, endPoint y: 528, distance: 10.6
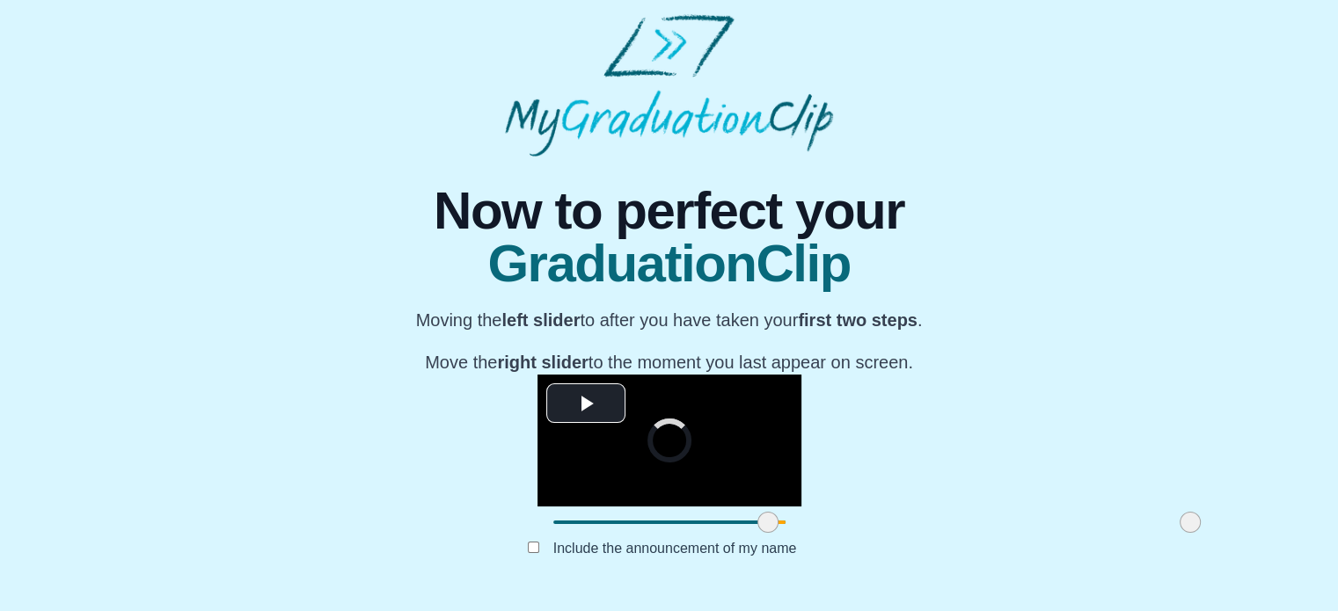
click at [757, 528] on span at bounding box center [767, 522] width 21 height 21
click at [1178, 522] on span at bounding box center [1188, 522] width 21 height 21
click at [586, 403] on span "Video Player" at bounding box center [586, 403] width 0 height 0
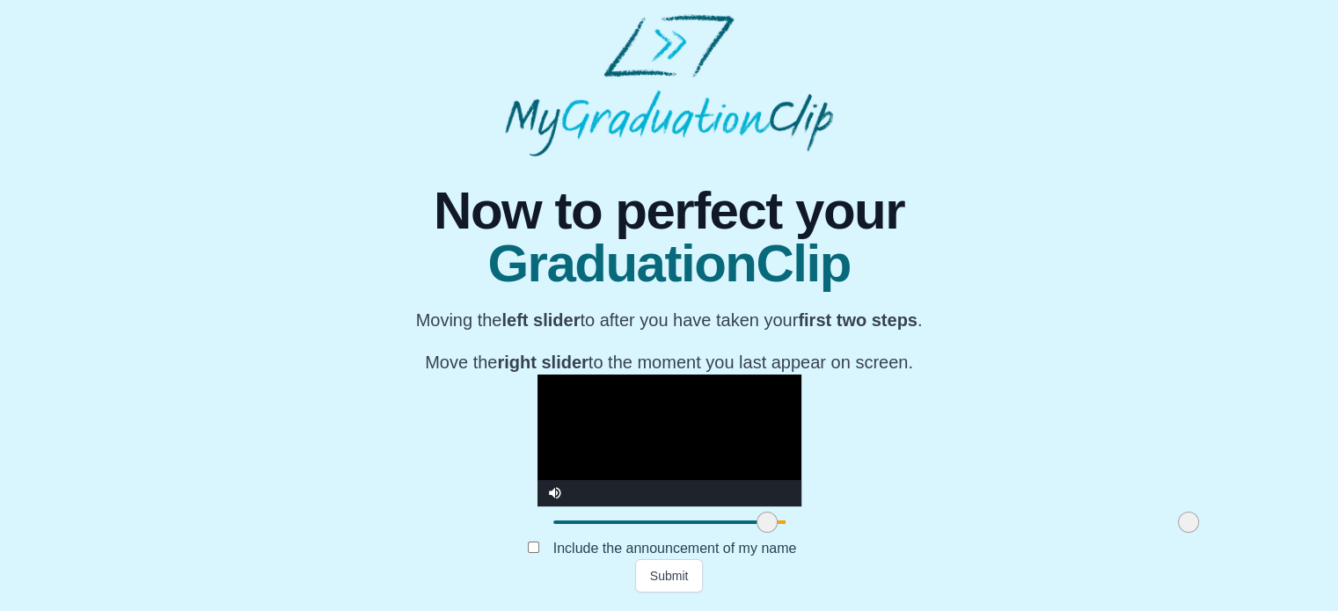
click at [537, 375] on video "Video Player" at bounding box center [669, 441] width 264 height 132
click at [756, 526] on span at bounding box center [766, 522] width 21 height 21
click at [749, 530] on span at bounding box center [759, 522] width 21 height 21
click at [537, 375] on video "Video Player" at bounding box center [669, 441] width 264 height 132
click at [748, 530] on span at bounding box center [758, 522] width 21 height 21
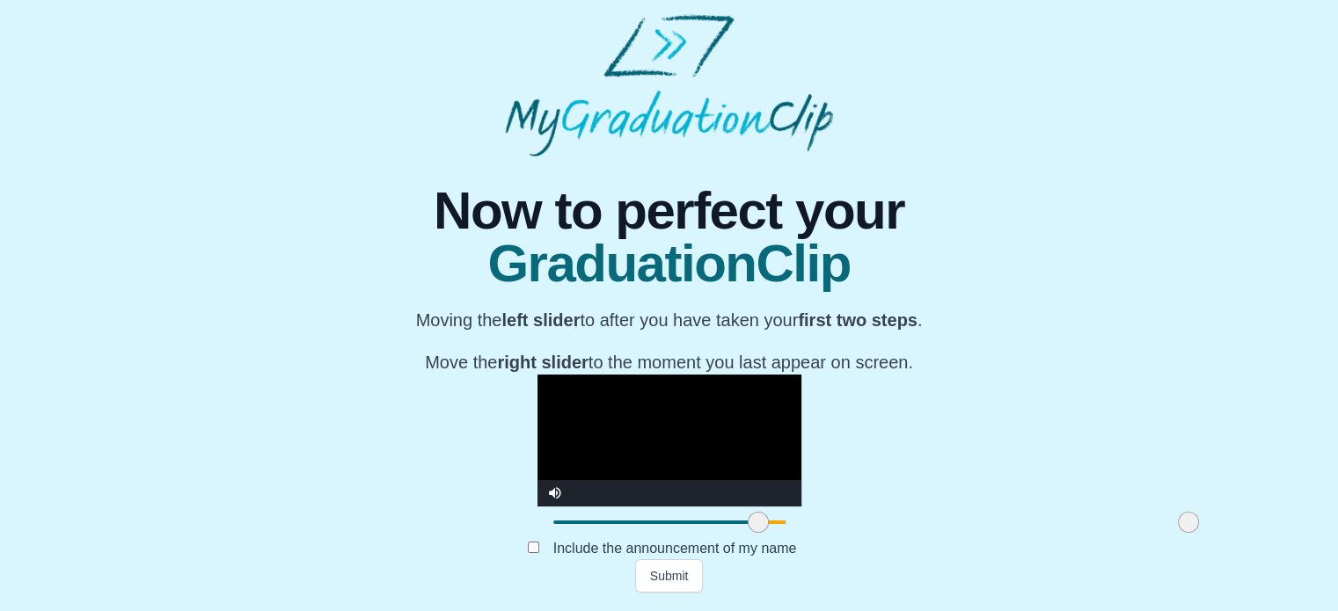
click at [547, 392] on video "Video Player" at bounding box center [669, 441] width 264 height 132
click at [538, 379] on video "Video Player" at bounding box center [669, 441] width 264 height 132
drag, startPoint x: 992, startPoint y: 534, endPoint x: 1151, endPoint y: 520, distance: 159.8
click at [1151, 520] on div "**********" at bounding box center [669, 375] width 1310 height 436
click at [741, 522] on span at bounding box center [751, 522] width 21 height 21
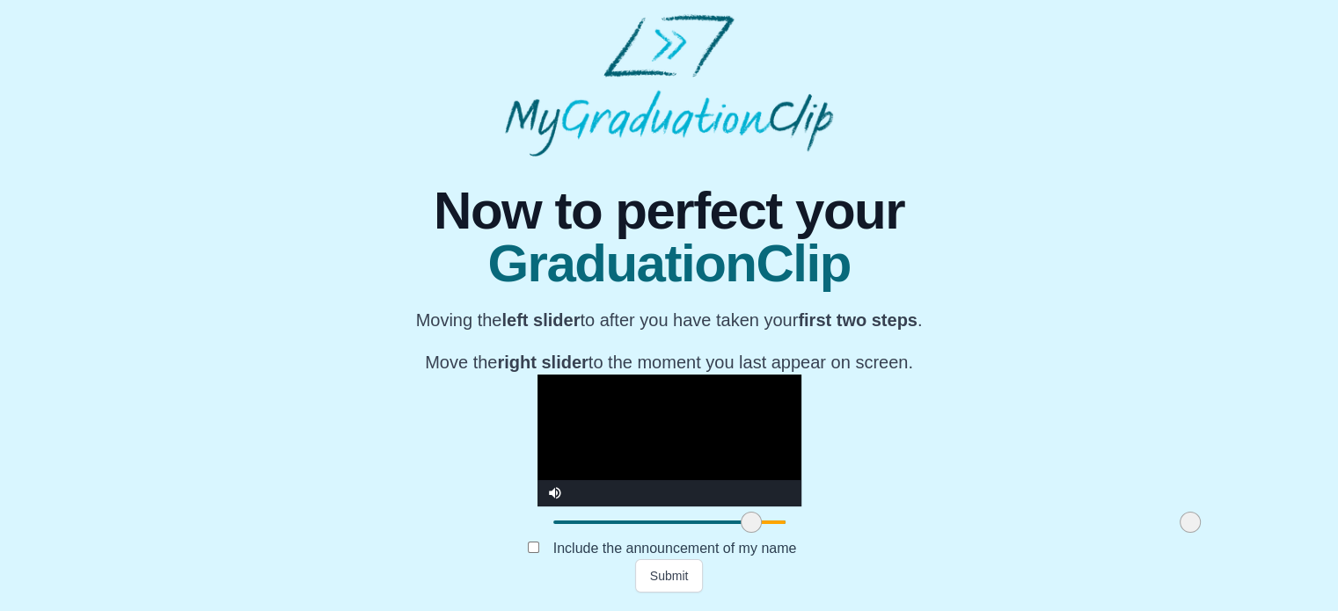
click at [569, 375] on video "Video Player" at bounding box center [669, 441] width 264 height 132
click at [736, 533] on span at bounding box center [746, 522] width 21 height 21
click at [537, 375] on video "Video Player" at bounding box center [669, 441] width 264 height 132
click at [723, 524] on span at bounding box center [733, 522] width 21 height 21
click at [537, 375] on video "Video Player" at bounding box center [669, 441] width 264 height 132
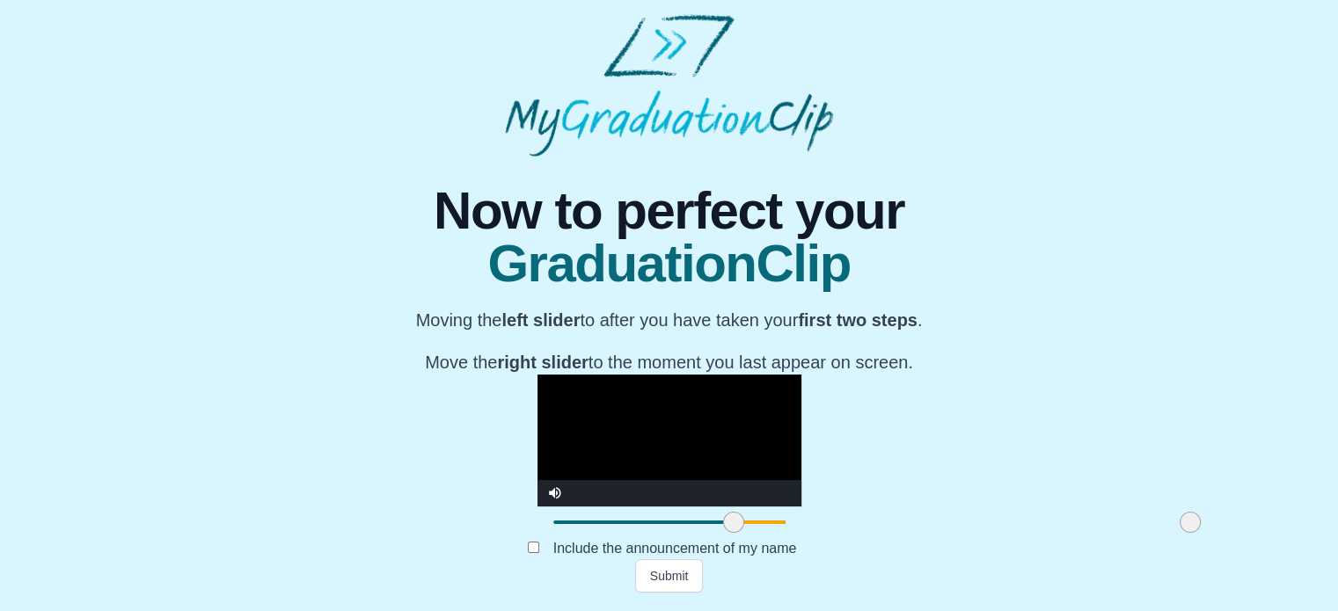
click at [537, 375] on video "Video Player" at bounding box center [669, 441] width 264 height 132
click at [720, 530] on span at bounding box center [730, 522] width 21 height 21
click at [584, 439] on video "Video Player" at bounding box center [669, 441] width 264 height 132
click at [575, 403] on video "Video Player" at bounding box center [669, 441] width 264 height 132
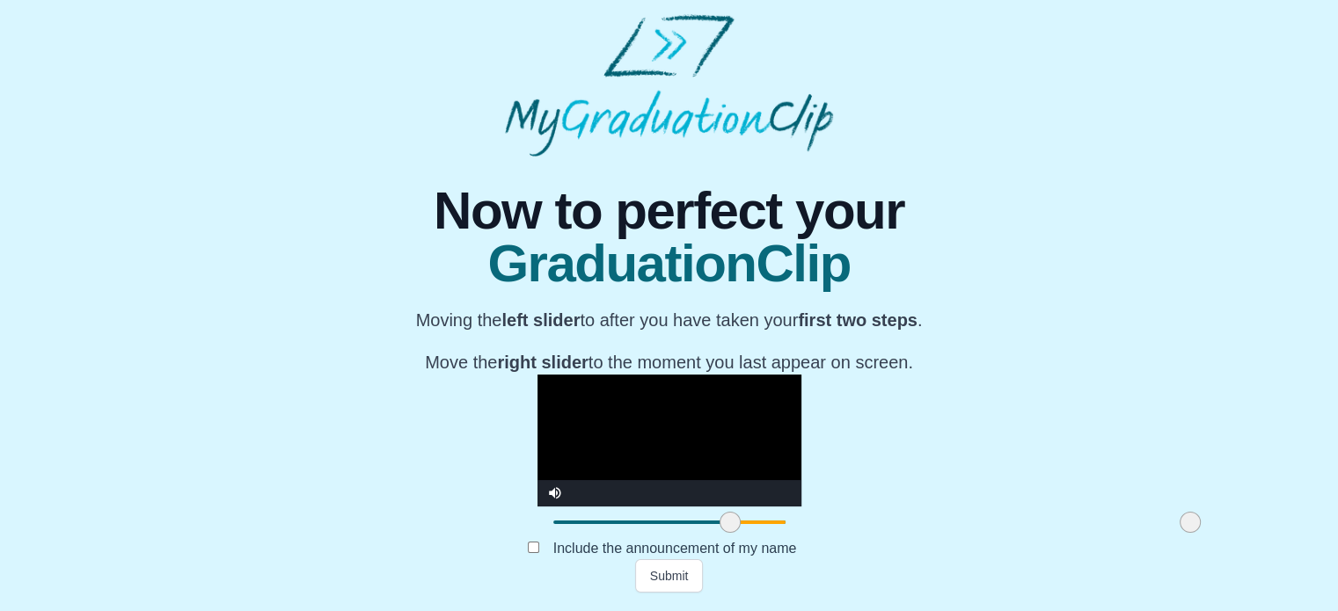
click at [577, 405] on video "Video Player" at bounding box center [669, 441] width 264 height 132
drag, startPoint x: 519, startPoint y: 526, endPoint x: 335, endPoint y: 525, distance: 183.8
click at [537, 525] on div at bounding box center [553, 523] width 32 height 32
click at [537, 381] on video "Video Player" at bounding box center [669, 441] width 264 height 132
drag, startPoint x: 374, startPoint y: 530, endPoint x: 429, endPoint y: 530, distance: 55.4
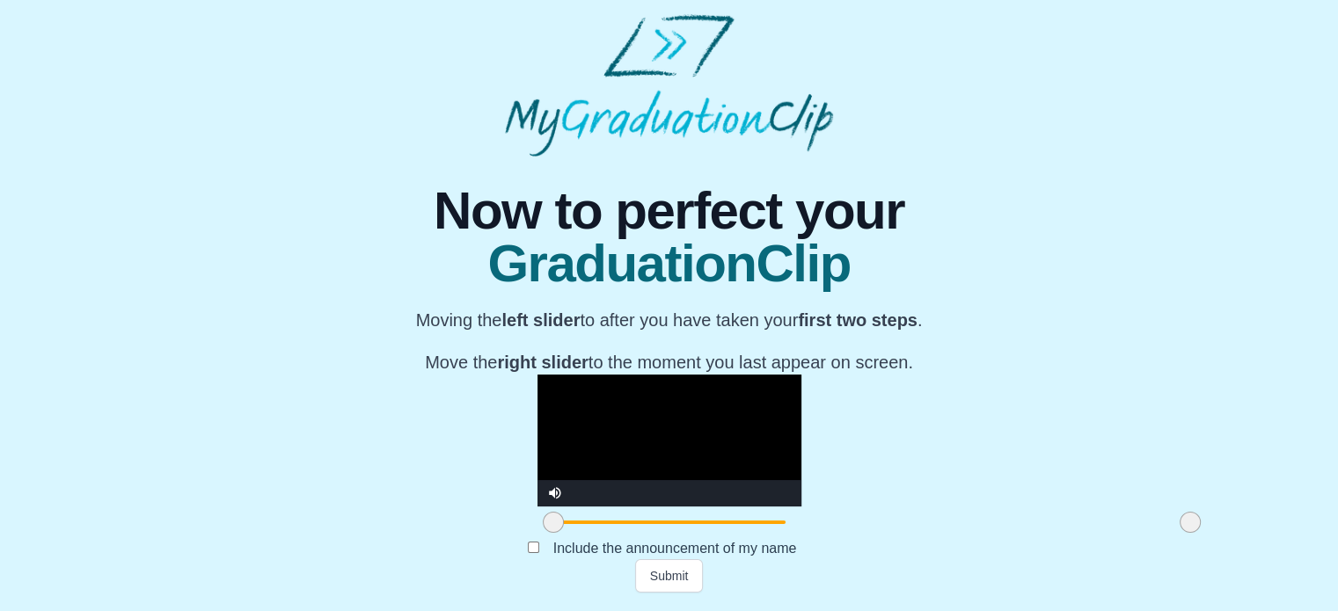
click at [537, 529] on div at bounding box center [669, 523] width 264 height 32
drag, startPoint x: 355, startPoint y: 526, endPoint x: 492, endPoint y: 529, distance: 136.4
click at [681, 529] on span at bounding box center [691, 522] width 21 height 21
drag, startPoint x: 489, startPoint y: 529, endPoint x: 508, endPoint y: 527, distance: 18.6
click at [696, 527] on span at bounding box center [706, 522] width 21 height 21
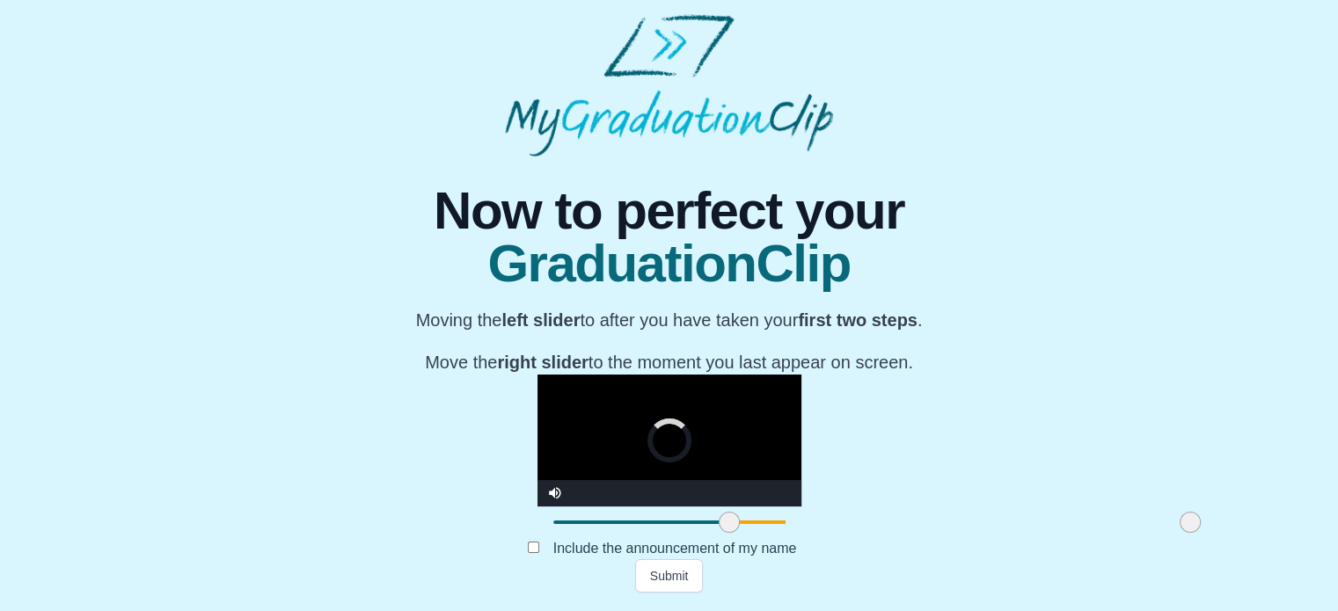
drag, startPoint x: 509, startPoint y: 530, endPoint x: 530, endPoint y: 528, distance: 21.2
click at [719, 528] on span at bounding box center [729, 522] width 21 height 21
click at [537, 375] on video "Video Player" at bounding box center [669, 441] width 264 height 132
drag, startPoint x: 522, startPoint y: 527, endPoint x: 612, endPoint y: 500, distance: 93.8
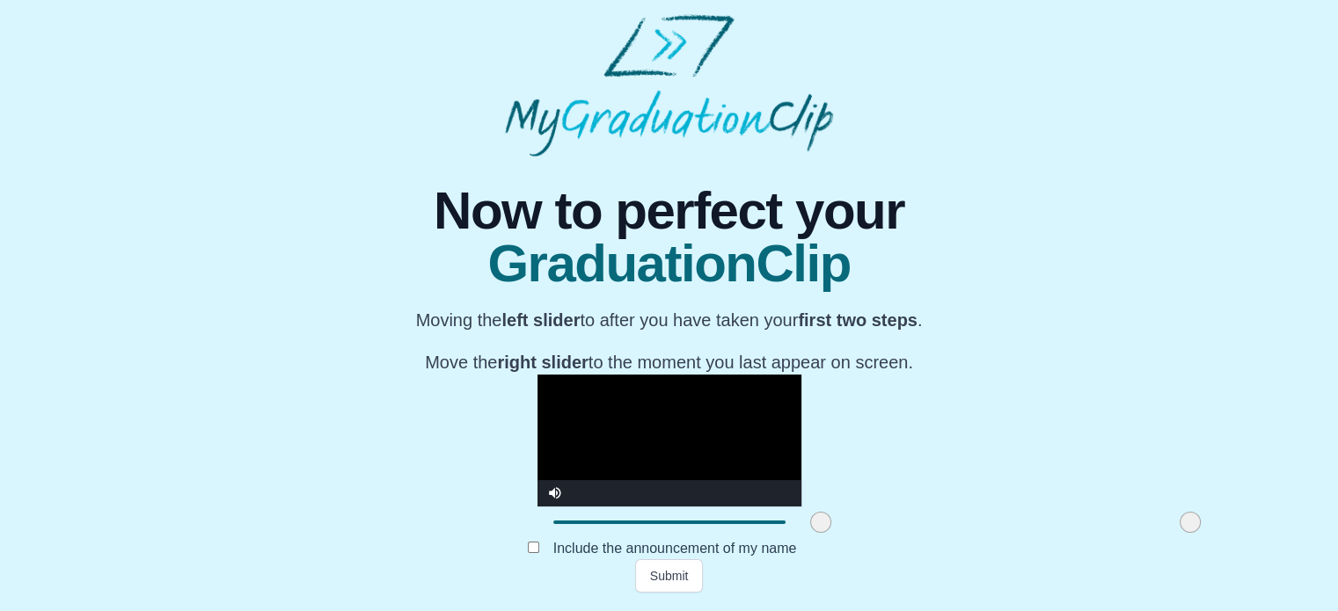
click at [612, 500] on div "**********" at bounding box center [669, 457] width 264 height 164
click at [797, 375] on video "Video Player" at bounding box center [669, 441] width 264 height 132
click at [805, 526] on div at bounding box center [821, 523] width 32 height 32
click at [594, 524] on div at bounding box center [669, 523] width 232 height 4
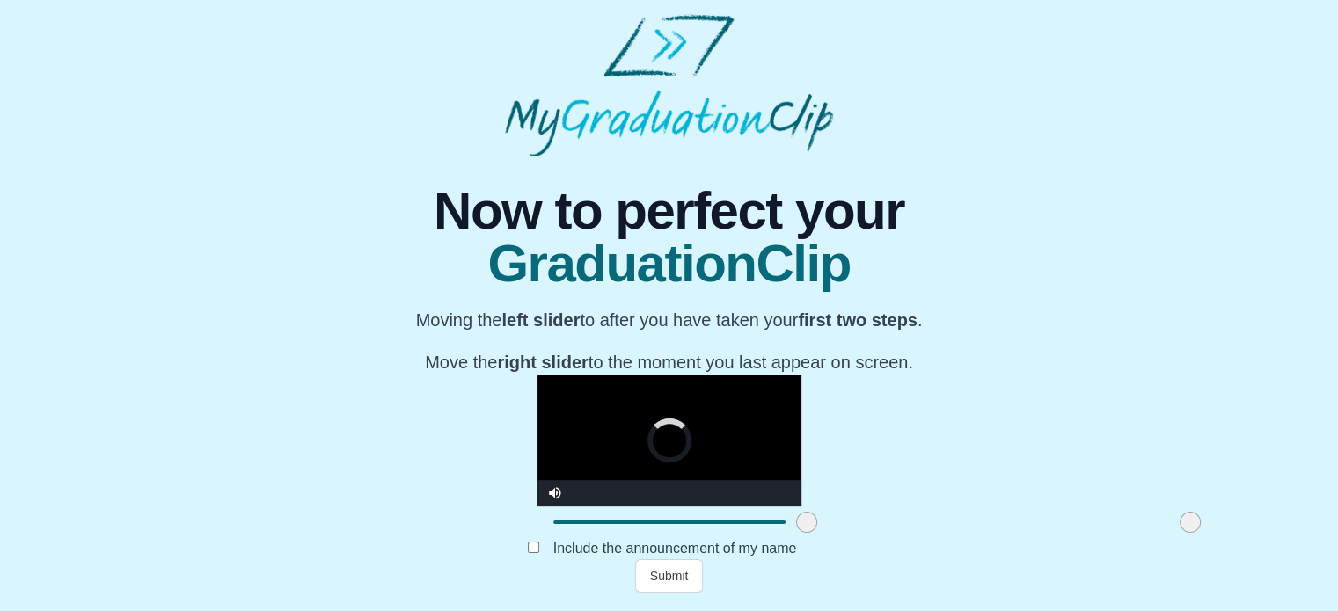
drag, startPoint x: 609, startPoint y: 526, endPoint x: 595, endPoint y: 527, distance: 14.1
click at [796, 527] on span at bounding box center [806, 522] width 21 height 21
click at [791, 523] on span at bounding box center [801, 522] width 21 height 21
drag, startPoint x: 588, startPoint y: 527, endPoint x: 576, endPoint y: 527, distance: 11.4
click at [778, 527] on span at bounding box center [788, 522] width 21 height 21
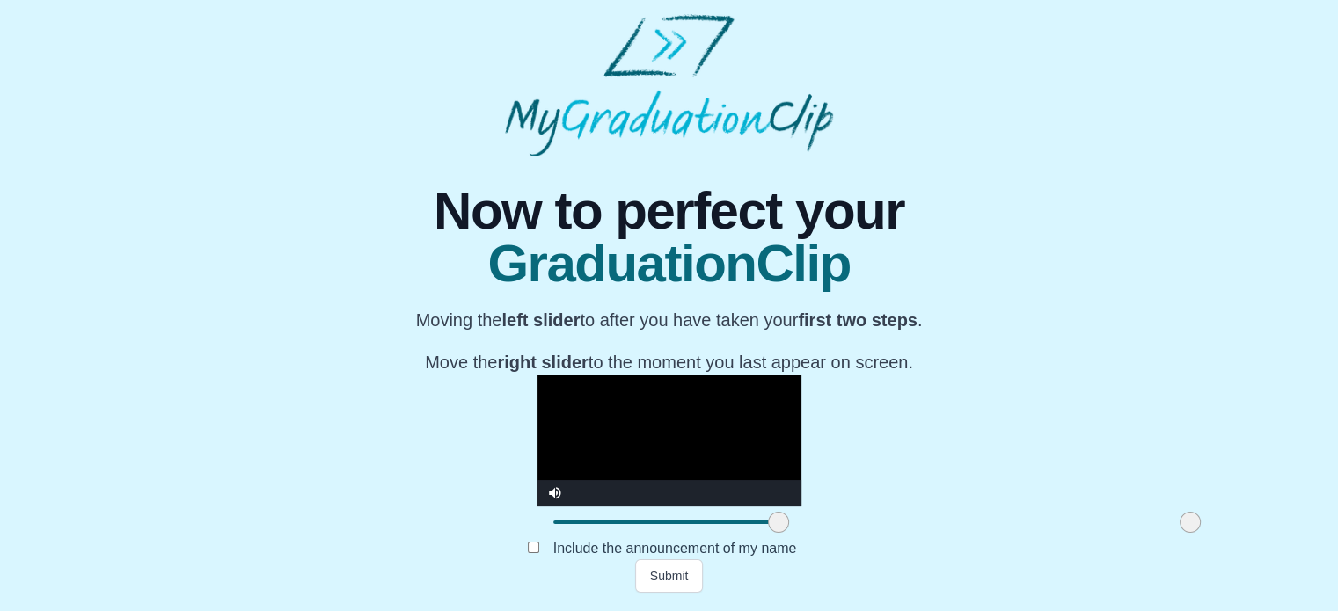
drag, startPoint x: 576, startPoint y: 527, endPoint x: 566, endPoint y: 527, distance: 9.7
click at [768, 527] on span at bounding box center [778, 522] width 21 height 21
drag, startPoint x: 566, startPoint y: 527, endPoint x: 545, endPoint y: 528, distance: 21.1
click at [747, 528] on span at bounding box center [757, 522] width 21 height 21
click at [668, 410] on video "Video Player" at bounding box center [669, 441] width 264 height 132
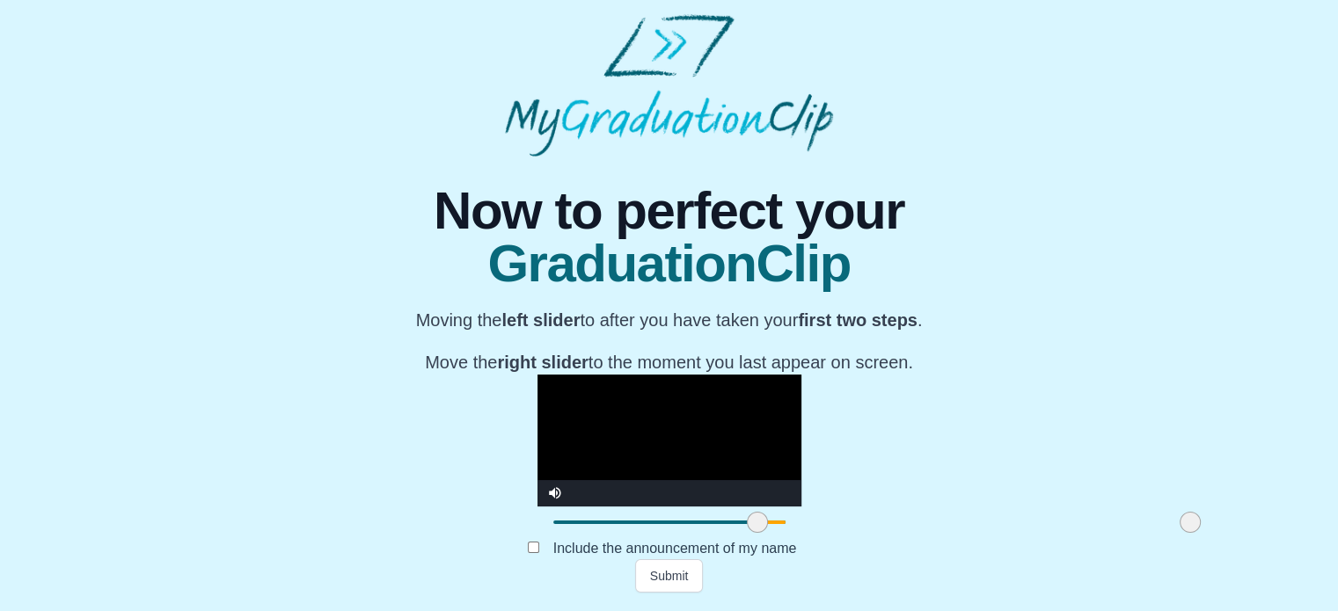
click at [669, 420] on video "Video Player" at bounding box center [669, 441] width 264 height 132
click at [672, 375] on video "Video Player" at bounding box center [669, 441] width 264 height 132
click at [742, 523] on span at bounding box center [752, 522] width 21 height 21
click at [584, 385] on video "Video Player" at bounding box center [669, 441] width 264 height 132
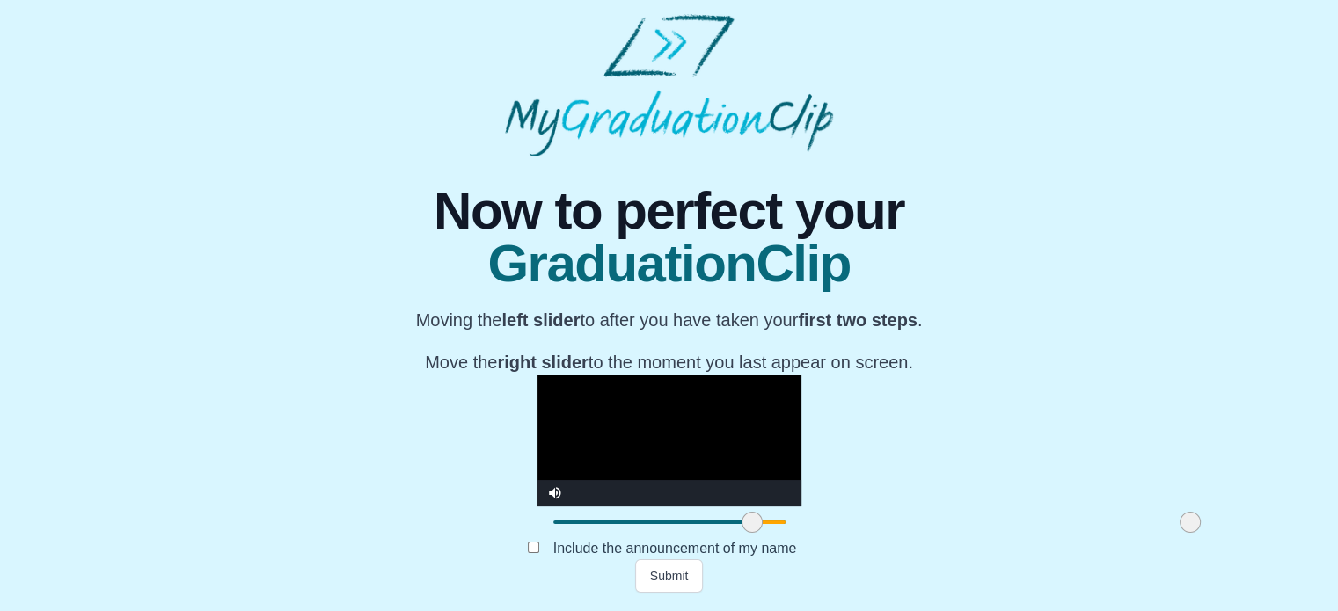
click at [537, 411] on video "Video Player" at bounding box center [669, 441] width 264 height 132
click at [742, 527] on span at bounding box center [752, 522] width 21 height 21
drag, startPoint x: 554, startPoint y: 527, endPoint x: 579, endPoint y: 525, distance: 24.7
click at [767, 525] on span at bounding box center [777, 522] width 21 height 21
click at [772, 527] on span at bounding box center [782, 522] width 21 height 21
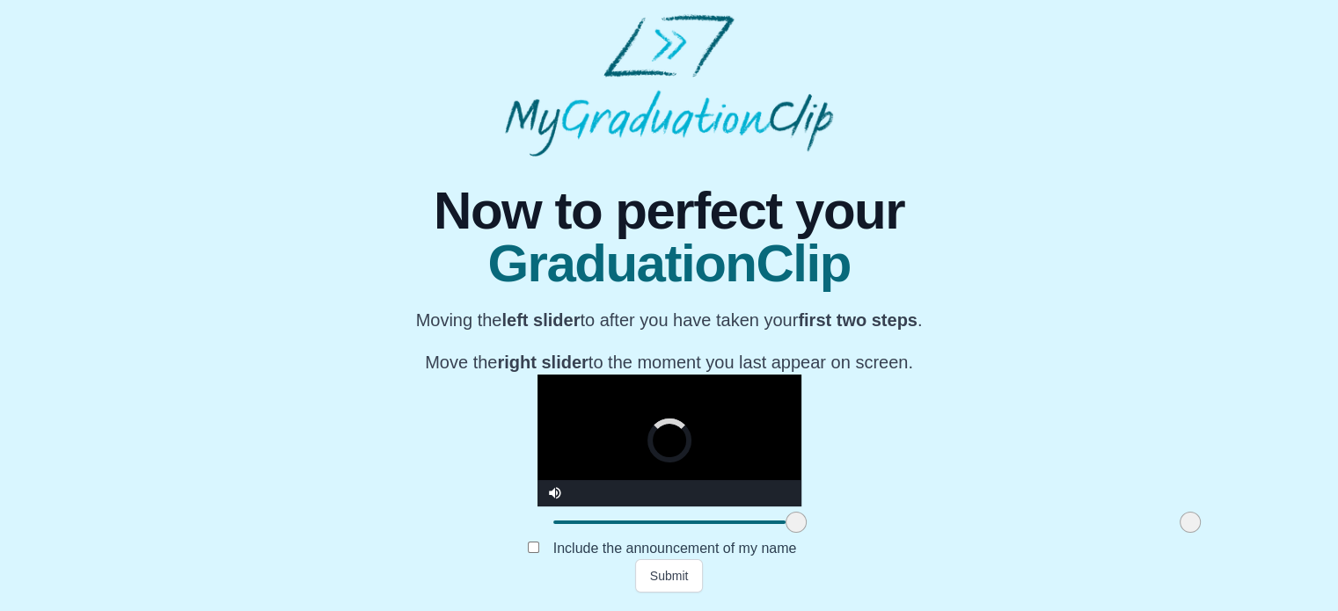
drag, startPoint x: 581, startPoint y: 527, endPoint x: 594, endPoint y: 527, distance: 12.3
click at [785, 527] on span at bounding box center [795, 522] width 21 height 21
drag, startPoint x: 590, startPoint y: 526, endPoint x: 600, endPoint y: 527, distance: 9.7
click at [795, 527] on span at bounding box center [805, 522] width 21 height 21
drag, startPoint x: 599, startPoint y: 529, endPoint x: 609, endPoint y: 530, distance: 9.7
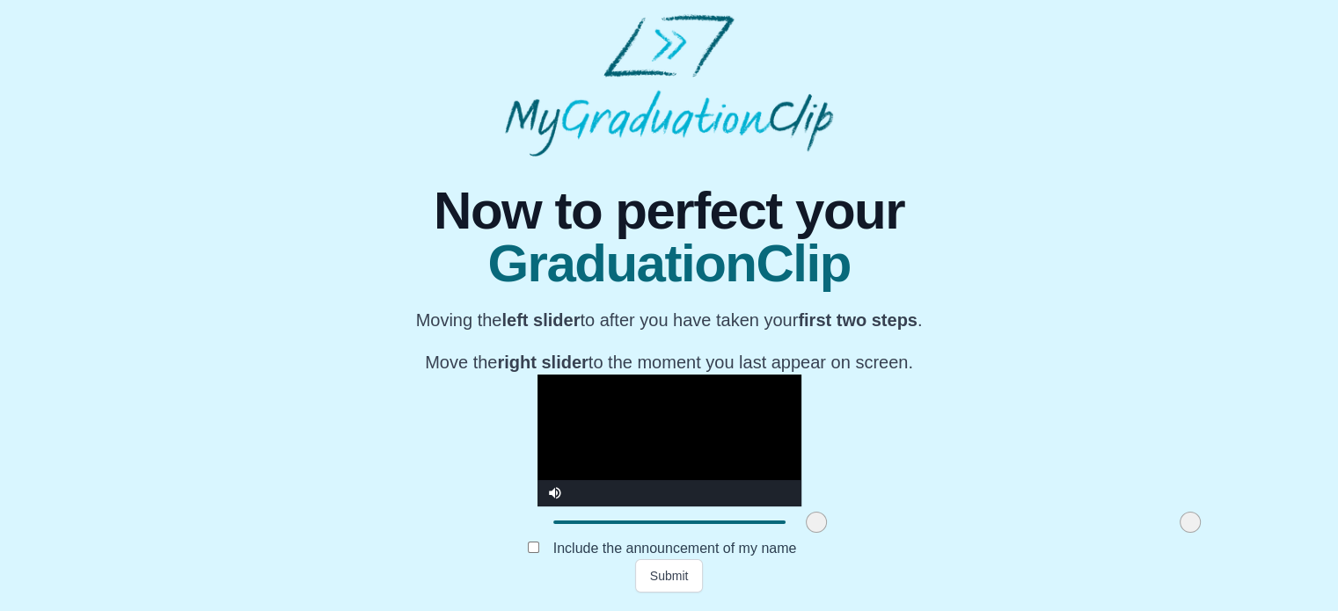
click at [806, 530] on span at bounding box center [816, 522] width 21 height 21
drag, startPoint x: 619, startPoint y: 527, endPoint x: 635, endPoint y: 526, distance: 15.9
click at [822, 526] on span at bounding box center [832, 522] width 21 height 21
click at [818, 528] on span at bounding box center [828, 522] width 21 height 21
drag, startPoint x: 621, startPoint y: 526, endPoint x: 632, endPoint y: 528, distance: 11.6
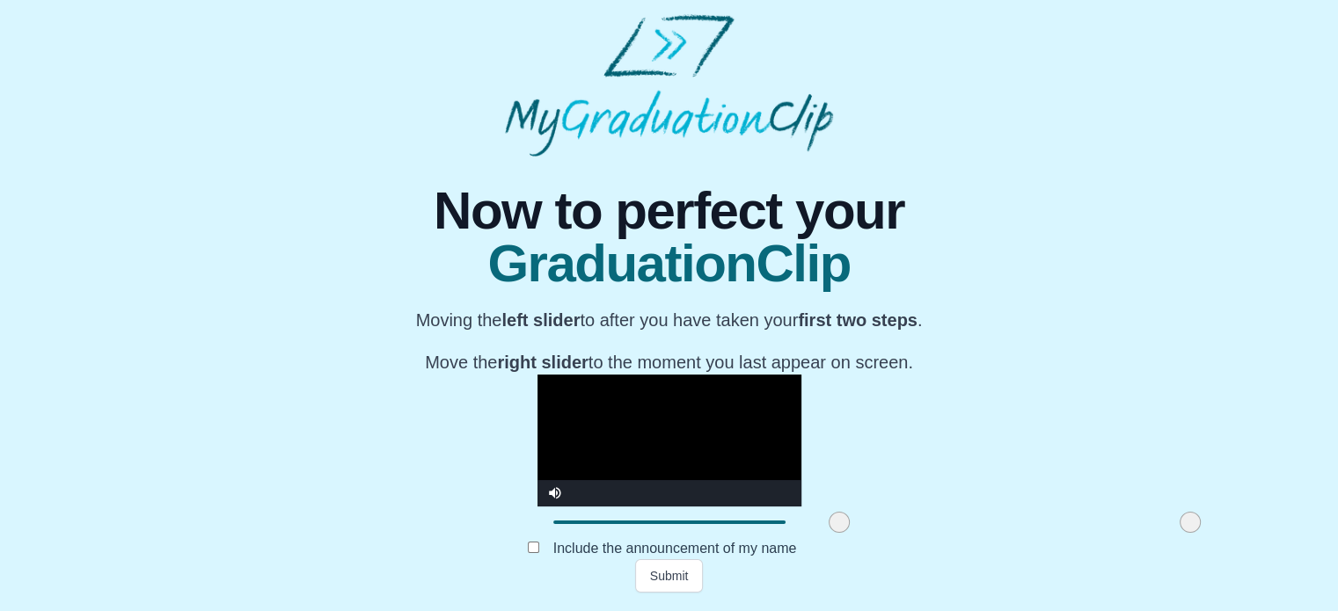
click at [829, 528] on span at bounding box center [839, 522] width 21 height 21
click at [822, 528] on span at bounding box center [832, 522] width 21 height 21
click at [818, 528] on span at bounding box center [828, 522] width 21 height 21
click at [812, 526] on span at bounding box center [822, 522] width 21 height 21
click at [810, 524] on span at bounding box center [820, 522] width 21 height 21
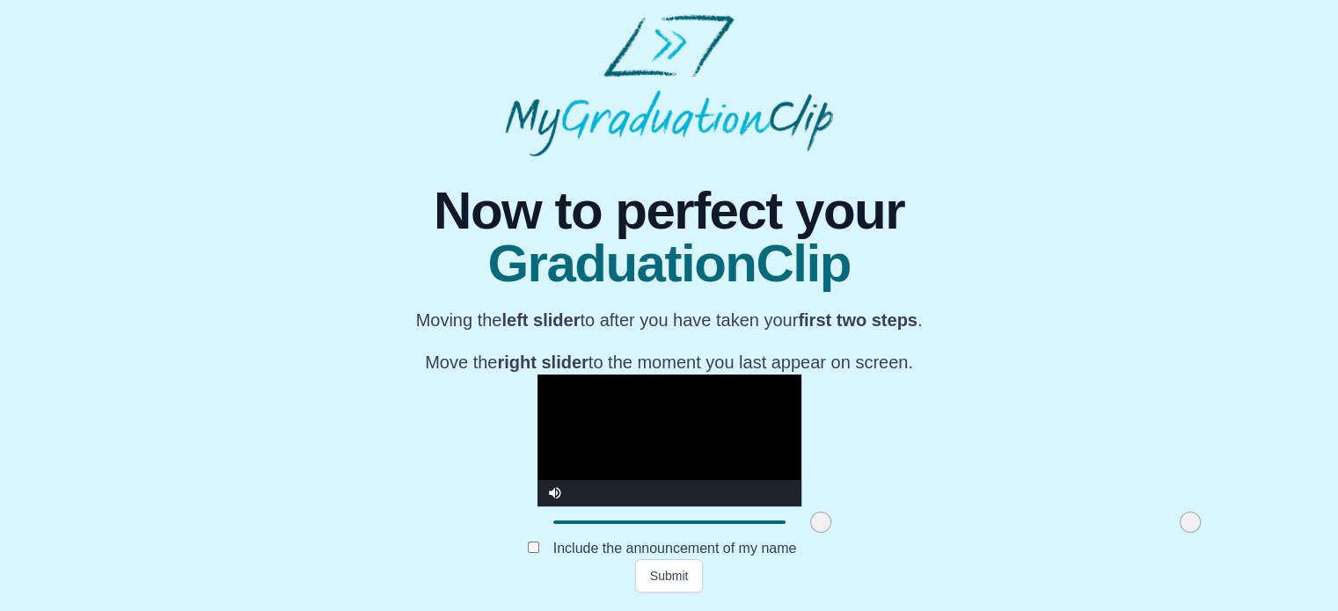
click at [537, 375] on video "Video Player" at bounding box center [669, 441] width 264 height 132
click at [806, 525] on span at bounding box center [816, 522] width 21 height 21
click at [558, 375] on video "Video Player" at bounding box center [669, 441] width 264 height 132
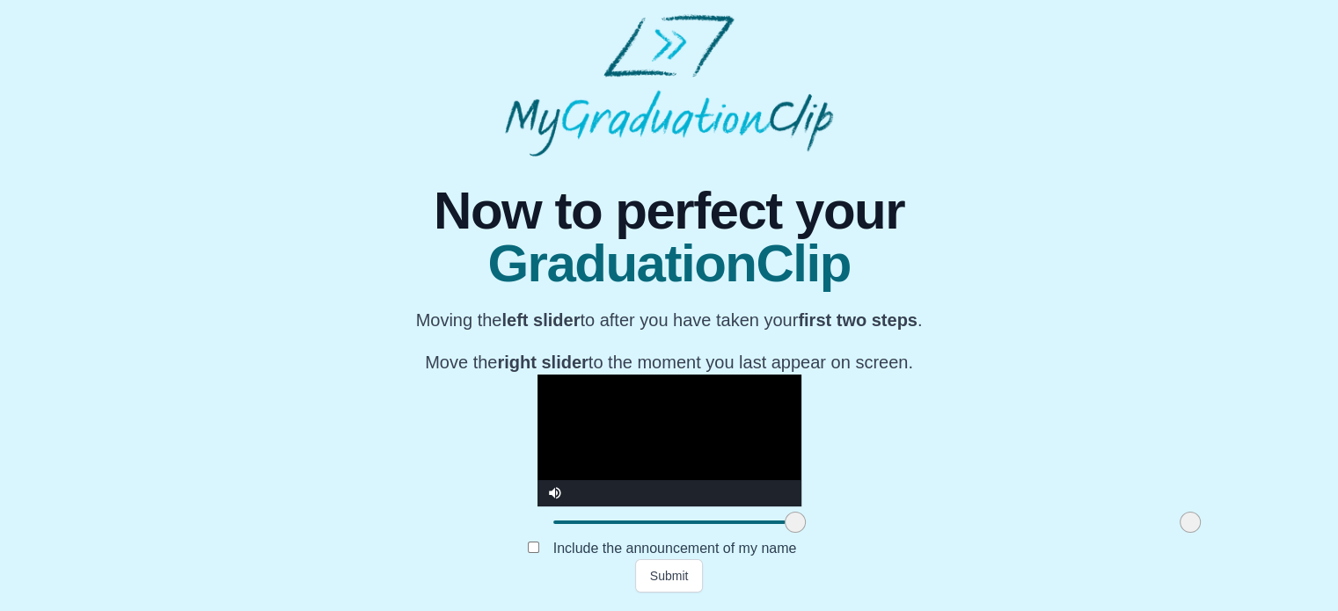
drag, startPoint x: 605, startPoint y: 524, endPoint x: 584, endPoint y: 521, distance: 21.4
click at [785, 521] on span at bounding box center [795, 522] width 21 height 21
click at [801, 375] on video "Video Player" at bounding box center [669, 441] width 264 height 132
click at [778, 525] on span at bounding box center [788, 522] width 21 height 21
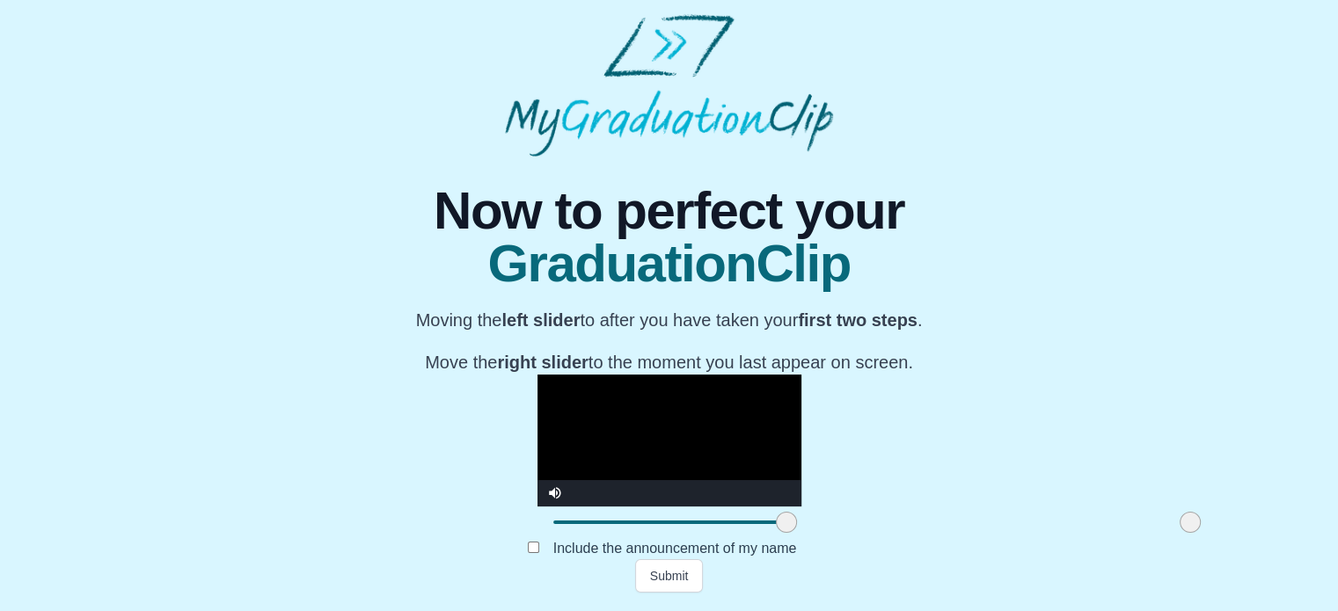
click at [776, 523] on span at bounding box center [786, 522] width 21 height 21
click at [665, 375] on video "Video Player" at bounding box center [669, 441] width 264 height 132
click at [668, 375] on video "Video Player" at bounding box center [669, 441] width 264 height 132
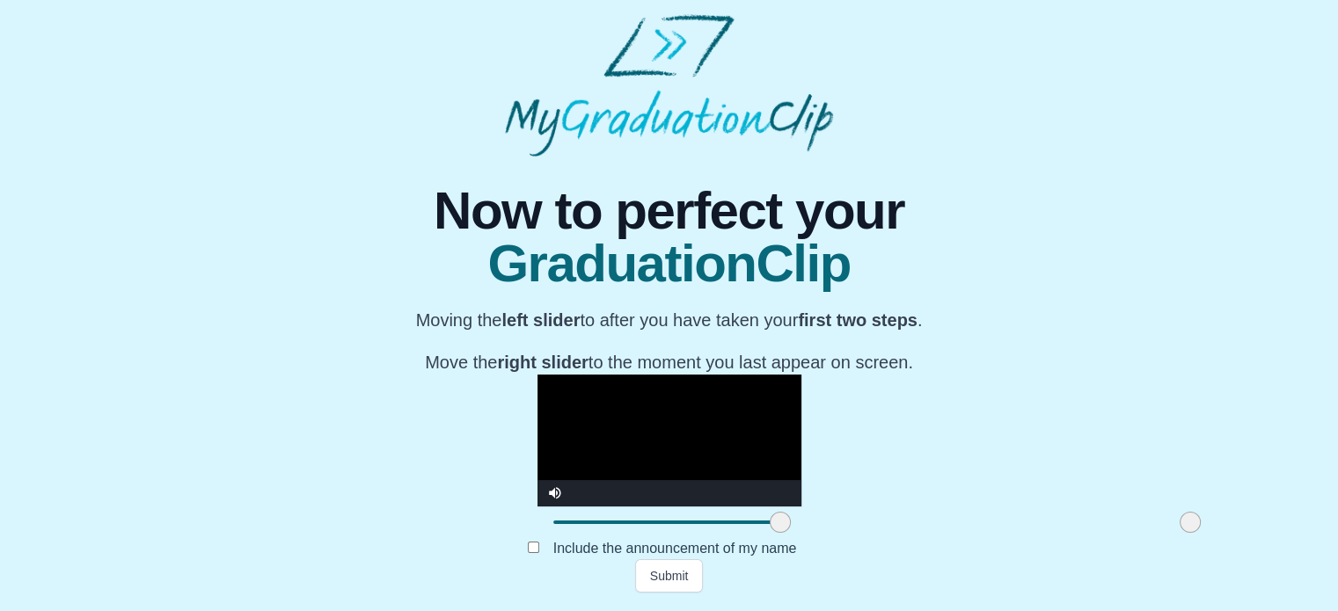
click at [770, 529] on span at bounding box center [780, 522] width 21 height 21
drag, startPoint x: 574, startPoint y: 527, endPoint x: 597, endPoint y: 529, distance: 22.9
click at [793, 529] on span at bounding box center [803, 522] width 21 height 21
drag, startPoint x: 593, startPoint y: 527, endPoint x: 582, endPoint y: 522, distance: 11.4
click at [782, 522] on span at bounding box center [792, 522] width 21 height 21
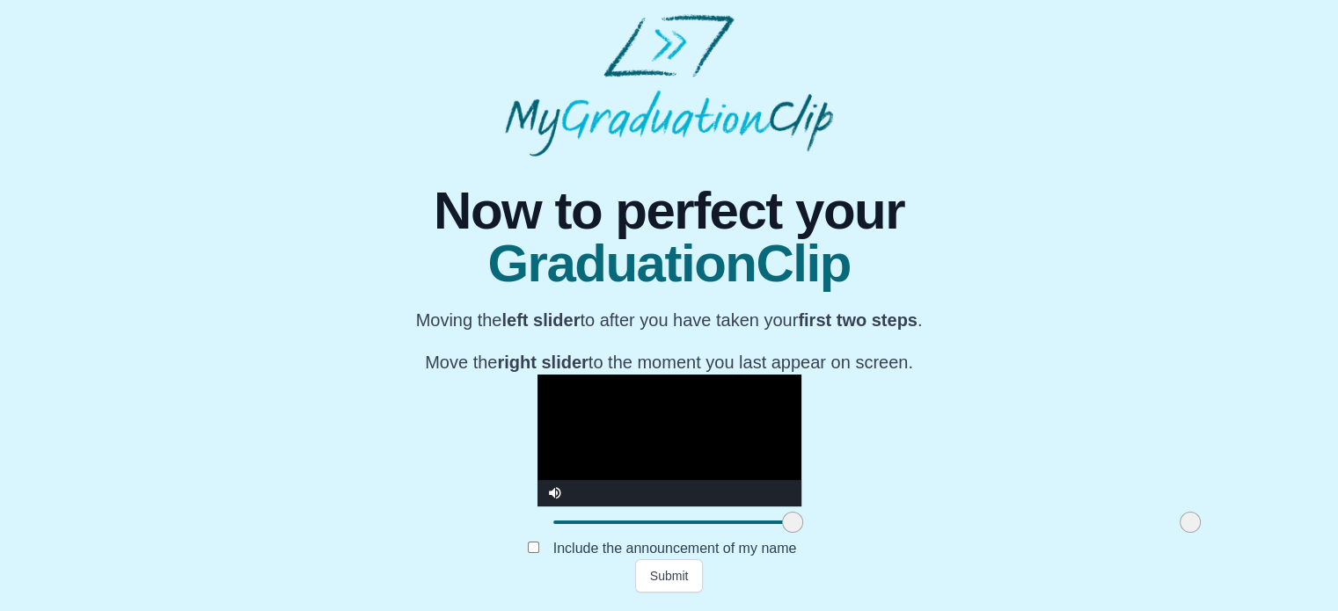
click at [782, 528] on span at bounding box center [792, 522] width 21 height 21
click at [779, 527] on span at bounding box center [789, 522] width 21 height 21
click at [778, 533] on span at bounding box center [788, 522] width 21 height 21
drag, startPoint x: 588, startPoint y: 527, endPoint x: 615, endPoint y: 518, distance: 28.7
click at [805, 518] on span at bounding box center [815, 522] width 21 height 21
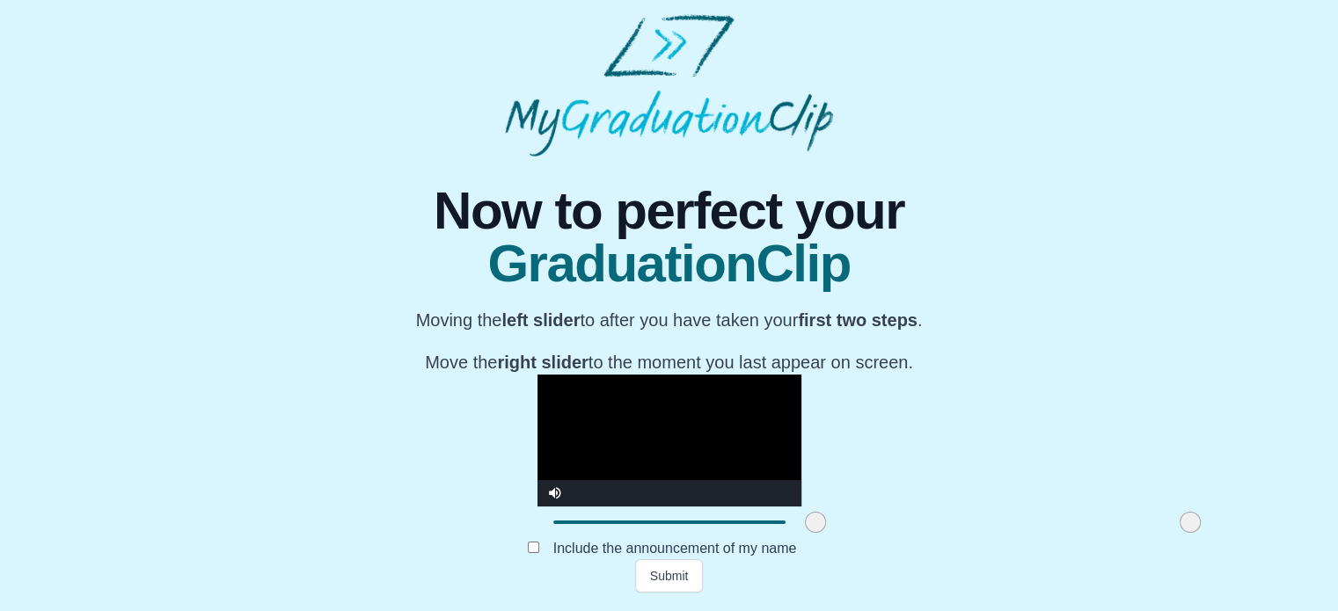
click at [778, 375] on video "Video Player" at bounding box center [669, 441] width 264 height 132
drag, startPoint x: 610, startPoint y: 523, endPoint x: 609, endPoint y: 532, distance: 8.8
click at [804, 532] on span at bounding box center [814, 522] width 21 height 21
click at [809, 524] on span at bounding box center [819, 522] width 21 height 21
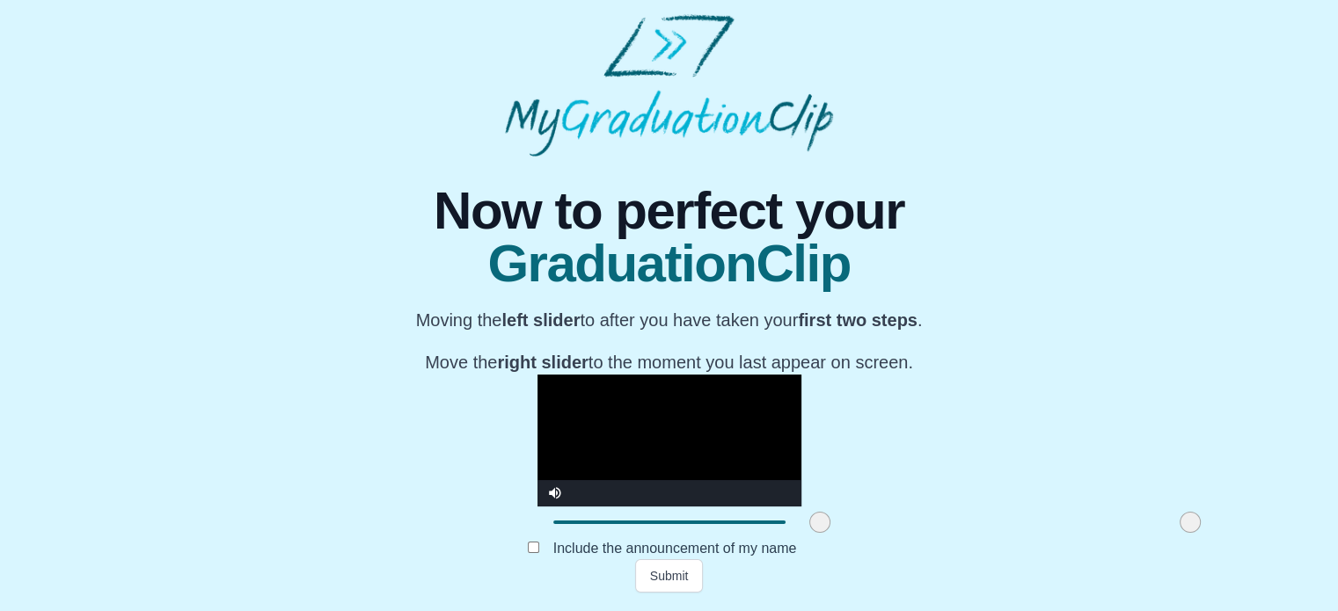
click at [801, 375] on video "Video Player" at bounding box center [669, 441] width 264 height 132
click at [1180, 524] on span at bounding box center [1190, 522] width 21 height 21
click at [809, 527] on span at bounding box center [819, 522] width 21 height 21
click at [809, 526] on span at bounding box center [819, 522] width 21 height 21
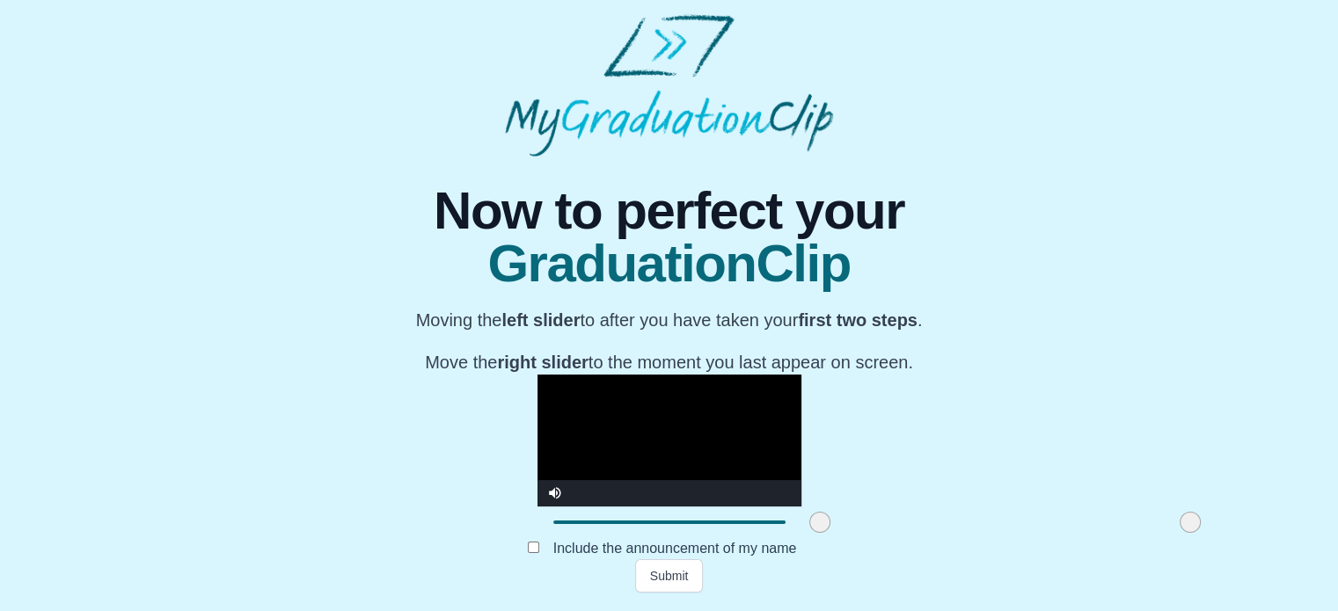
click at [809, 527] on span at bounding box center [819, 522] width 21 height 21
click at [801, 375] on video "Video Player" at bounding box center [669, 441] width 264 height 132
click at [685, 375] on video "Video Player" at bounding box center [669, 441] width 264 height 132
click at [690, 375] on video "Video Player" at bounding box center [669, 441] width 264 height 132
click at [809, 527] on span at bounding box center [819, 522] width 21 height 21
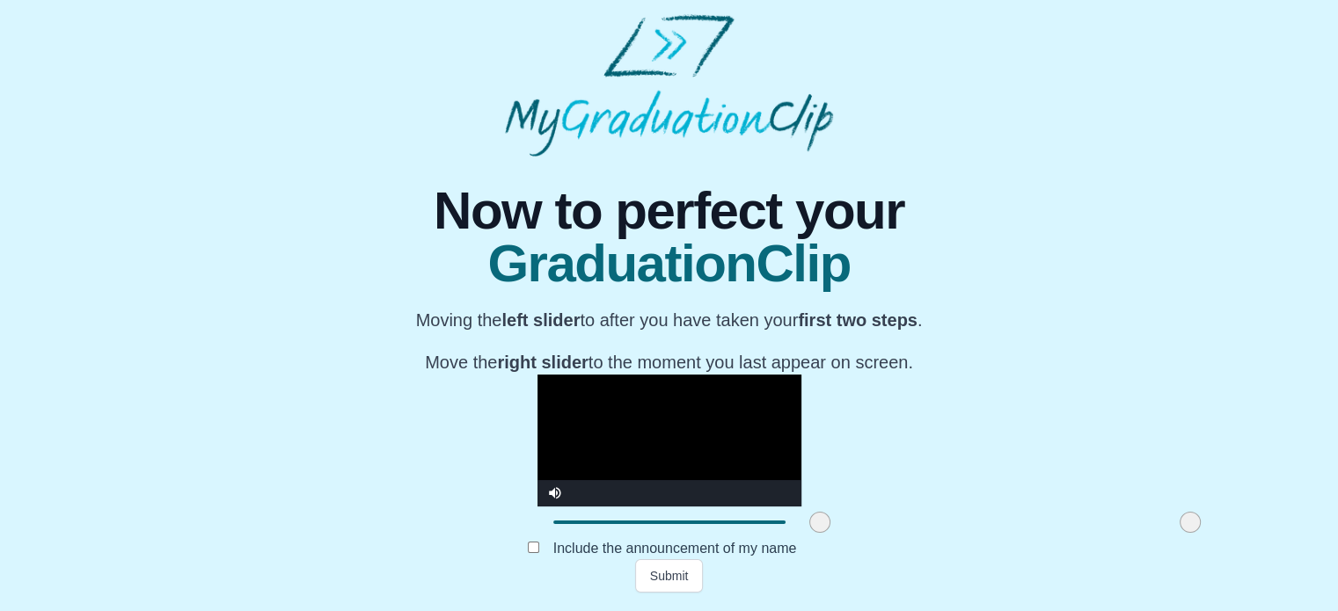
click at [809, 527] on span at bounding box center [819, 522] width 21 height 21
click at [809, 525] on span at bounding box center [819, 522] width 21 height 21
click at [616, 375] on video "Video Player" at bounding box center [669, 441] width 264 height 132
click at [809, 527] on span at bounding box center [819, 522] width 21 height 21
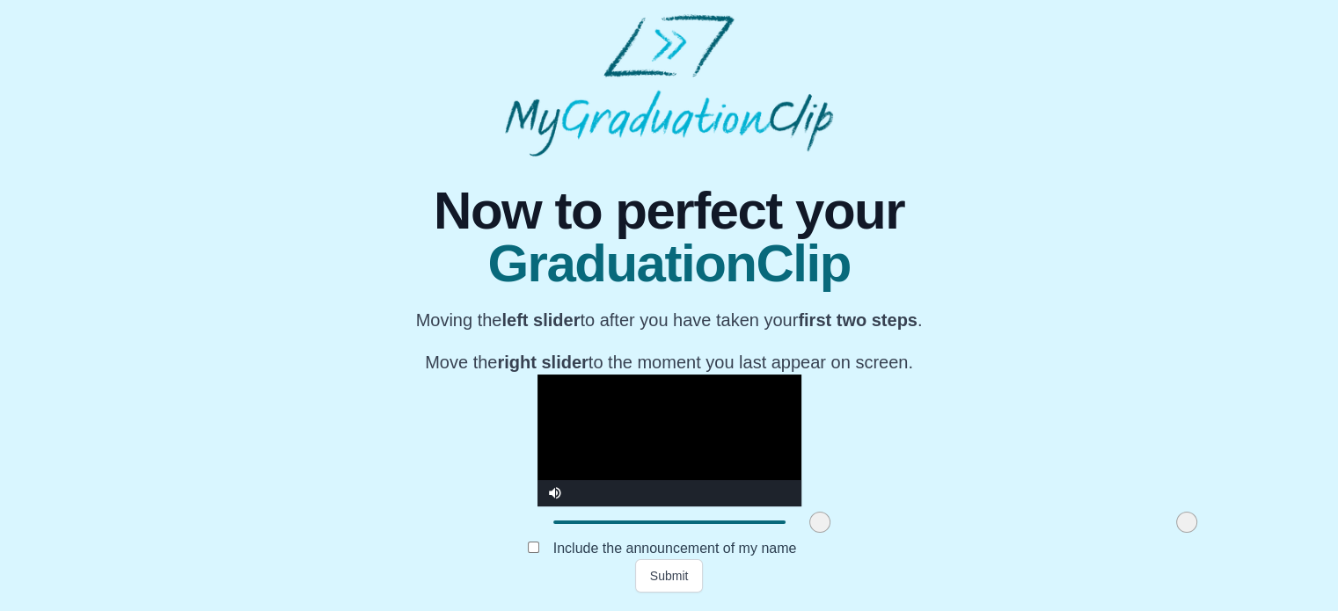
click at [1176, 530] on span at bounding box center [1186, 522] width 21 height 21
click at [1179, 533] on span at bounding box center [1189, 522] width 21 height 21
click at [809, 525] on span at bounding box center [819, 522] width 21 height 21
drag, startPoint x: 614, startPoint y: 525, endPoint x: 611, endPoint y: 516, distance: 9.2
click at [807, 516] on span at bounding box center [817, 522] width 21 height 21
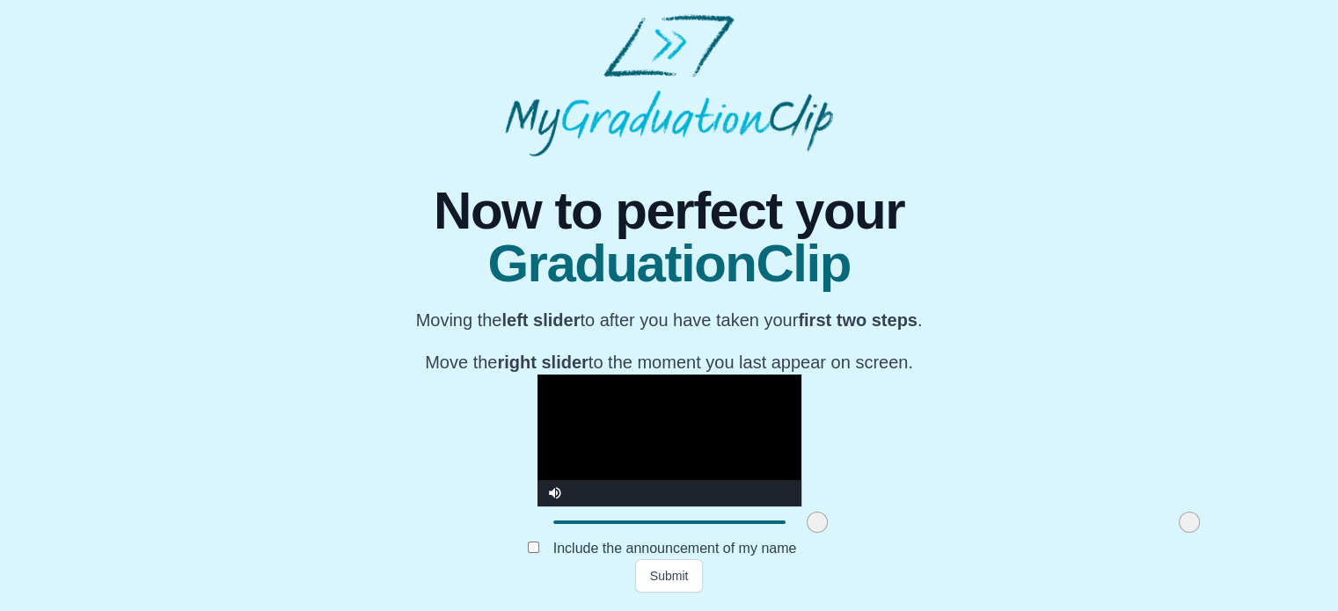
click at [801, 375] on video "Video Player" at bounding box center [669, 441] width 264 height 132
click at [808, 527] on span at bounding box center [818, 522] width 21 height 21
drag, startPoint x: 615, startPoint y: 527, endPoint x: 597, endPoint y: 529, distance: 17.7
click at [791, 529] on span at bounding box center [801, 522] width 21 height 21
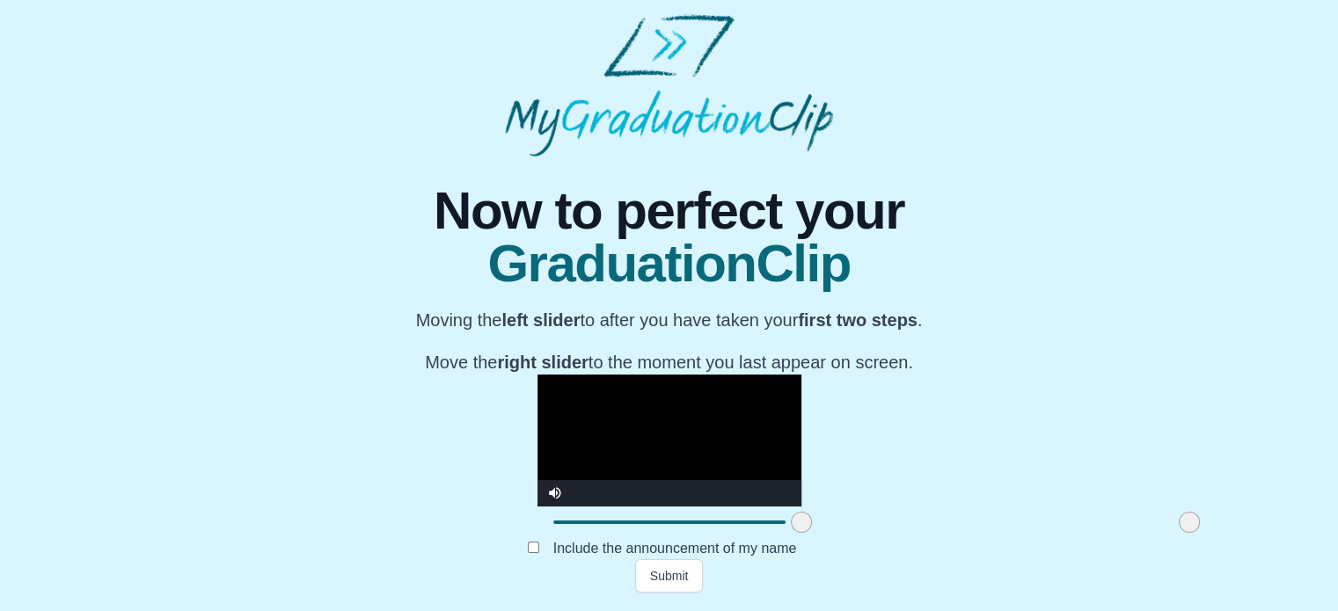
click at [801, 375] on video "Video Player" at bounding box center [669, 441] width 264 height 132
drag, startPoint x: 593, startPoint y: 533, endPoint x: 609, endPoint y: 535, distance: 15.9
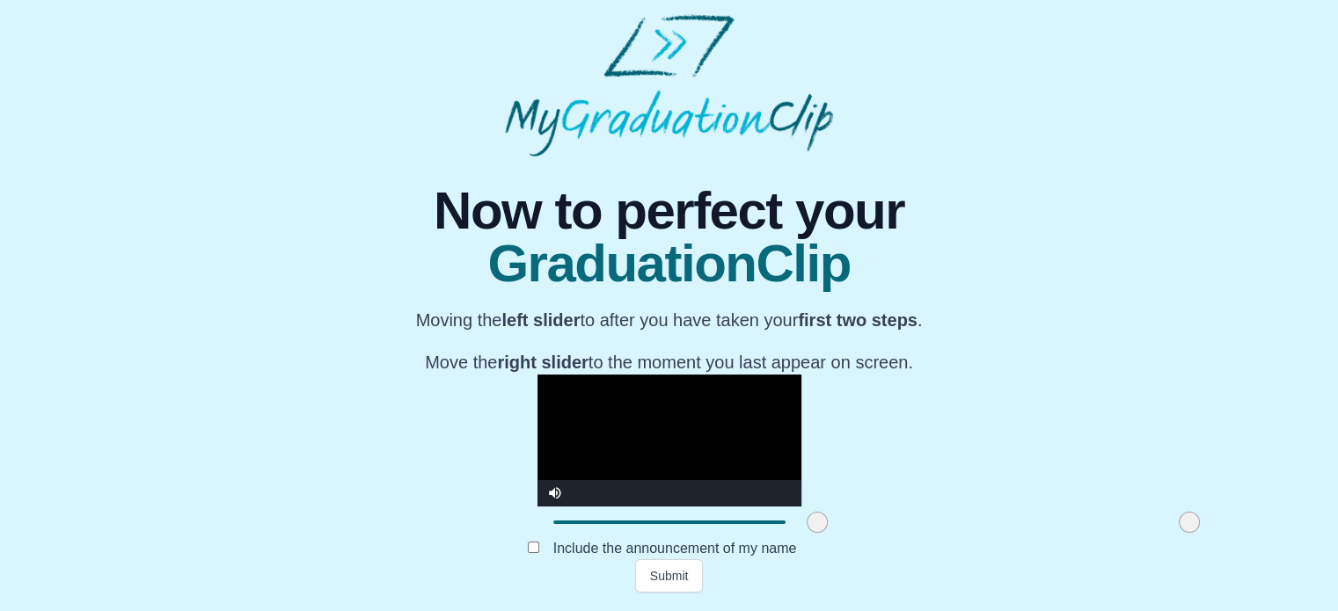
click at [807, 533] on span at bounding box center [817, 522] width 21 height 21
click at [801, 375] on video "Video Player" at bounding box center [669, 441] width 264 height 132
click at [805, 525] on span at bounding box center [815, 522] width 21 height 21
drag, startPoint x: 605, startPoint y: 525, endPoint x: 581, endPoint y: 520, distance: 25.2
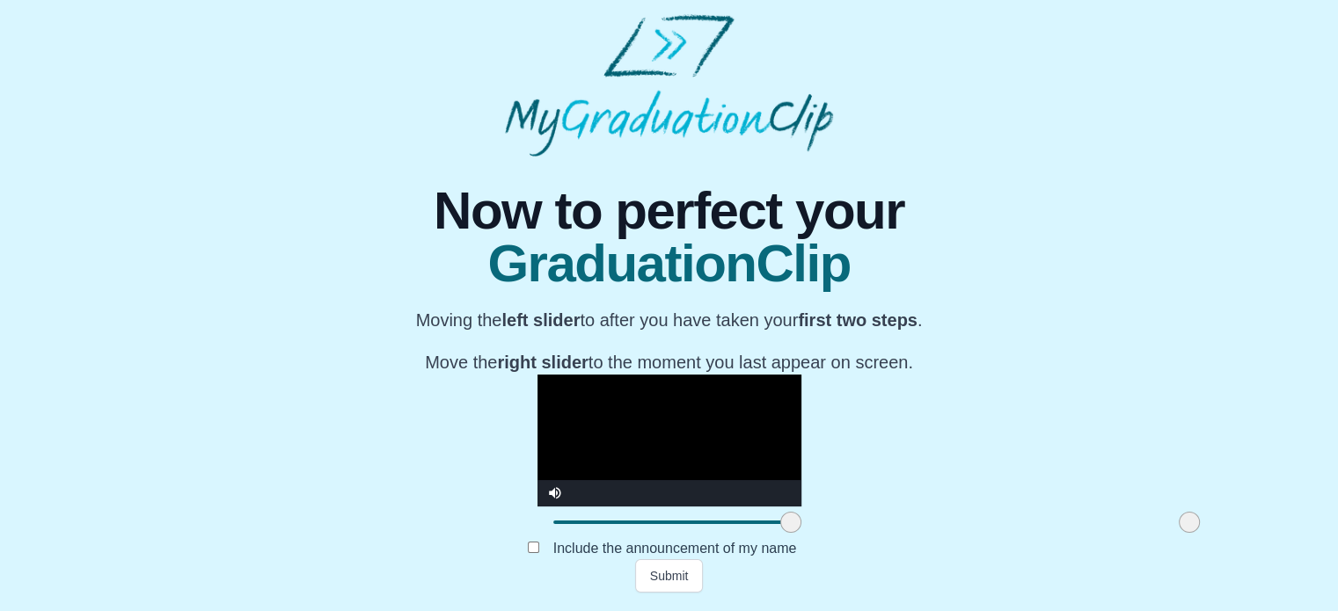
click at [780, 520] on span at bounding box center [790, 522] width 21 height 21
click at [801, 396] on video "Video Player" at bounding box center [669, 441] width 264 height 132
drag, startPoint x: 592, startPoint y: 522, endPoint x: 617, endPoint y: 525, distance: 25.6
click at [806, 525] on span at bounding box center [816, 522] width 21 height 21
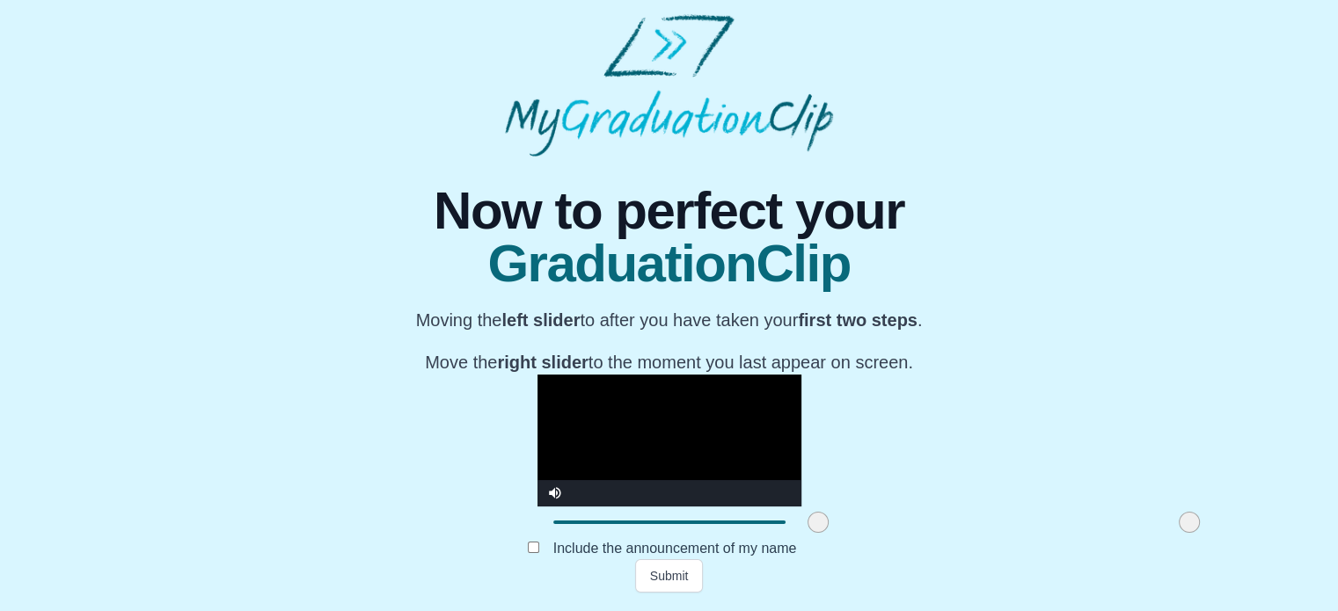
drag, startPoint x: 610, startPoint y: 530, endPoint x: 612, endPoint y: 540, distance: 9.8
click at [802, 538] on div at bounding box center [818, 523] width 32 height 32
drag, startPoint x: 611, startPoint y: 528, endPoint x: 597, endPoint y: 522, distance: 15.4
click at [793, 522] on span at bounding box center [803, 522] width 21 height 21
click at [801, 410] on video "Video Player" at bounding box center [669, 441] width 264 height 132
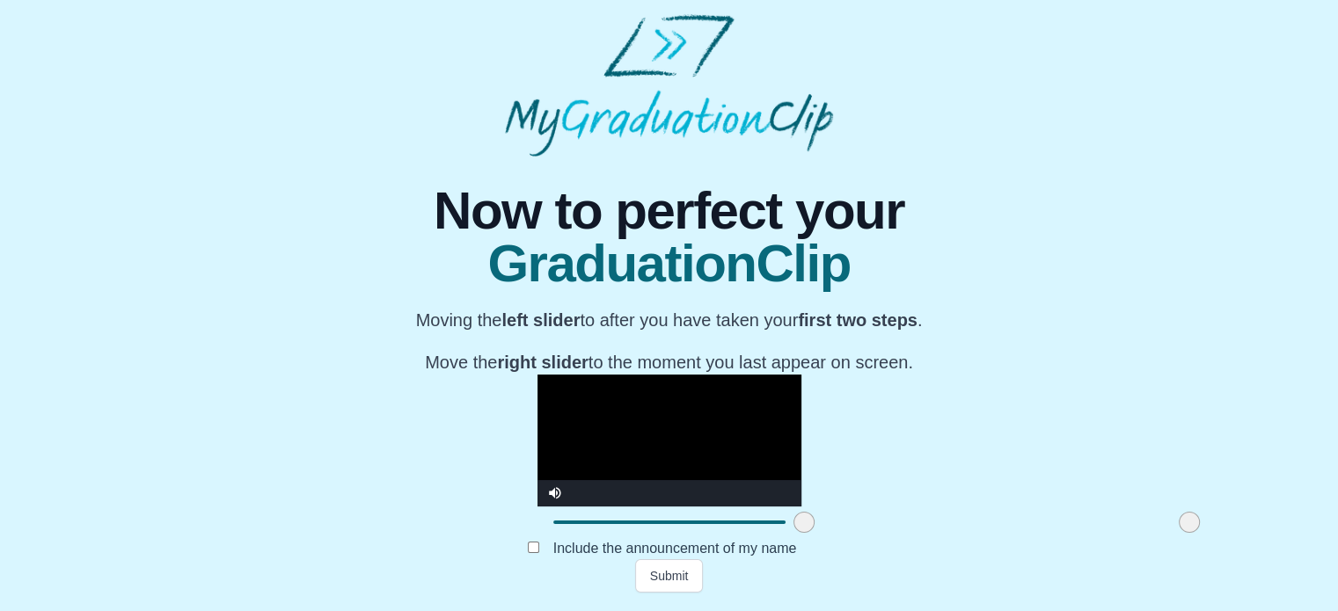
click at [801, 402] on video "Video Player" at bounding box center [669, 441] width 264 height 132
click at [793, 527] on span at bounding box center [803, 522] width 21 height 21
click at [793, 524] on span at bounding box center [803, 522] width 21 height 21
drag, startPoint x: 602, startPoint y: 530, endPoint x: 617, endPoint y: 548, distance: 23.1
click at [617, 548] on div "**********" at bounding box center [668, 375] width 669 height 436
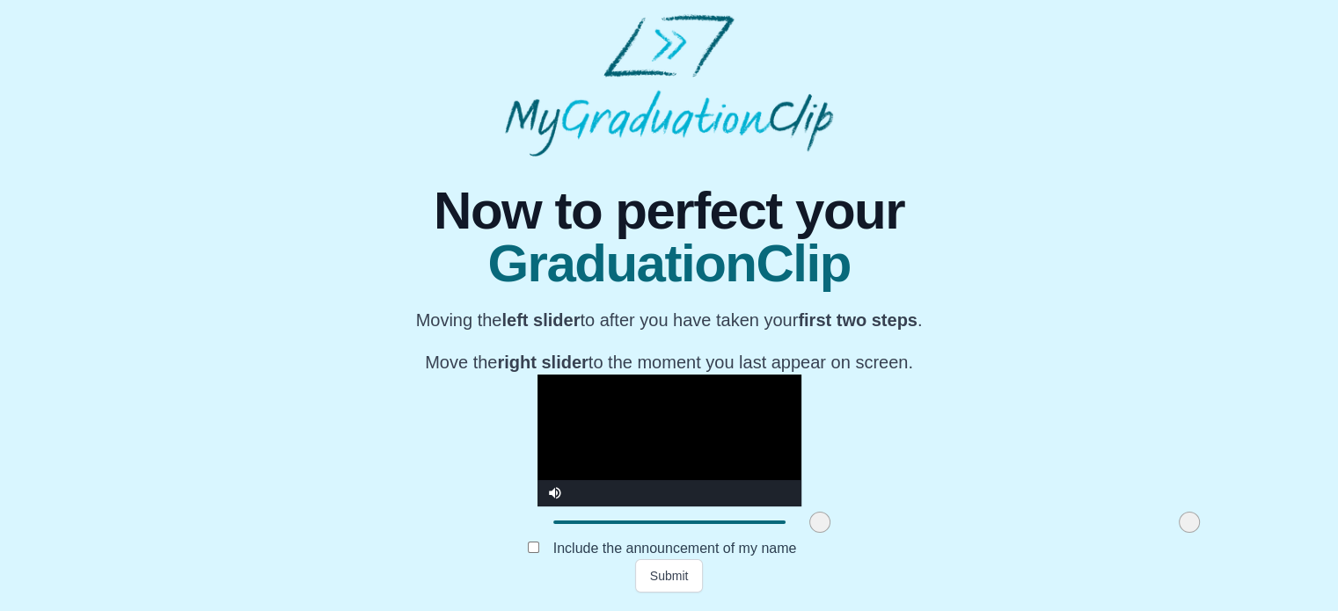
click at [801, 375] on video "Video Player" at bounding box center [669, 441] width 264 height 132
drag, startPoint x: 613, startPoint y: 528, endPoint x: 596, endPoint y: 534, distance: 17.8
click at [793, 533] on span at bounding box center [803, 522] width 21 height 21
drag, startPoint x: 597, startPoint y: 530, endPoint x: 599, endPoint y: 541, distance: 10.7
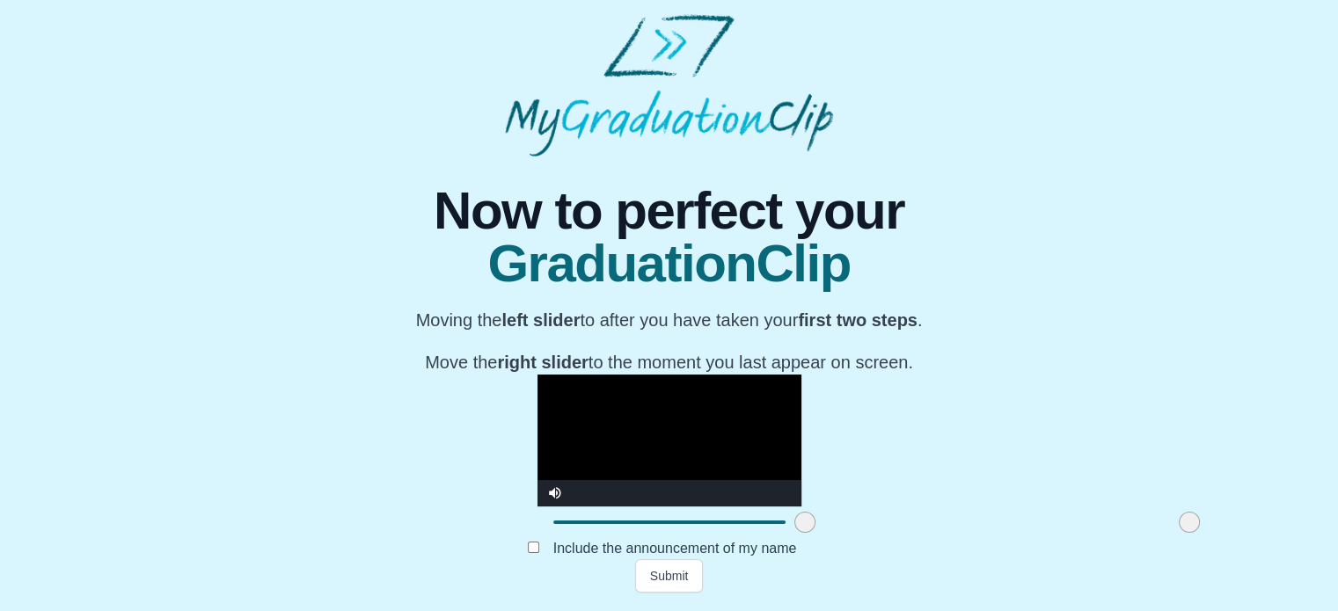
click at [789, 538] on div at bounding box center [805, 523] width 32 height 32
click at [792, 523] on span at bounding box center [802, 522] width 21 height 21
click at [793, 524] on span at bounding box center [803, 522] width 21 height 21
click at [801, 375] on video "Video Player" at bounding box center [669, 441] width 264 height 132
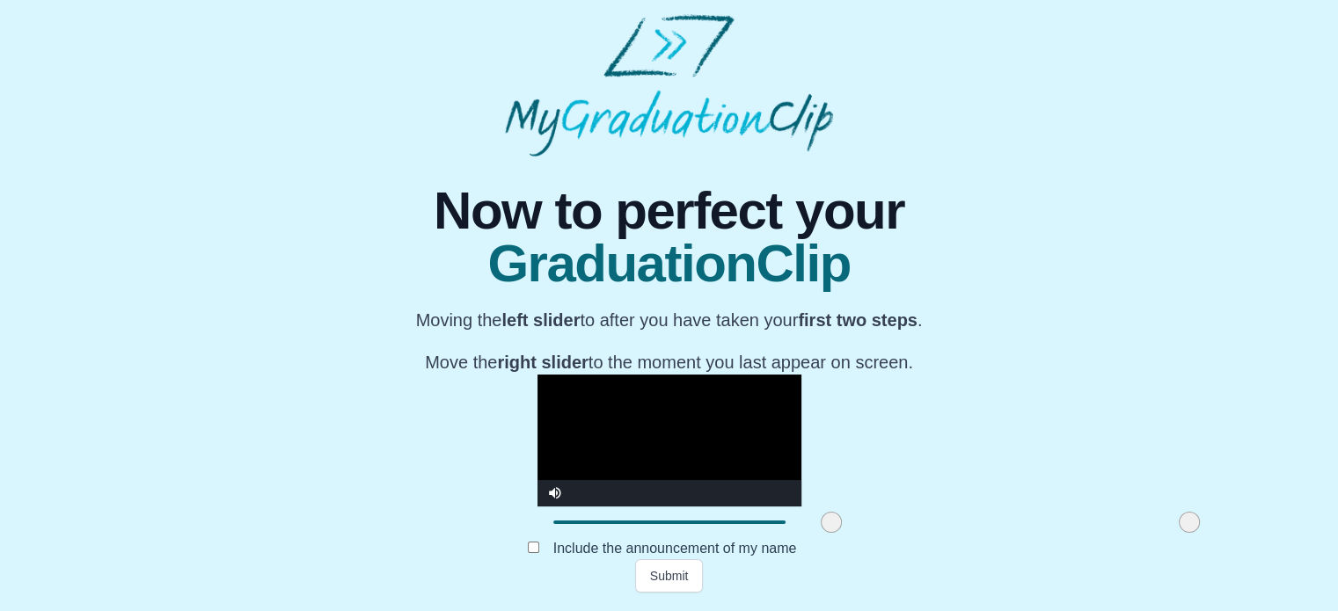
drag, startPoint x: 591, startPoint y: 528, endPoint x: 619, endPoint y: 516, distance: 30.4
click at [815, 516] on div at bounding box center [831, 523] width 32 height 32
drag, startPoint x: 624, startPoint y: 524, endPoint x: 612, endPoint y: 524, distance: 11.4
click at [809, 524] on span at bounding box center [819, 522] width 21 height 21
click at [801, 375] on video "Video Player" at bounding box center [669, 441] width 264 height 132
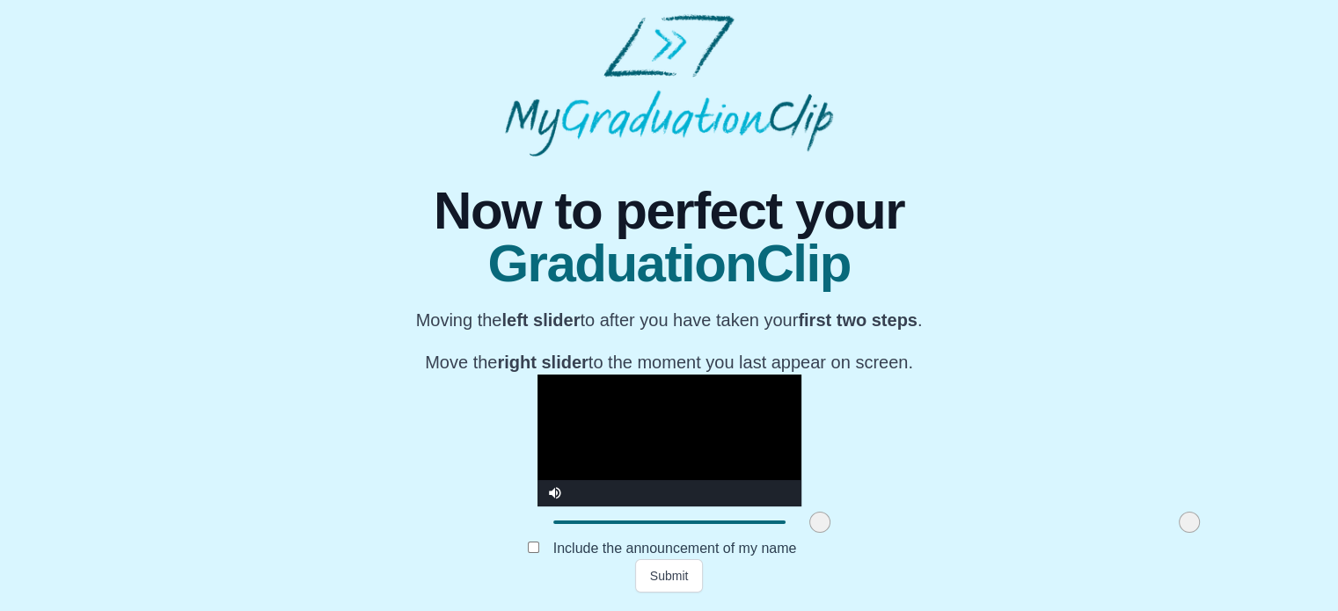
click at [611, 375] on video "Video Player" at bounding box center [669, 441] width 264 height 132
click at [809, 523] on span at bounding box center [819, 522] width 21 height 21
click at [809, 526] on span at bounding box center [819, 522] width 21 height 21
click at [602, 375] on video "Video Player" at bounding box center [669, 441] width 264 height 132
click at [571, 375] on video "Video Player" at bounding box center [669, 441] width 264 height 132
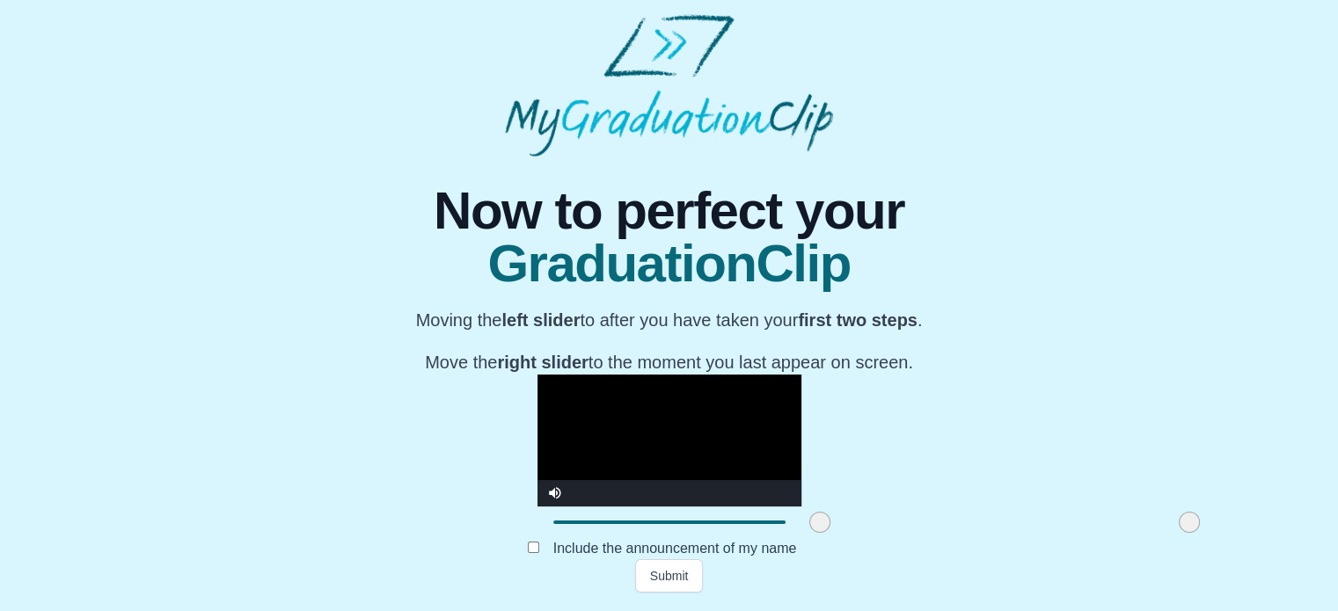
click at [809, 525] on span at bounding box center [819, 522] width 21 height 21
drag, startPoint x: 616, startPoint y: 526, endPoint x: 602, endPoint y: 515, distance: 17.6
click at [790, 515] on div at bounding box center [806, 523] width 32 height 32
click at [709, 375] on video "Video Player" at bounding box center [669, 441] width 264 height 132
click at [687, 376] on video "Video Player" at bounding box center [669, 441] width 264 height 132
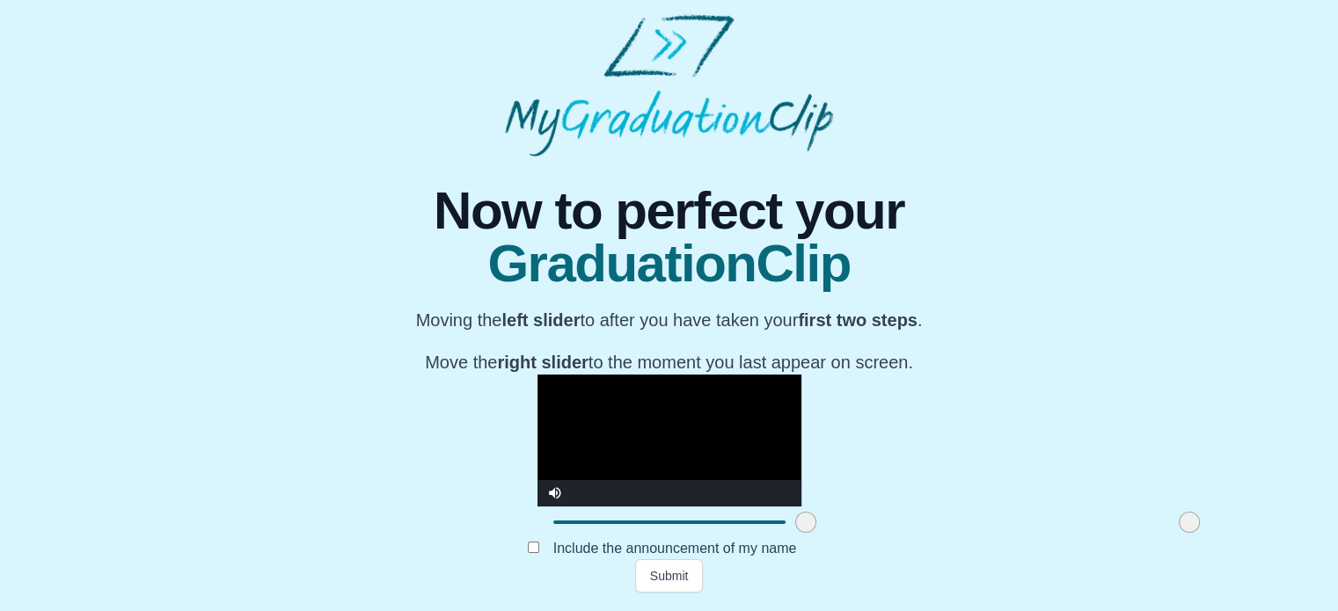
click at [795, 525] on span at bounding box center [805, 522] width 21 height 21
click at [793, 517] on span at bounding box center [803, 522] width 21 height 21
click at [801, 381] on video "Video Player" at bounding box center [669, 441] width 264 height 132
click at [801, 375] on video "Video Player" at bounding box center [669, 441] width 264 height 132
click at [793, 527] on span at bounding box center [803, 522] width 21 height 21
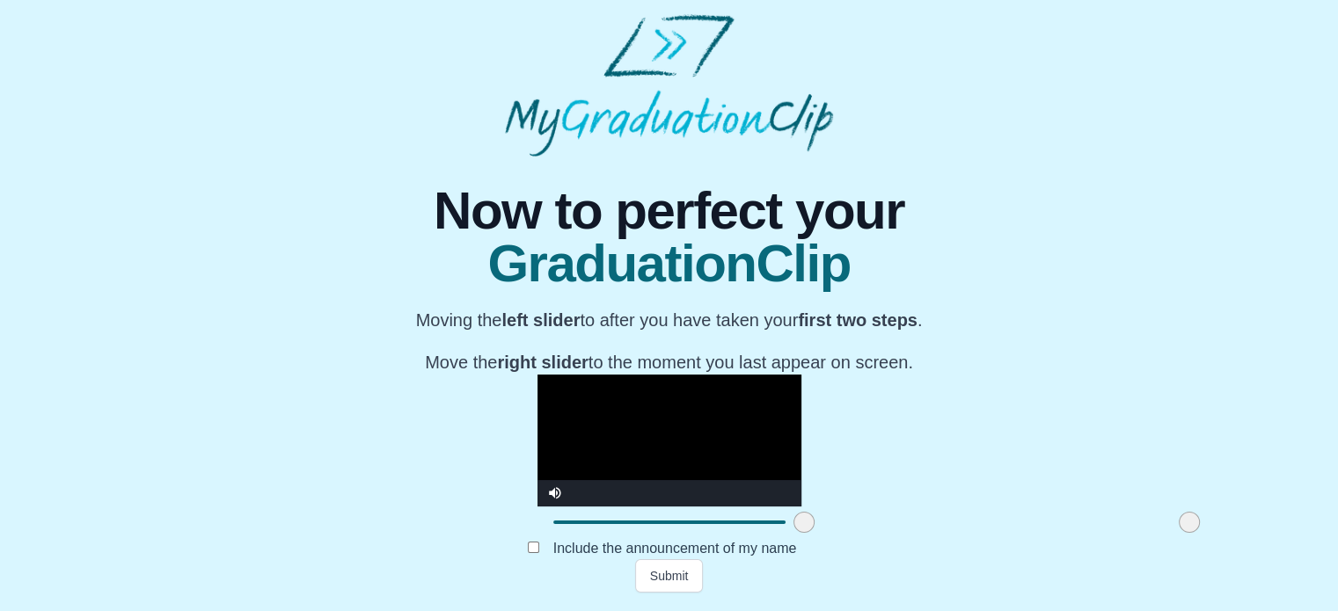
click at [793, 525] on span at bounding box center [803, 522] width 21 height 21
click at [793, 533] on span at bounding box center [803, 522] width 21 height 21
click at [801, 375] on video "Video Player" at bounding box center [669, 441] width 264 height 132
click at [793, 527] on span at bounding box center [803, 522] width 21 height 21
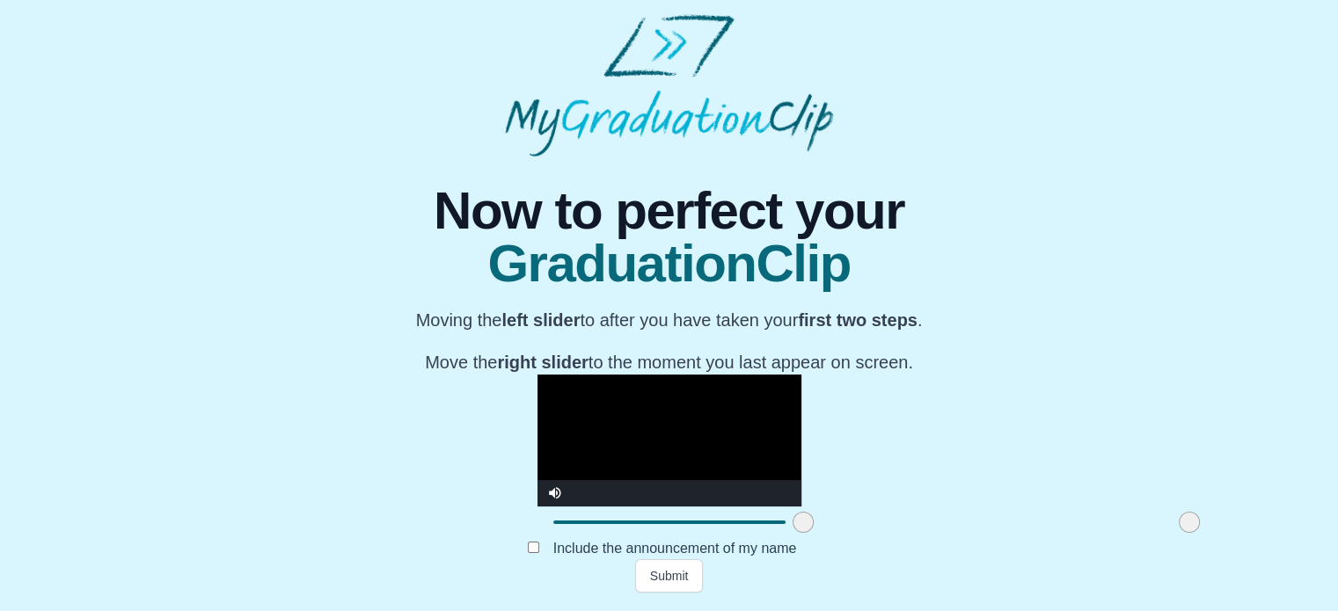
click at [793, 530] on span at bounding box center [803, 522] width 21 height 21
click at [1251, 367] on div "**********" at bounding box center [669, 375] width 1310 height 436
drag, startPoint x: 983, startPoint y: 527, endPoint x: 934, endPoint y: 525, distance: 48.4
click at [1130, 525] on span at bounding box center [1140, 522] width 21 height 21
drag, startPoint x: 943, startPoint y: 529, endPoint x: 953, endPoint y: 528, distance: 10.6
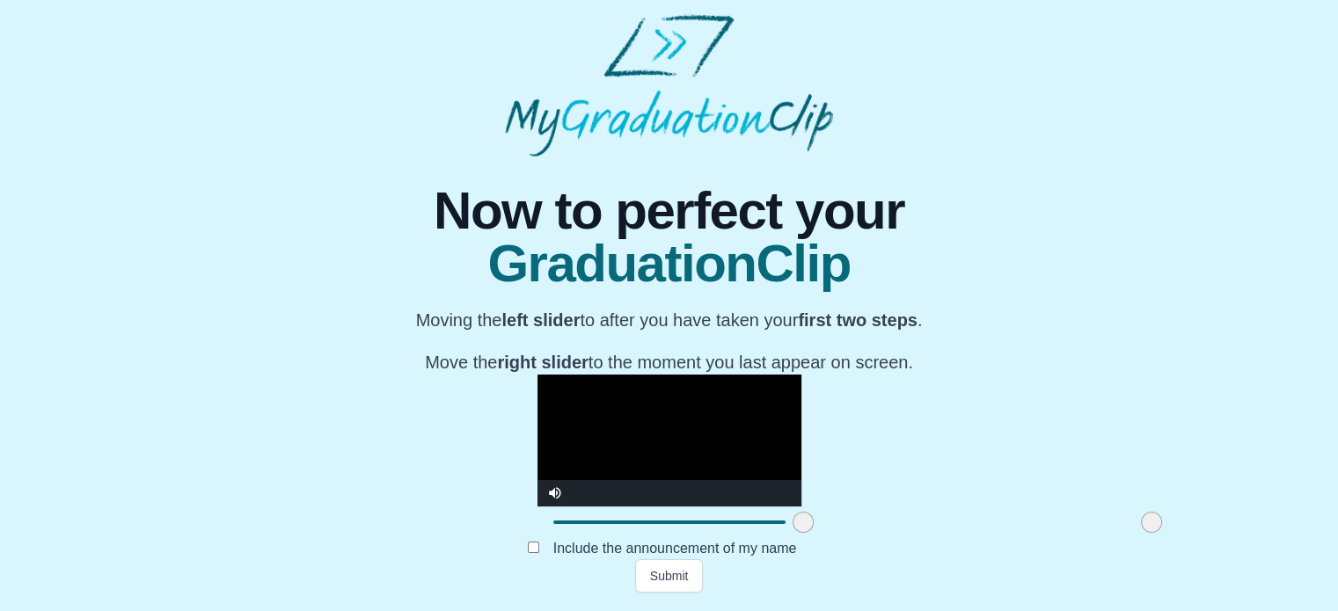
click at [1141, 528] on span at bounding box center [1151, 522] width 21 height 21
click at [1147, 523] on span at bounding box center [1157, 522] width 21 height 21
click at [1143, 527] on span at bounding box center [1153, 522] width 21 height 21
click at [1146, 527] on span at bounding box center [1156, 522] width 21 height 21
click at [1150, 527] on span at bounding box center [1160, 522] width 21 height 21
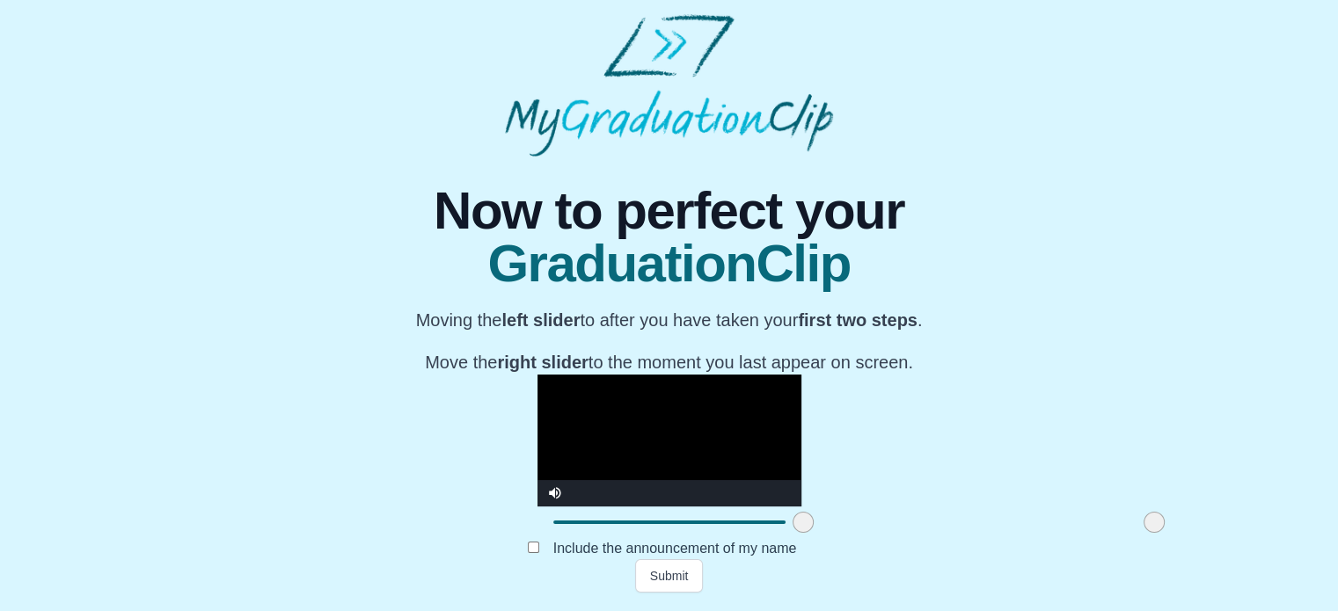
click at [1143, 525] on span at bounding box center [1153, 522] width 21 height 21
click at [1146, 524] on span at bounding box center [1156, 522] width 21 height 21
click at [1151, 526] on span at bounding box center [1161, 522] width 21 height 21
click at [1158, 526] on span at bounding box center [1168, 522] width 21 height 21
click at [1152, 525] on span at bounding box center [1162, 522] width 21 height 21
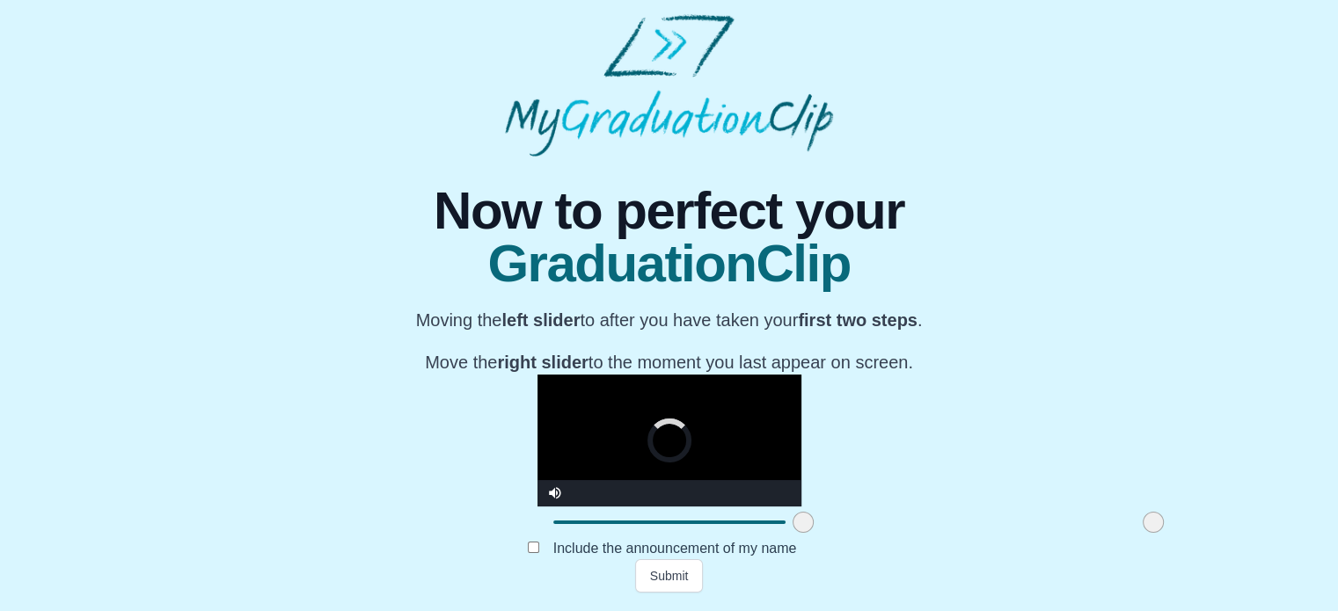
click at [1143, 527] on span at bounding box center [1153, 522] width 21 height 21
click at [1148, 525] on span at bounding box center [1158, 522] width 21 height 21
click at [1143, 525] on span at bounding box center [1153, 522] width 21 height 21
click at [1139, 527] on span at bounding box center [1149, 522] width 21 height 21
drag, startPoint x: 940, startPoint y: 527, endPoint x: 950, endPoint y: 530, distance: 10.0
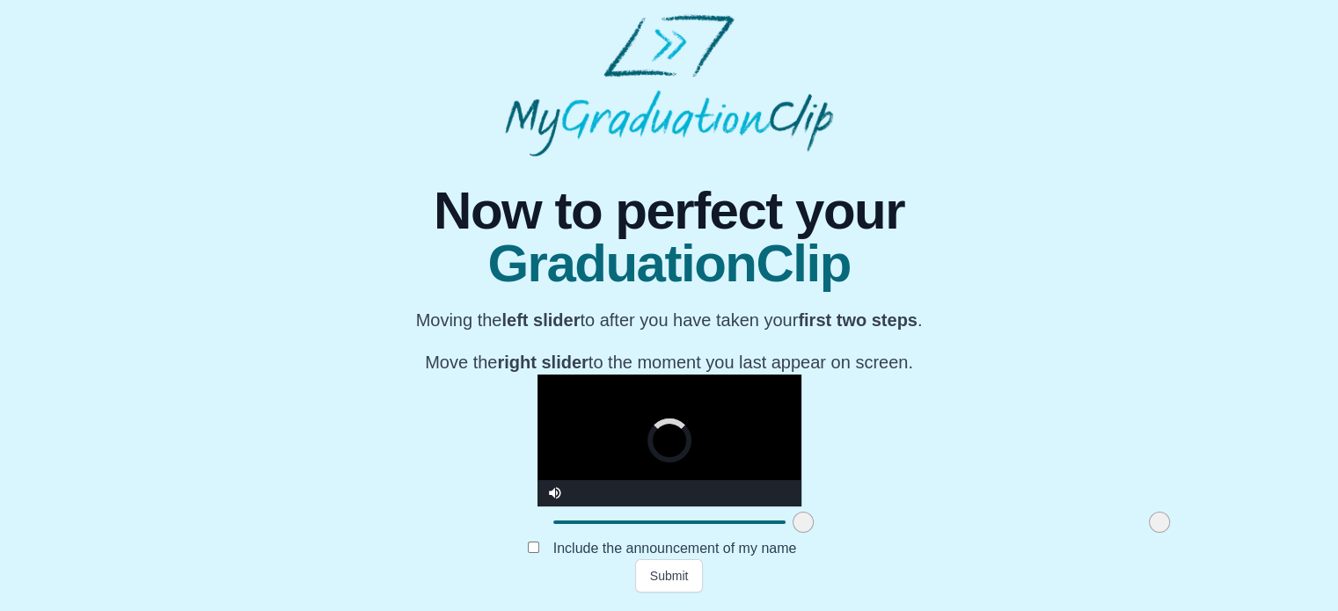
click at [1149, 530] on span at bounding box center [1159, 522] width 21 height 21
drag, startPoint x: 950, startPoint y: 530, endPoint x: 937, endPoint y: 523, distance: 14.6
click at [1136, 523] on span at bounding box center [1146, 522] width 21 height 21
drag, startPoint x: 939, startPoint y: 530, endPoint x: 929, endPoint y: 527, distance: 10.9
click at [1125, 527] on span at bounding box center [1135, 522] width 21 height 21
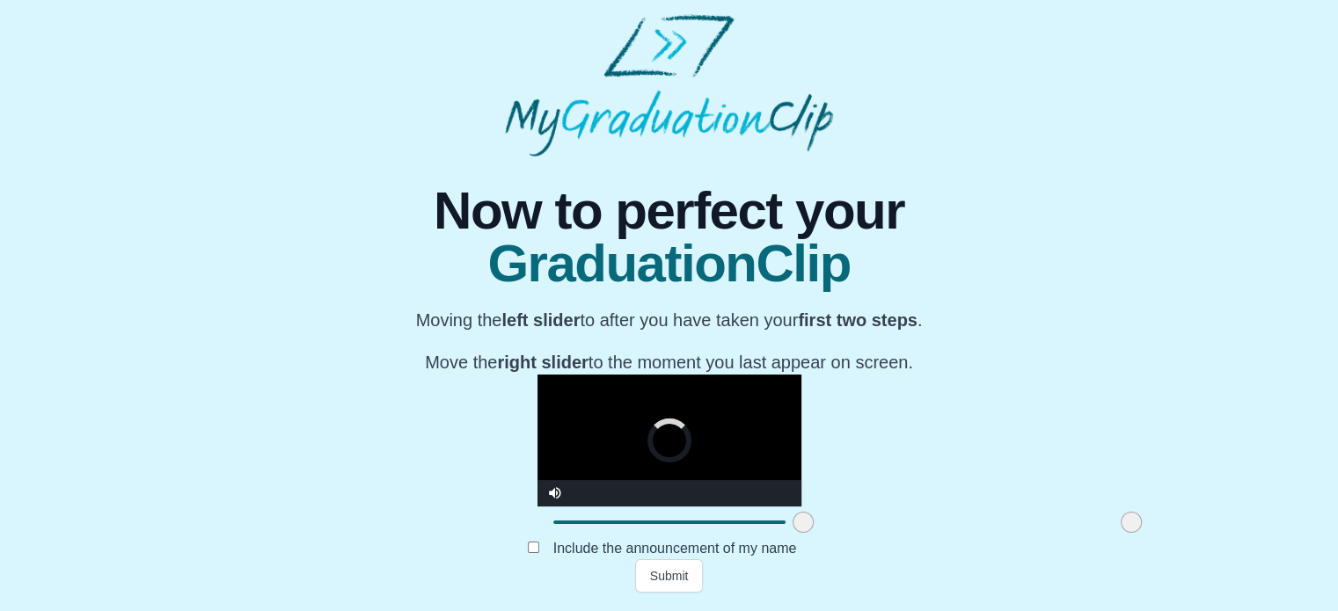
click at [1121, 524] on span at bounding box center [1131, 522] width 21 height 21
drag, startPoint x: 927, startPoint y: 524, endPoint x: 938, endPoint y: 530, distance: 11.8
click at [1128, 530] on span at bounding box center [1138, 522] width 21 height 21
click at [1135, 533] on span at bounding box center [1145, 522] width 21 height 21
click at [1139, 530] on span at bounding box center [1149, 522] width 21 height 21
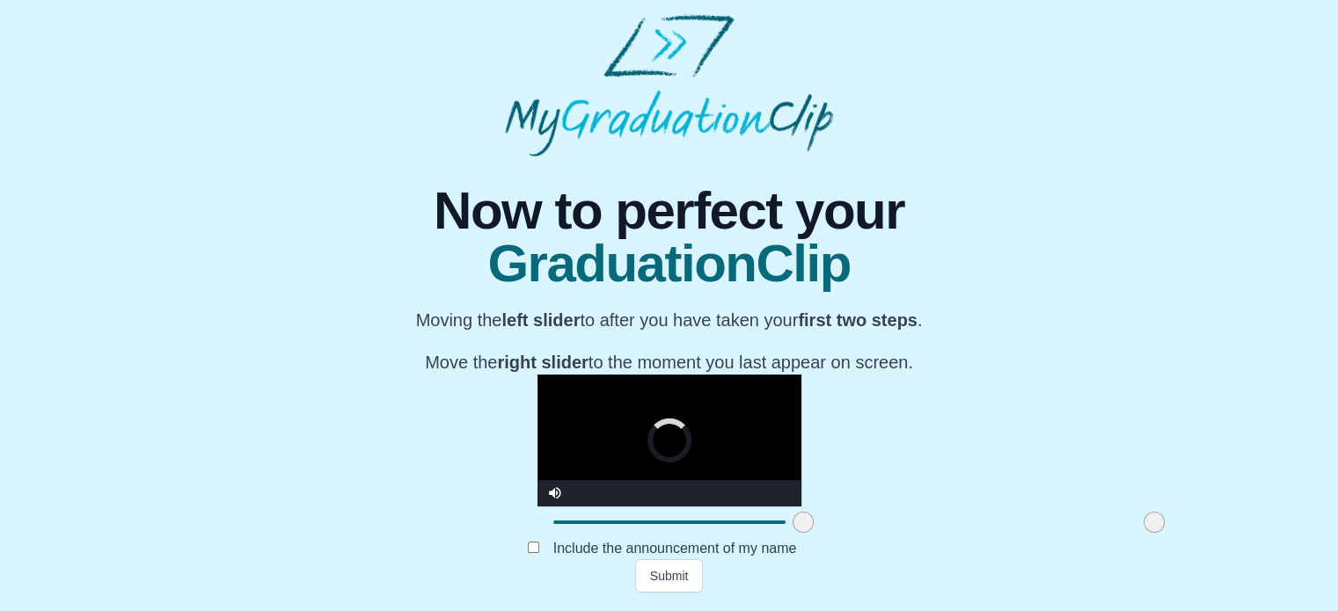
click at [1143, 530] on span at bounding box center [1153, 522] width 21 height 21
click at [1151, 526] on span at bounding box center [1161, 522] width 21 height 21
click at [1148, 519] on span at bounding box center [1158, 522] width 21 height 21
drag, startPoint x: 959, startPoint y: 529, endPoint x: 982, endPoint y: 530, distance: 22.9
click at [1171, 530] on span at bounding box center [1181, 522] width 21 height 21
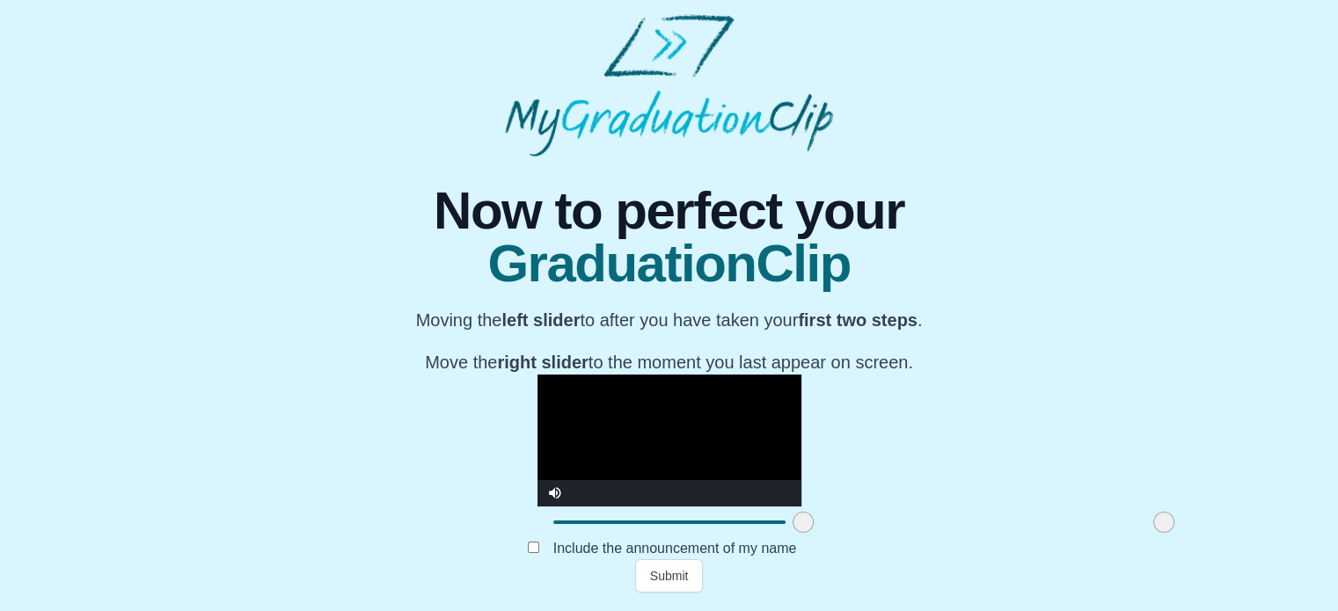
drag, startPoint x: 975, startPoint y: 526, endPoint x: 961, endPoint y: 522, distance: 14.7
click at [1153, 522] on span at bounding box center [1163, 522] width 21 height 21
drag, startPoint x: 964, startPoint y: 526, endPoint x: 975, endPoint y: 527, distance: 10.6
click at [1164, 527] on span at bounding box center [1174, 522] width 21 height 21
drag, startPoint x: 975, startPoint y: 525, endPoint x: 999, endPoint y: 530, distance: 24.2
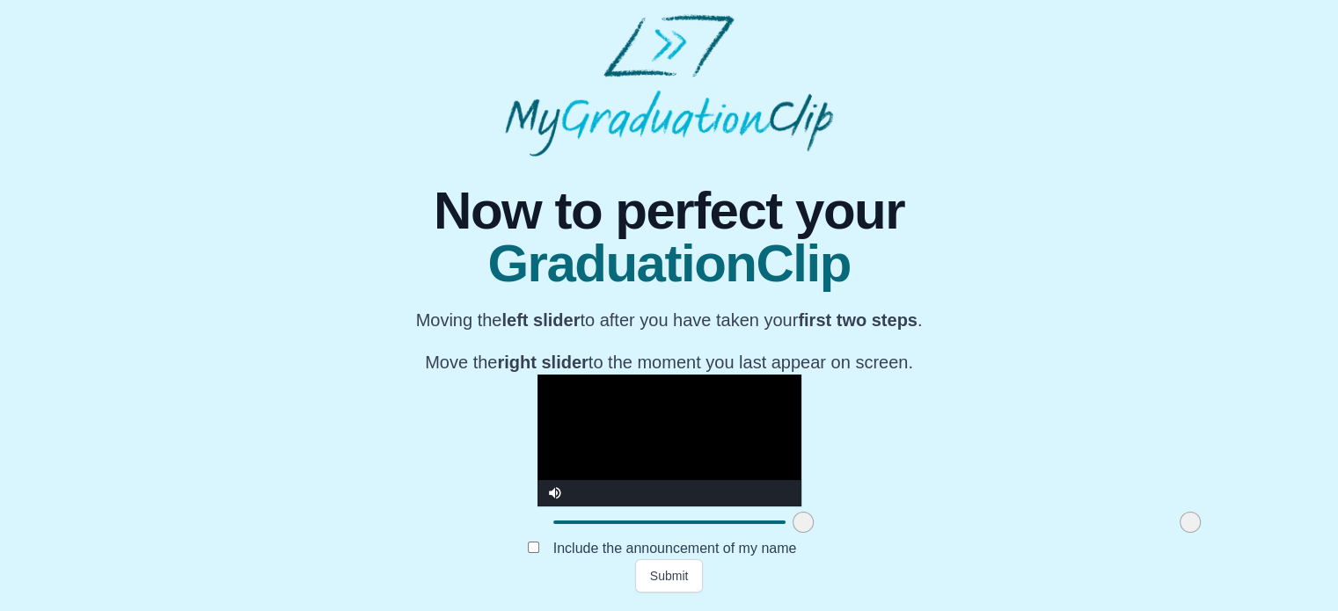
click at [1174, 530] on div at bounding box center [1190, 523] width 32 height 32
drag, startPoint x: 984, startPoint y: 526, endPoint x: 975, endPoint y: 515, distance: 13.7
click at [1165, 515] on div at bounding box center [1181, 523] width 32 height 32
drag, startPoint x: 980, startPoint y: 527, endPoint x: 961, endPoint y: 521, distance: 20.3
click at [1151, 521] on span at bounding box center [1161, 522] width 21 height 21
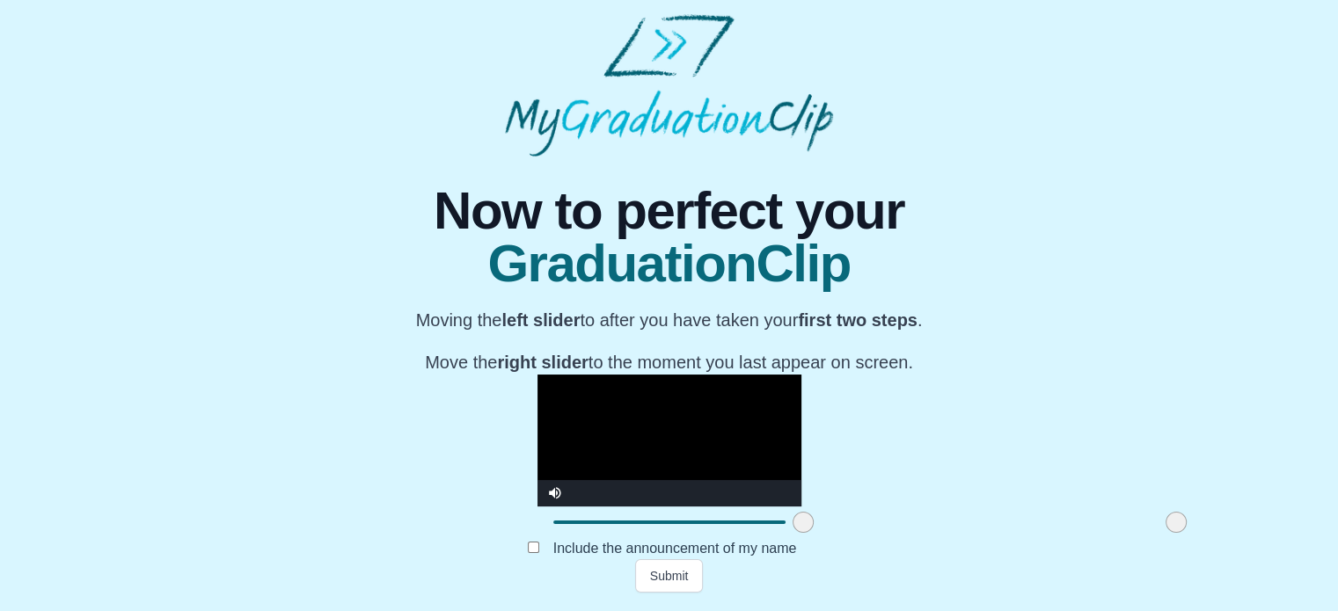
drag, startPoint x: 963, startPoint y: 527, endPoint x: 977, endPoint y: 527, distance: 14.1
click at [1165, 527] on span at bounding box center [1175, 522] width 21 height 21
drag, startPoint x: 975, startPoint y: 527, endPoint x: 964, endPoint y: 527, distance: 11.4
click at [1153, 527] on span at bounding box center [1163, 522] width 21 height 21
drag, startPoint x: 967, startPoint y: 528, endPoint x: 953, endPoint y: 530, distance: 13.5
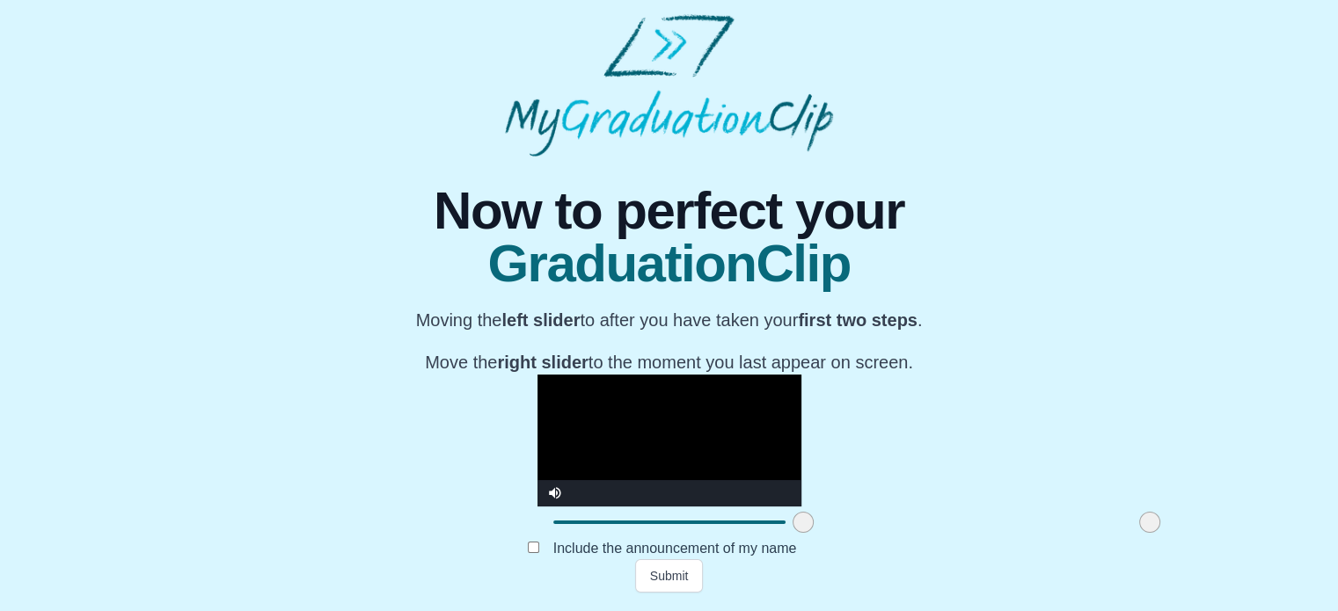
click at [1139, 530] on span at bounding box center [1149, 522] width 21 height 21
drag, startPoint x: 953, startPoint y: 524, endPoint x: 980, endPoint y: 526, distance: 27.3
click at [1167, 526] on span at bounding box center [1177, 522] width 21 height 21
drag, startPoint x: 978, startPoint y: 528, endPoint x: 922, endPoint y: 527, distance: 56.3
click at [1111, 527] on span at bounding box center [1121, 522] width 21 height 21
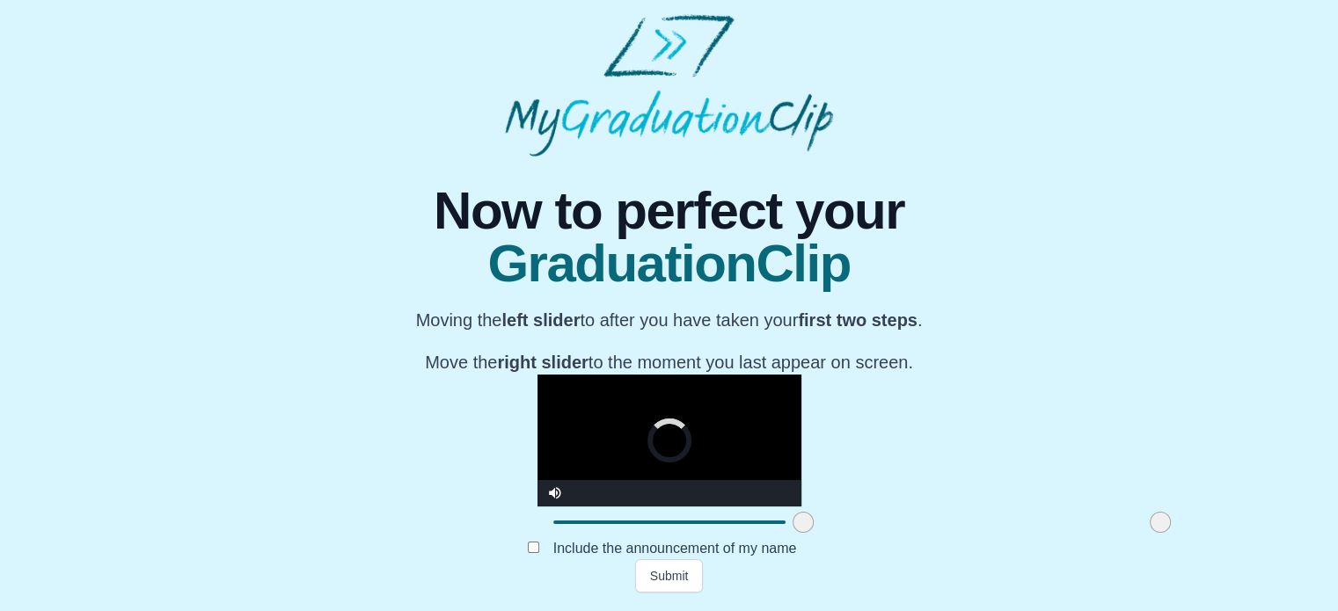
drag, startPoint x: 925, startPoint y: 529, endPoint x: 964, endPoint y: 527, distance: 38.7
click at [1150, 527] on span at bounding box center [1160, 522] width 21 height 21
drag, startPoint x: 958, startPoint y: 527, endPoint x: 967, endPoint y: 532, distance: 10.3
click at [1160, 532] on span at bounding box center [1170, 522] width 21 height 21
click at [1166, 533] on span at bounding box center [1176, 522] width 21 height 21
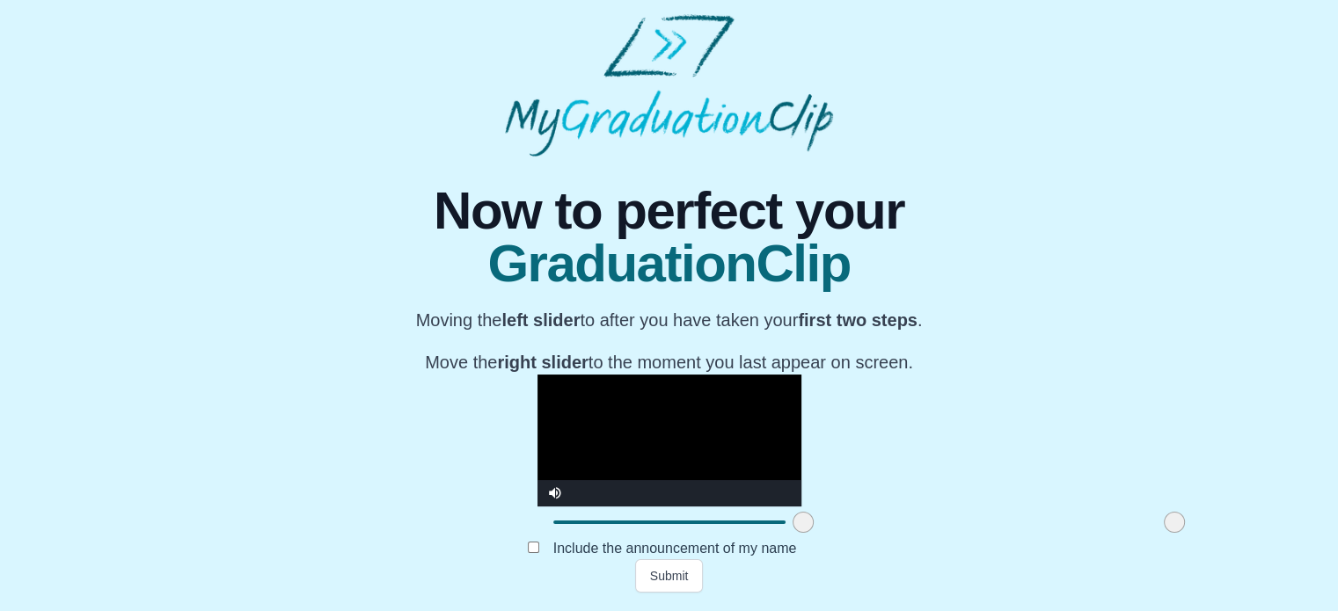
click at [1164, 530] on span at bounding box center [1174, 522] width 21 height 21
click at [1166, 528] on span at bounding box center [1176, 522] width 21 height 21
drag, startPoint x: 975, startPoint y: 528, endPoint x: 989, endPoint y: 534, distance: 14.6
click at [1180, 533] on span at bounding box center [1190, 522] width 21 height 21
click at [1180, 526] on span at bounding box center [1190, 522] width 21 height 21
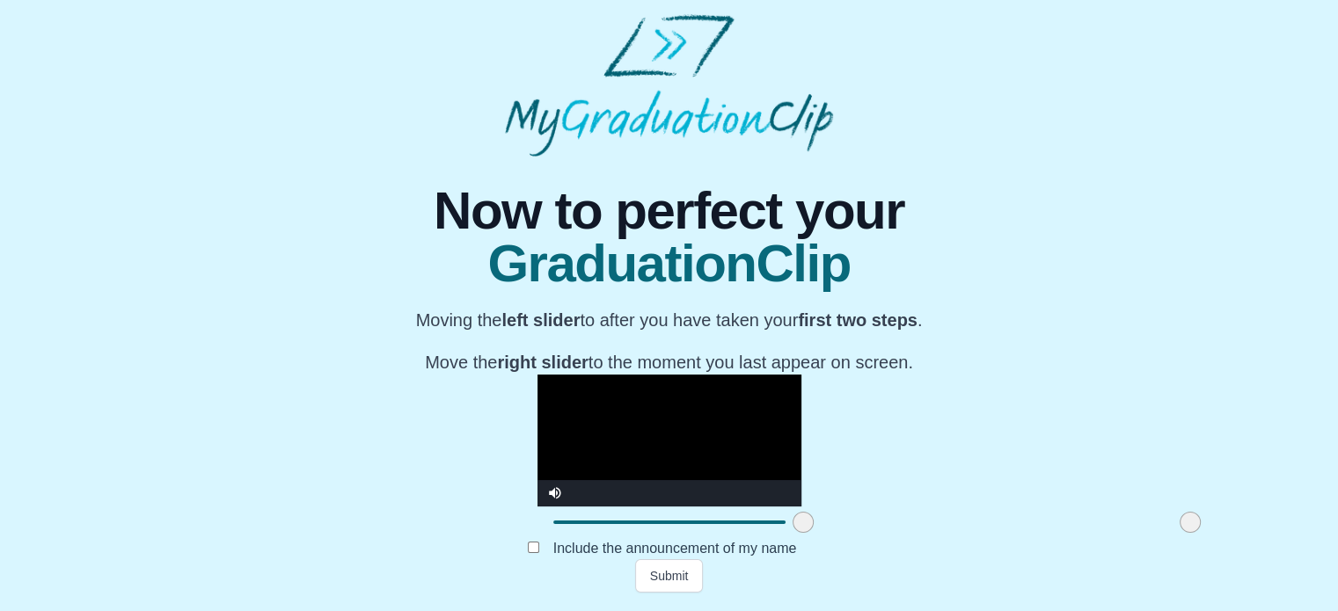
click at [1180, 528] on span at bounding box center [1190, 522] width 21 height 21
drag, startPoint x: 989, startPoint y: 530, endPoint x: 1001, endPoint y: 530, distance: 12.3
click at [1174, 530] on div at bounding box center [1190, 523] width 32 height 32
click at [793, 524] on span at bounding box center [803, 522] width 21 height 21
click at [793, 525] on span at bounding box center [803, 522] width 21 height 21
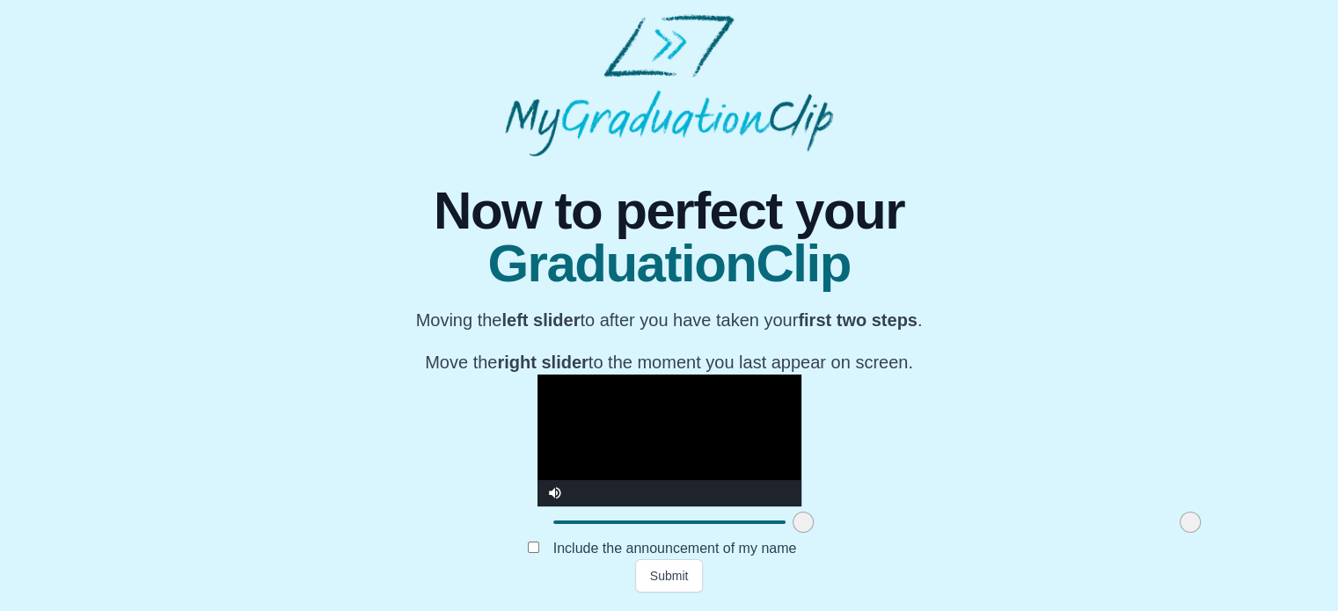
click at [801, 375] on video "Video Player" at bounding box center [669, 441] width 264 height 132
click at [741, 375] on video "Video Player" at bounding box center [669, 441] width 264 height 132
drag, startPoint x: 987, startPoint y: 530, endPoint x: 999, endPoint y: 523, distance: 14.2
click at [1012, 527] on div "**********" at bounding box center [669, 375] width 1310 height 436
click at [1180, 527] on span at bounding box center [1190, 522] width 21 height 21
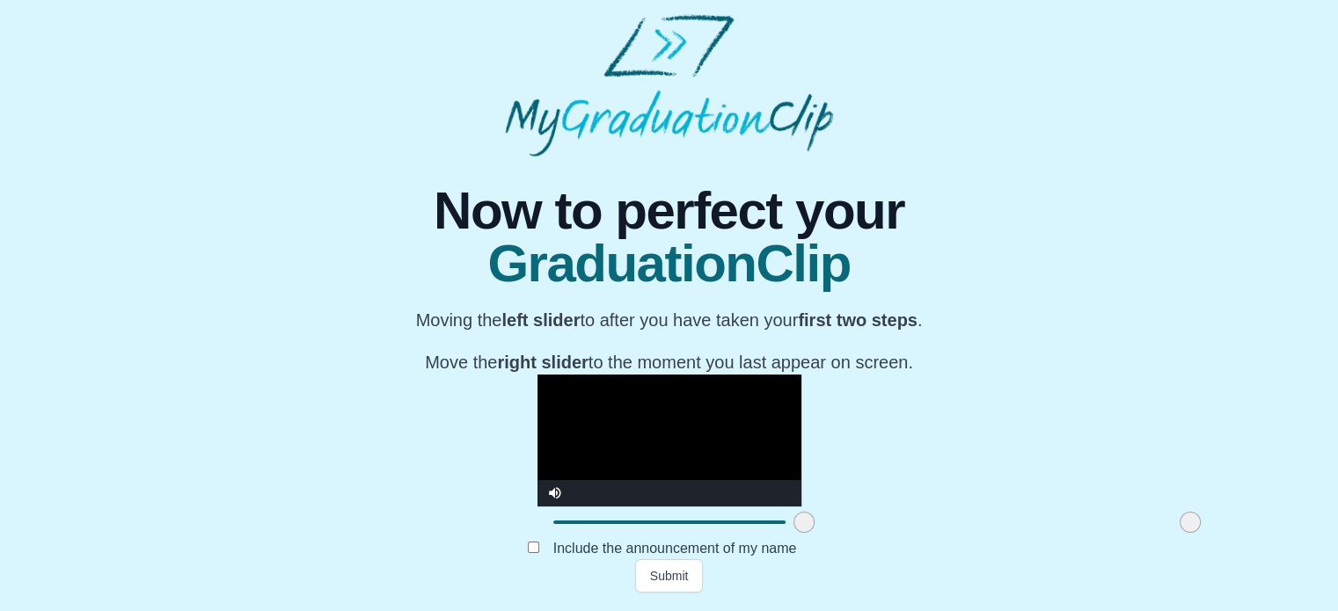
click at [793, 530] on span at bounding box center [803, 522] width 21 height 21
click at [673, 583] on button "Submit" at bounding box center [669, 575] width 69 height 33
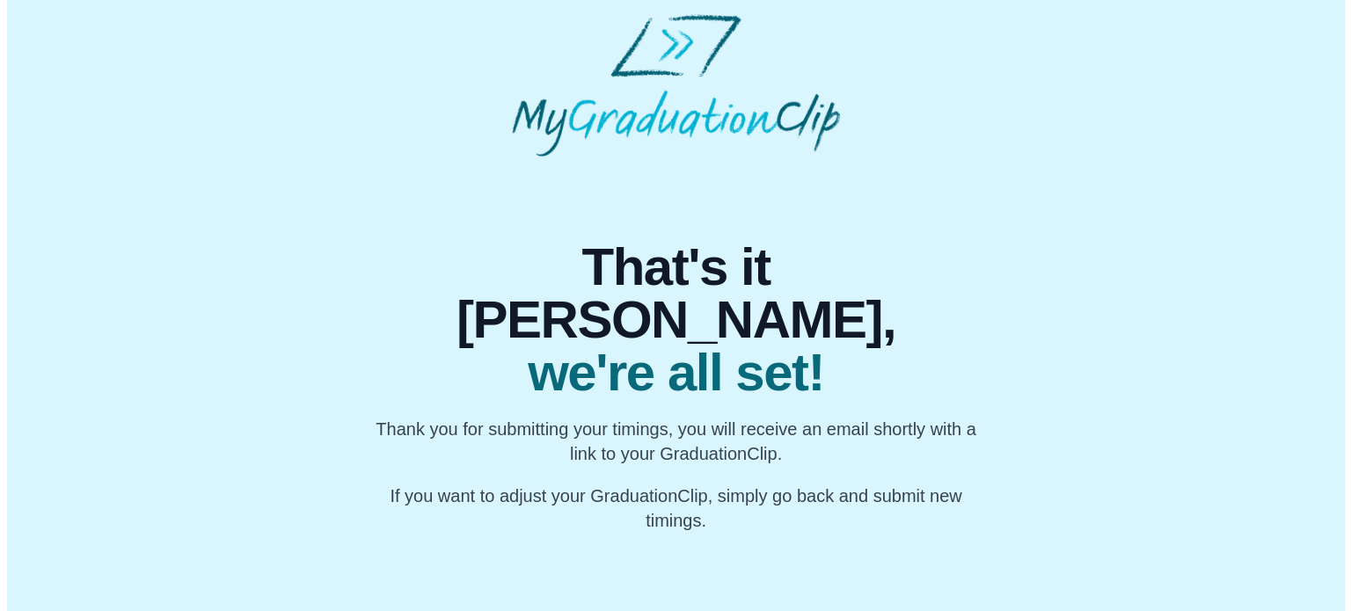
scroll to position [0, 0]
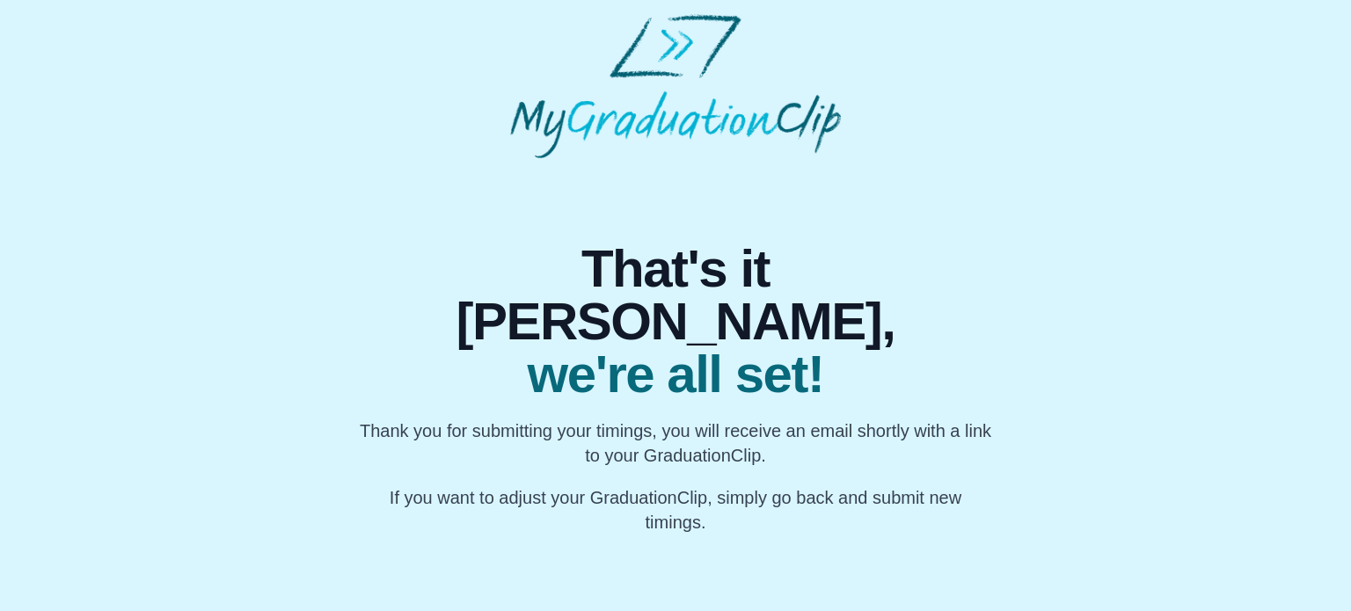
click at [891, 520] on html "That's it [PERSON_NAME], we're all set! Thank you for submitting your timings, …" at bounding box center [675, 274] width 1351 height 549
